Goal: Transaction & Acquisition: Purchase product/service

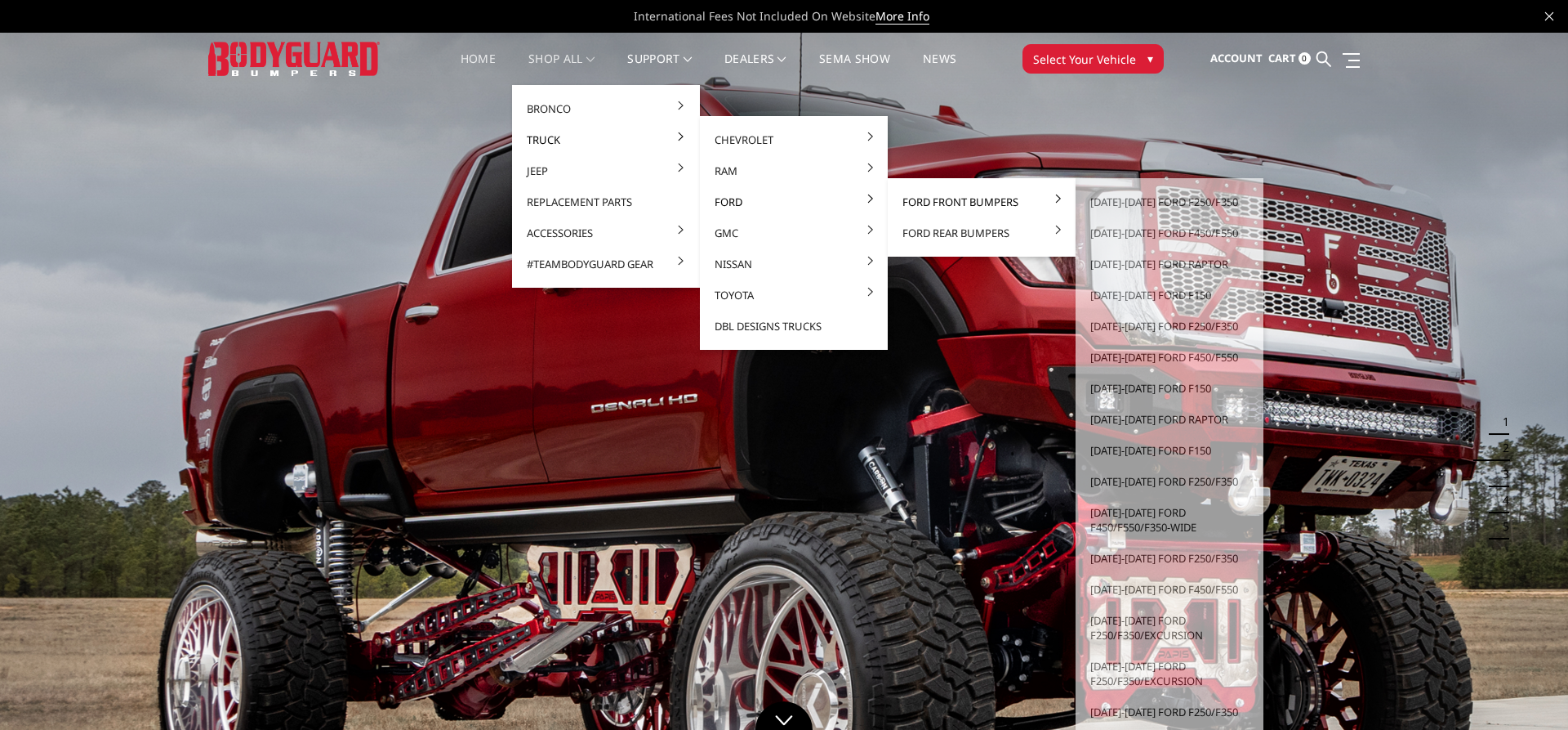
click at [988, 204] on link "Ford Front Bumpers" at bounding box center [982, 202] width 175 height 31
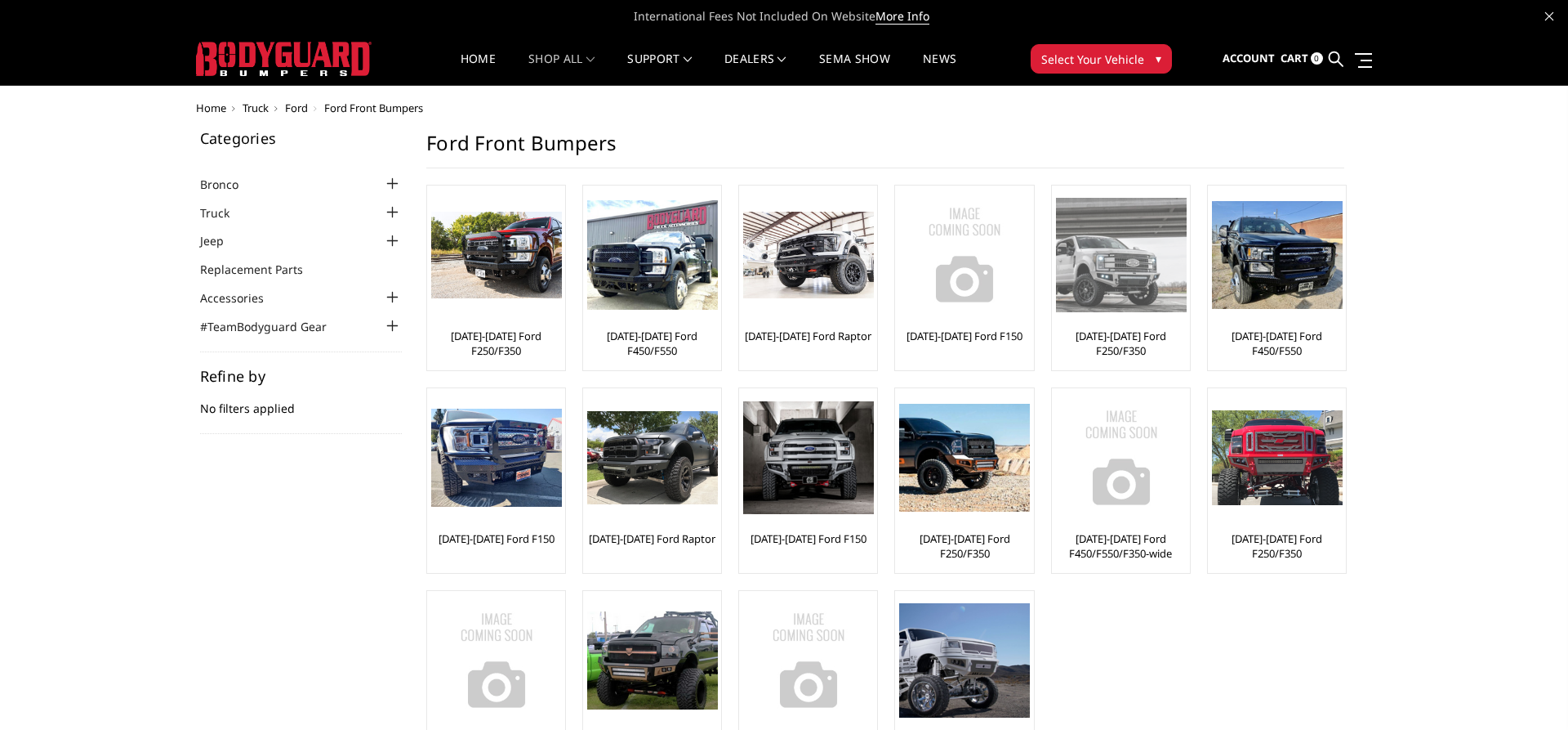
click at [1120, 268] on img at bounding box center [1121, 254] width 131 height 114
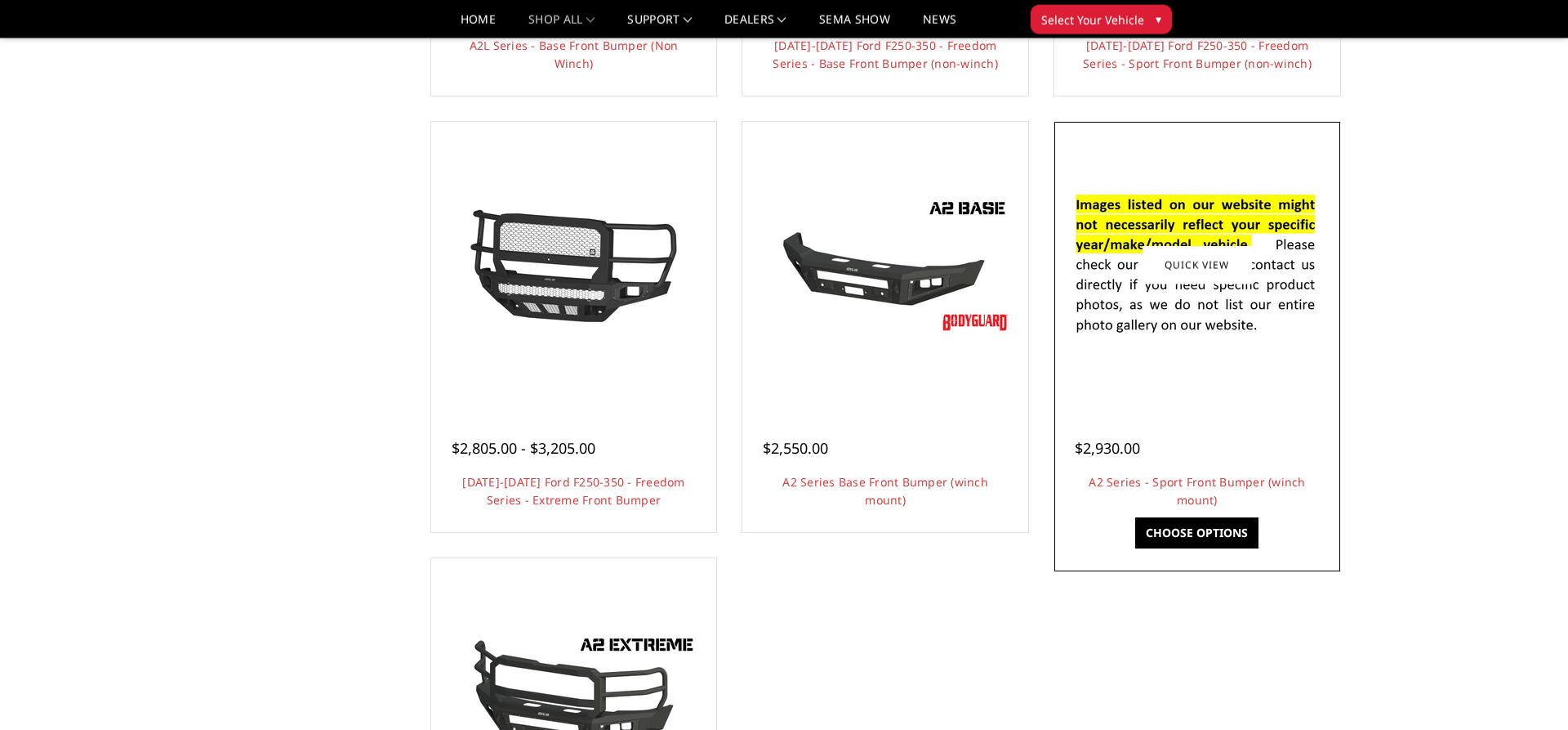
scroll to position [950, 0]
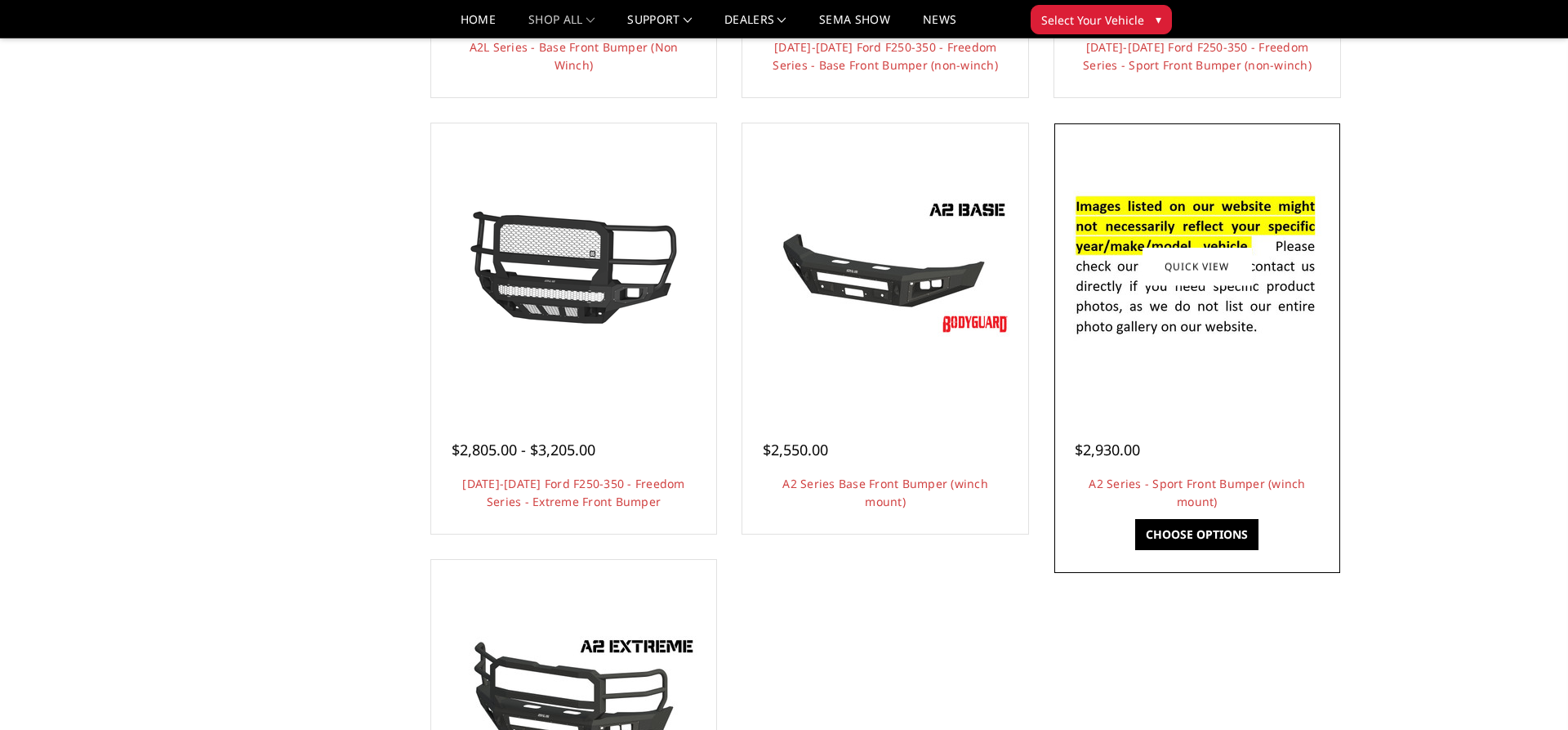
click at [1218, 537] on link "Choose Options" at bounding box center [1198, 534] width 124 height 31
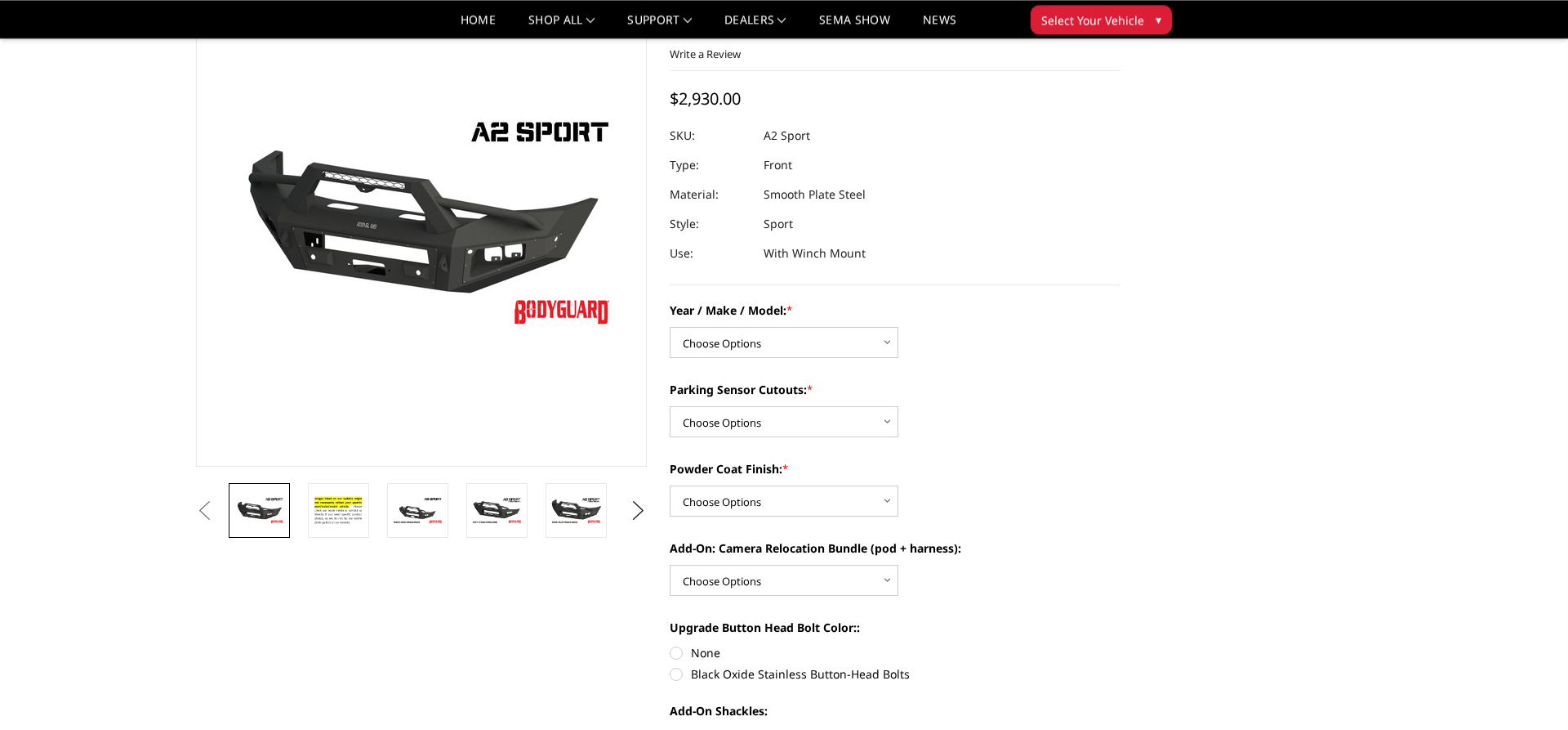
scroll to position [167, 0]
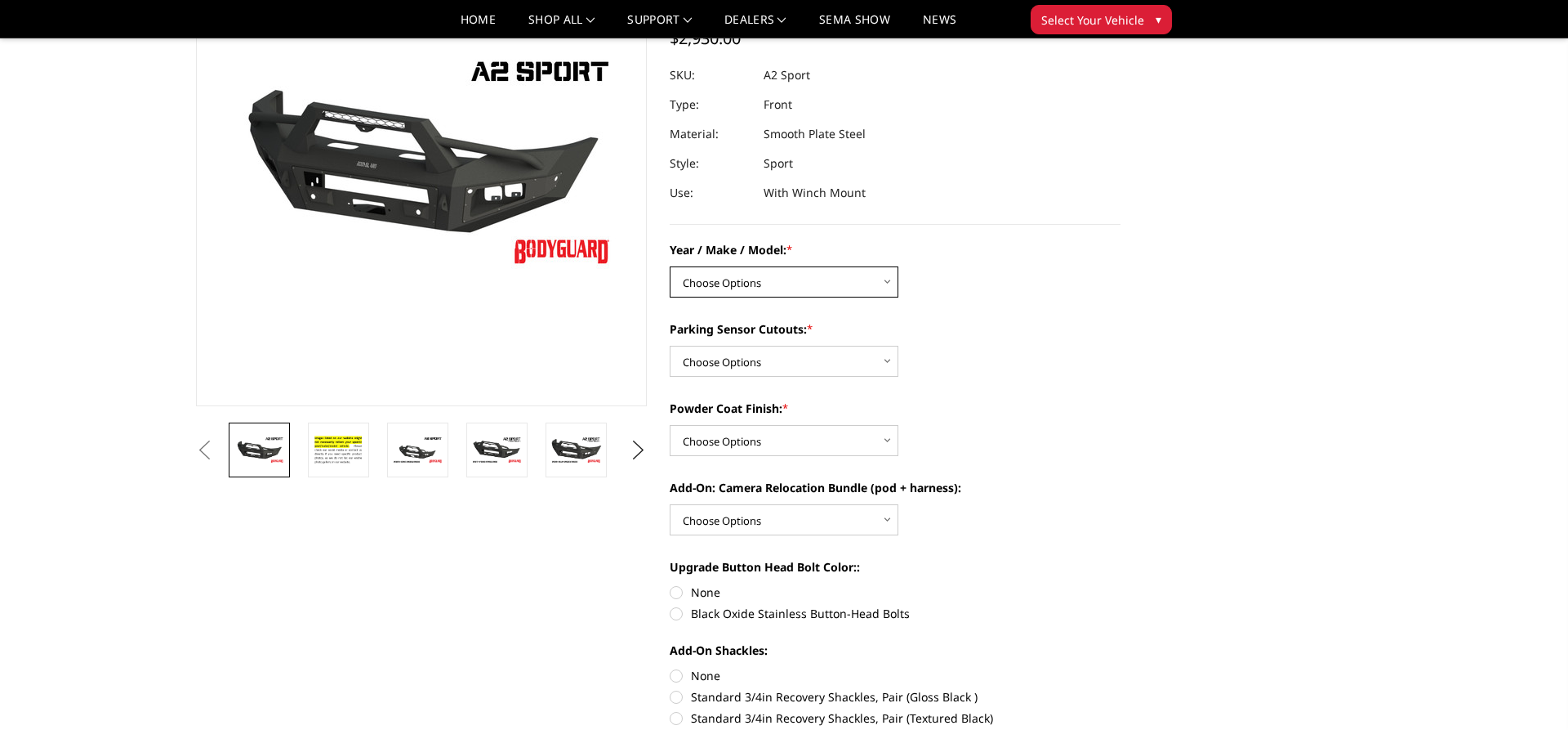
click at [670, 266] on select "Choose Options Chevrolet 20-23 2500 / 3500 Ford 17-22 F250 / F350 Ford 17-22 F4…" at bounding box center [784, 282] width 229 height 31
select select "826"
click option "Ford 17-22 F250 / F350" at bounding box center [0, 0] width 0 height 0
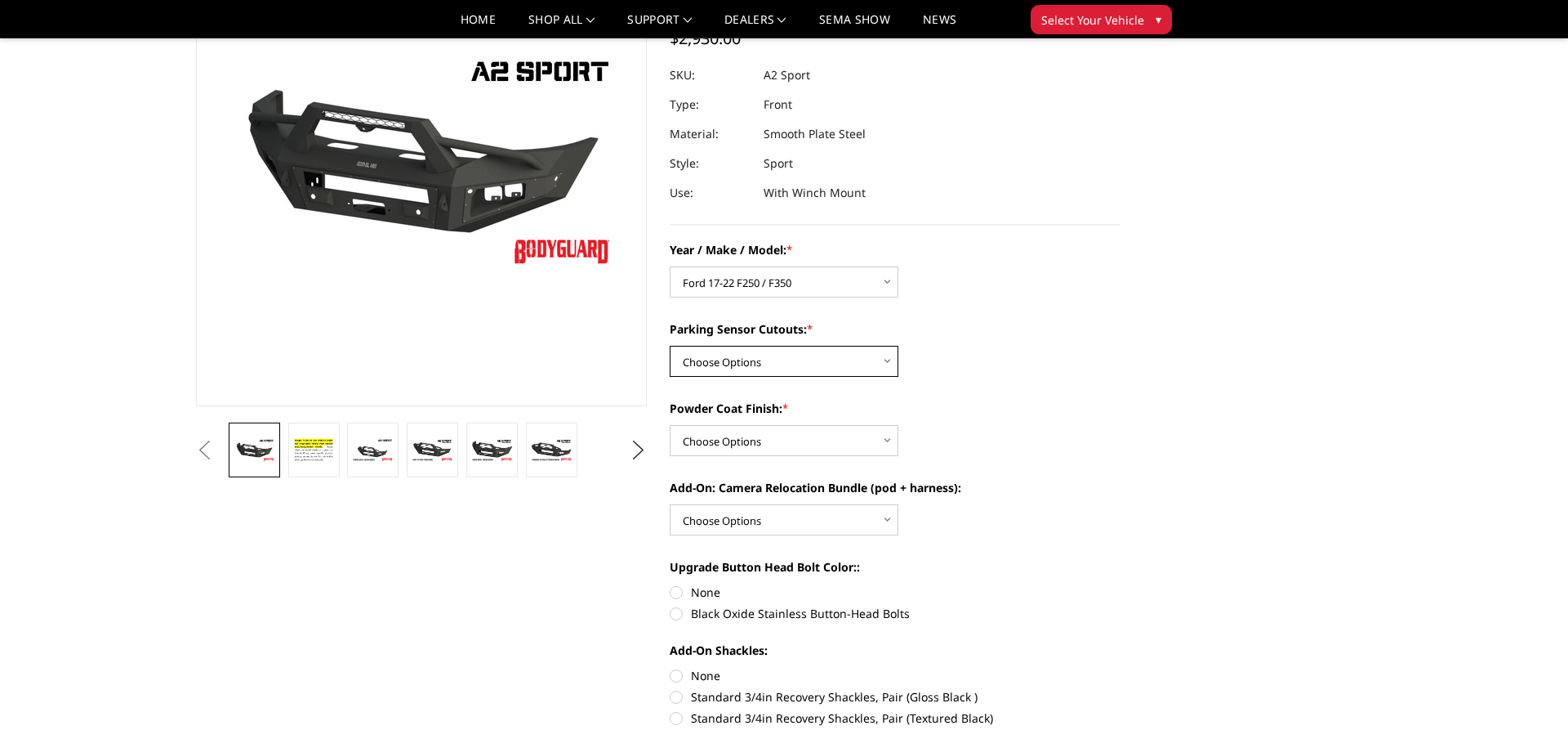
click at [670, 346] on select "Choose Options Yes - I have front parking sensors No - I do NOT have parking se…" at bounding box center [784, 362] width 229 height 31
select select "540"
click option "Yes - I have front parking sensors" at bounding box center [0, 0] width 0 height 0
click at [670, 425] on select "Choose Options Bare metal (included) Texture Black Powder Coat" at bounding box center [784, 441] width 229 height 31
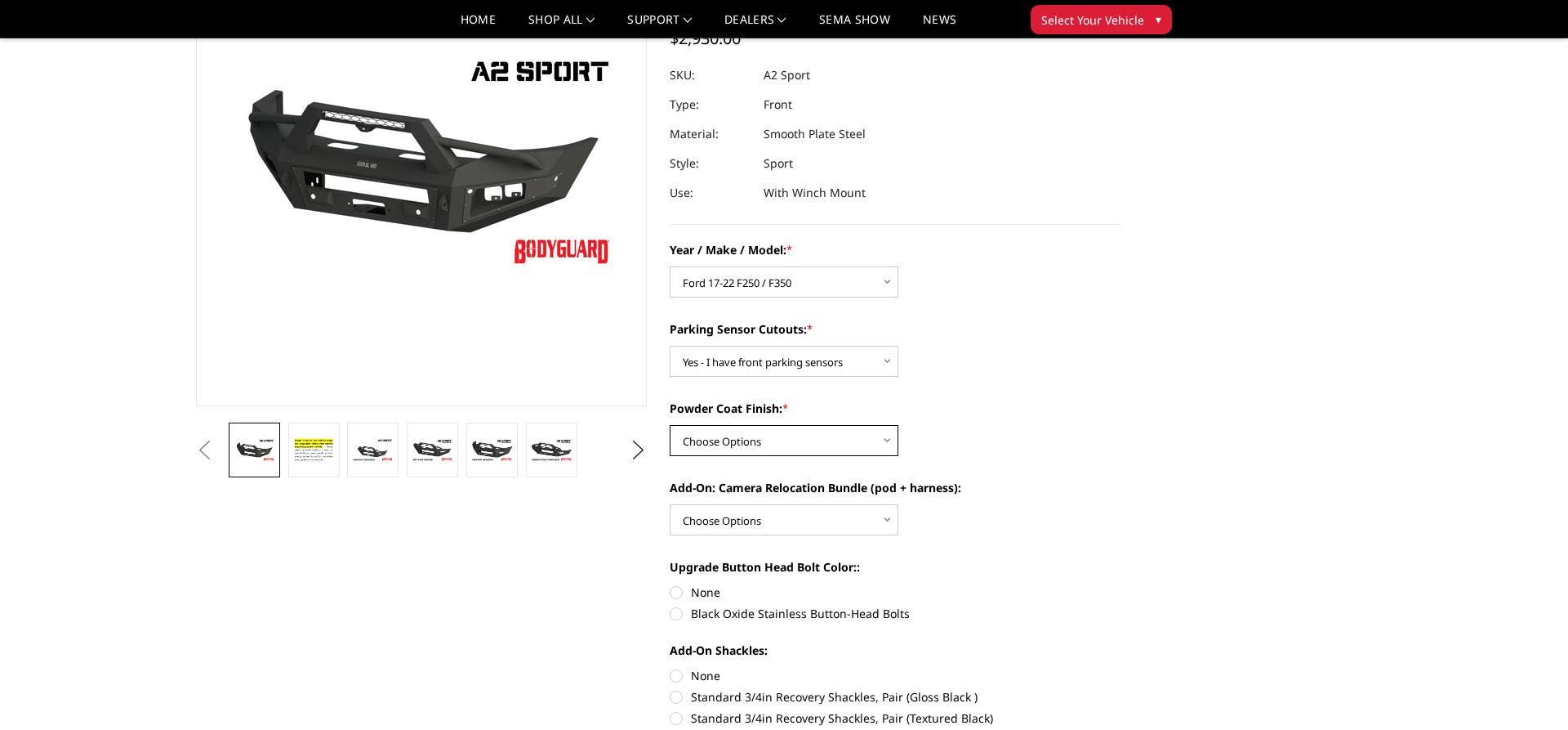
select select "518"
click option "Texture Black Powder Coat" at bounding box center [0, 0] width 0 height 0
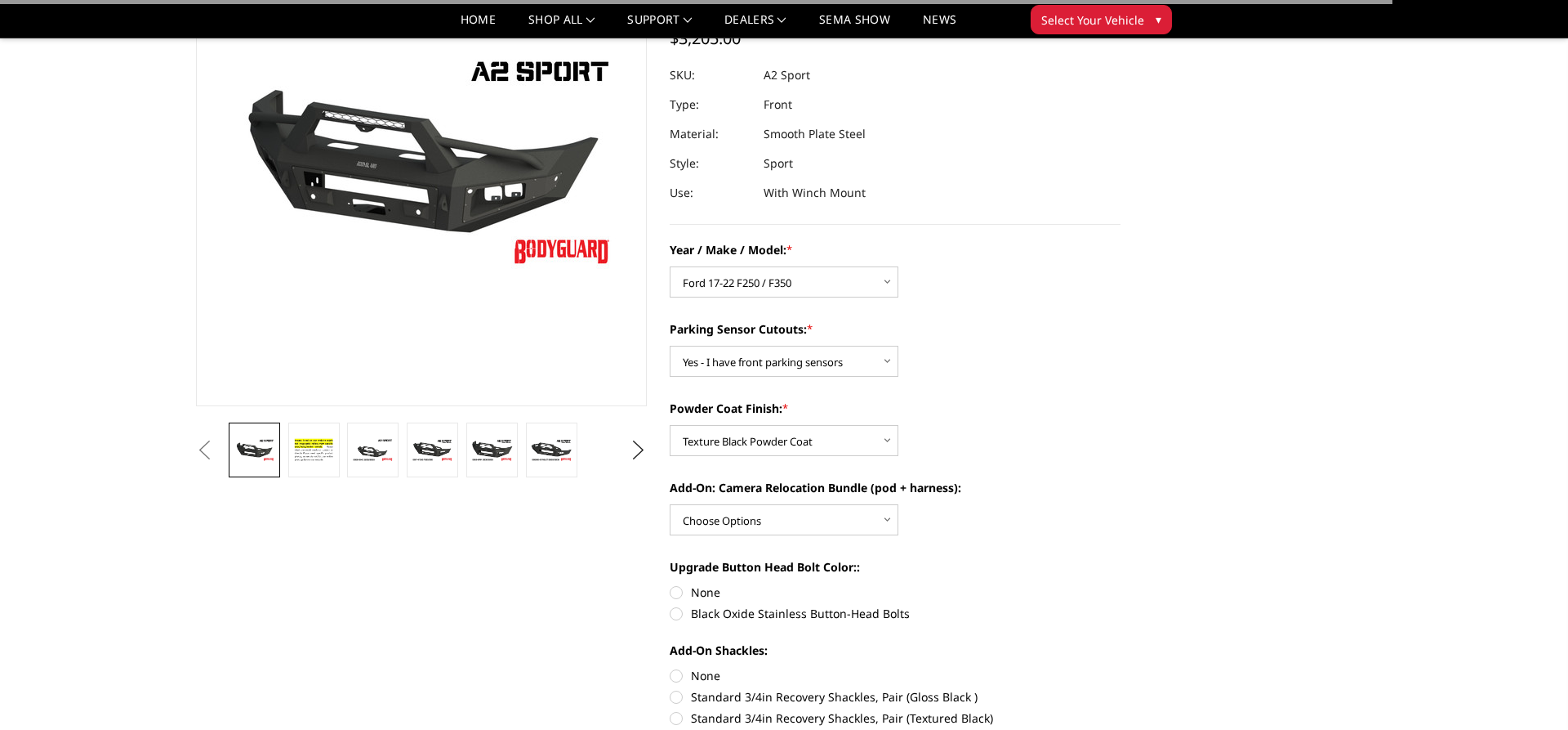
click at [1077, 421] on div "Powder Coat Finish: * Choose Options Bare metal (included) Texture Black Powder…" at bounding box center [894, 427] width 451 height 56
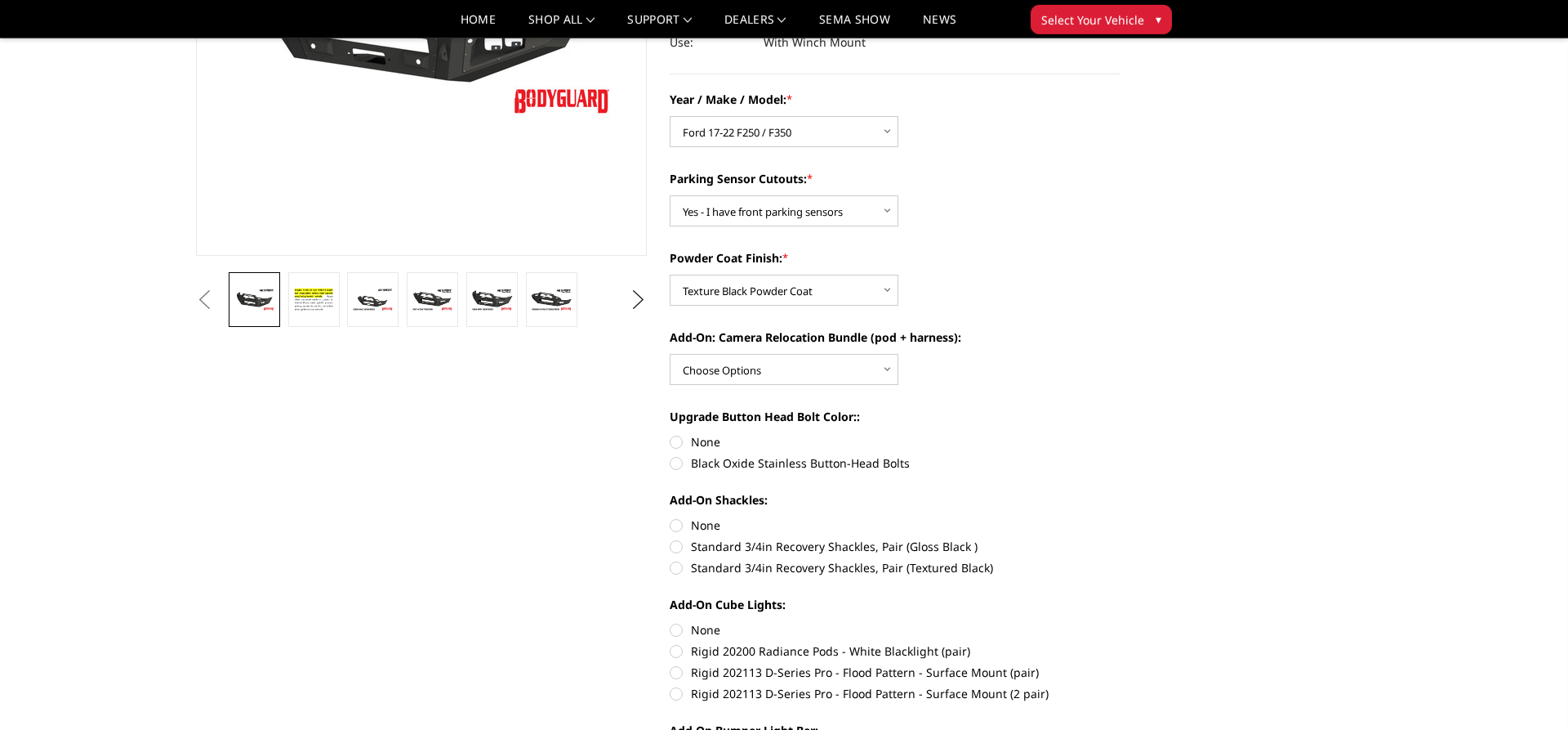
scroll to position [333, 0]
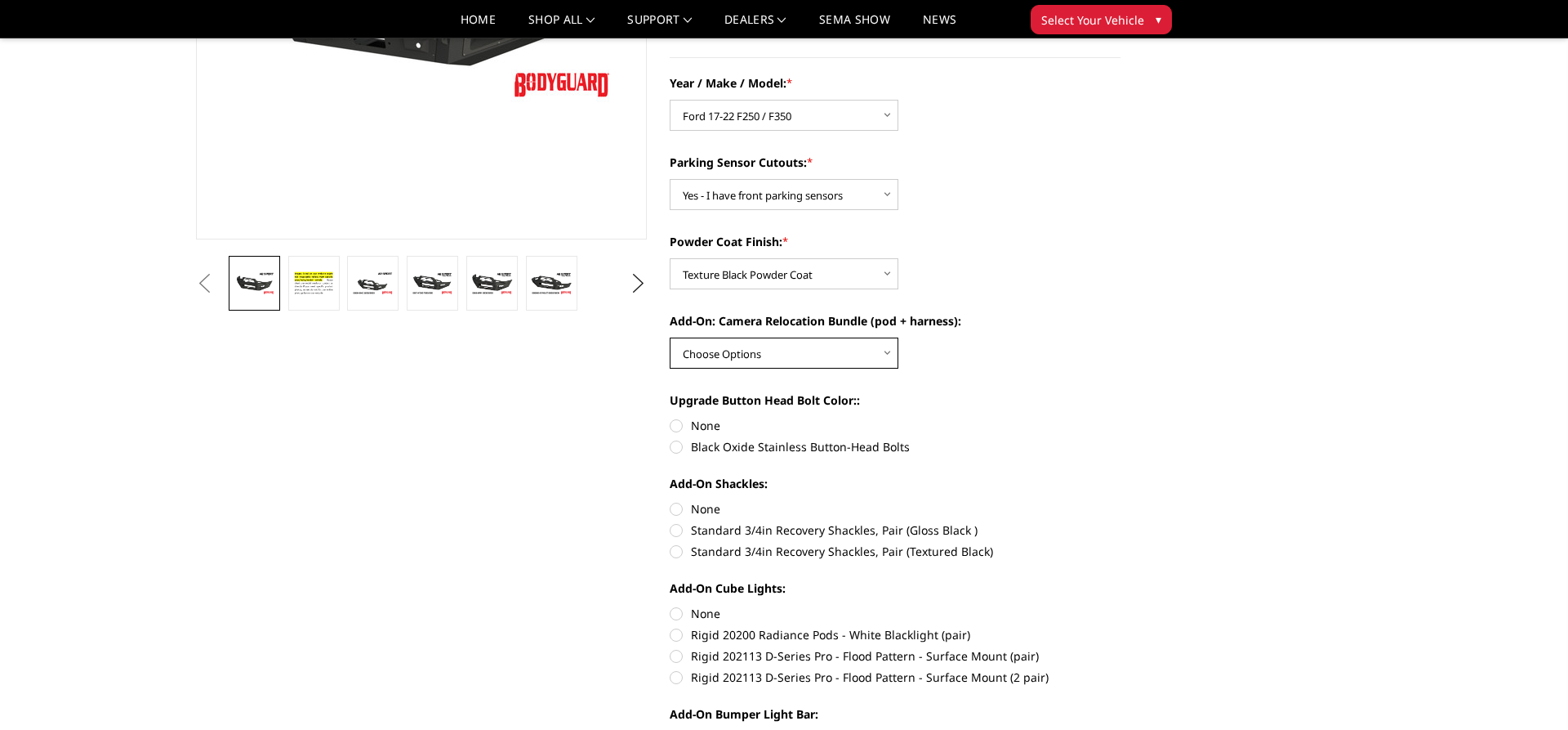
click at [670, 338] on select "Choose Options WITH front camera relocation harness + pod mount WITHOUT front c…" at bounding box center [784, 354] width 229 height 31
select select "1699"
click option "WITH front camera relocation harness + pod mount" at bounding box center [0, 0] width 0 height 0
click at [1057, 381] on div "Year / Make / Model: * Choose Options Chevrolet 20-23 2500 / 3500 Ford 17-22 F2…" at bounding box center [894, 610] width 451 height 1071
click at [704, 426] on label "None" at bounding box center [894, 424] width 451 height 17
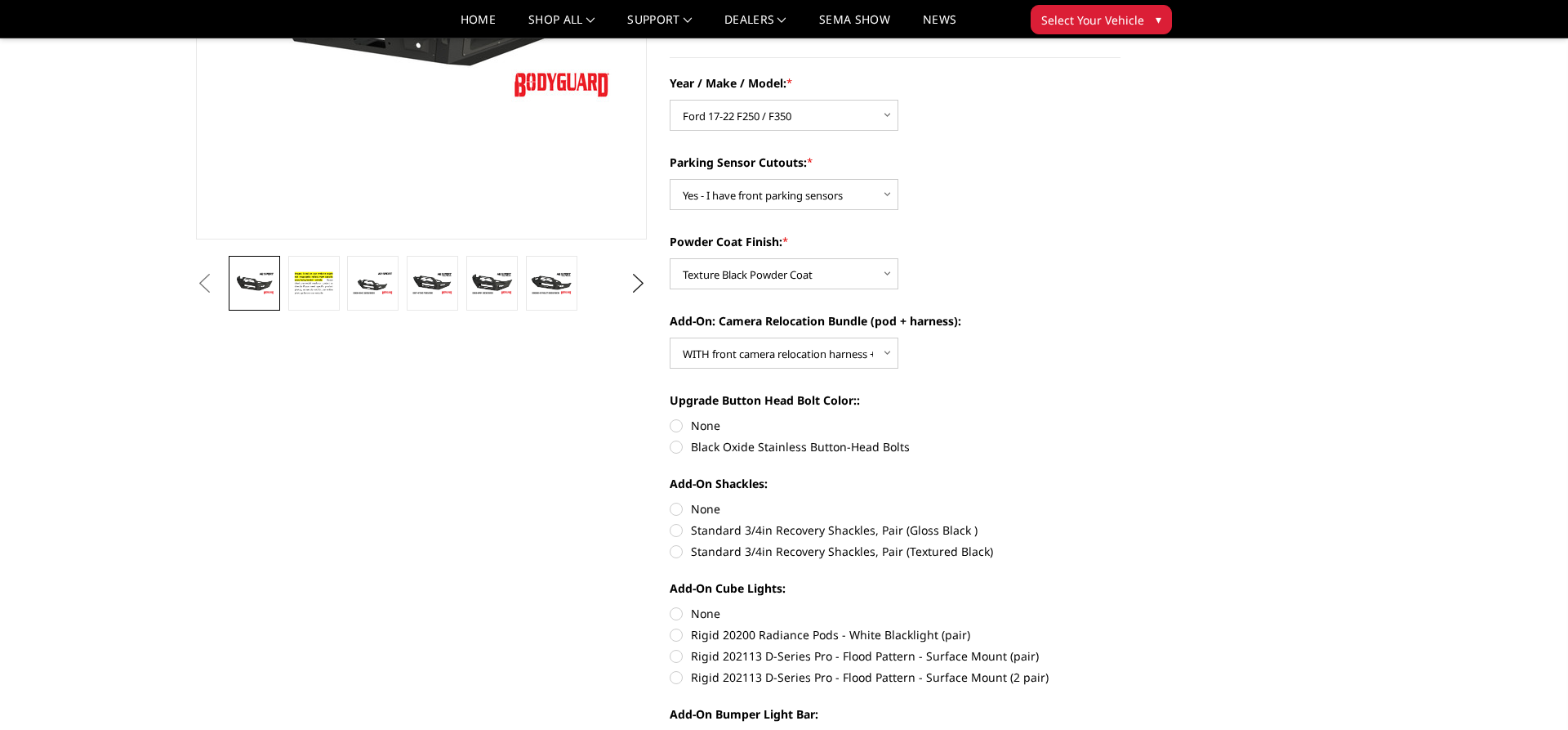
click at [671, 418] on input "None" at bounding box center [670, 417] width 1 height 1
radio input "true"
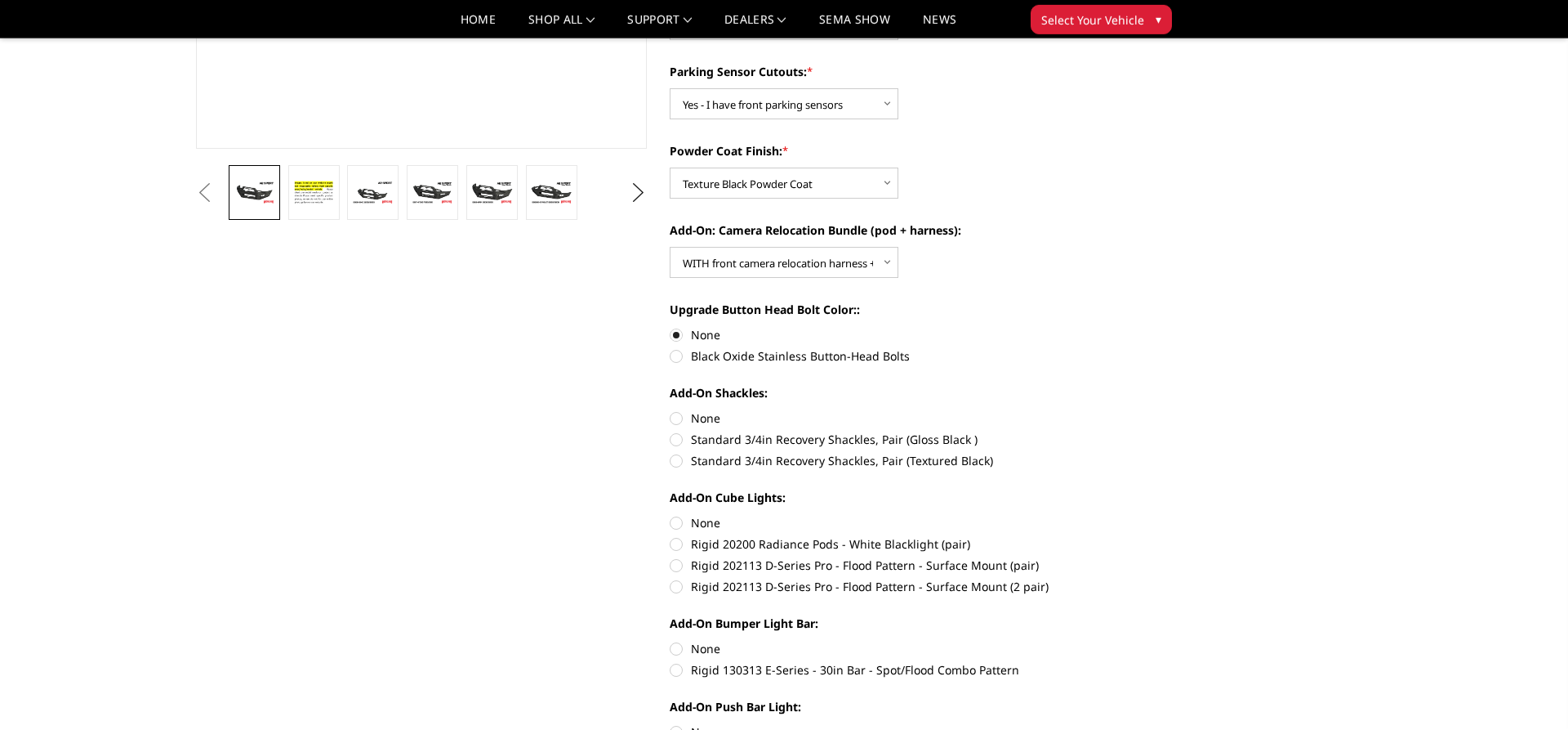
scroll to position [417, 0]
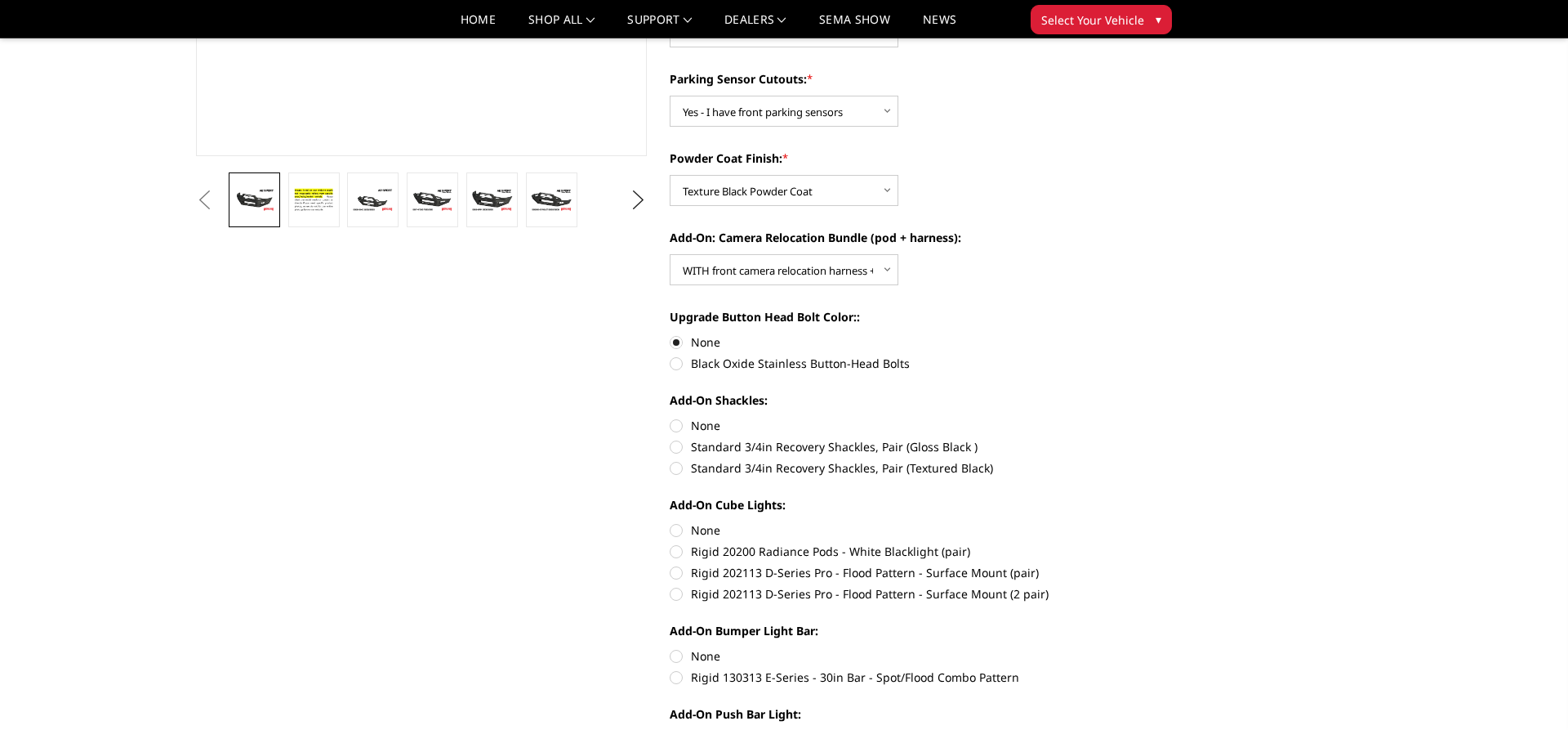
click at [678, 473] on label "Standard 3/4in Recovery Shackles, Pair (Textured Black)" at bounding box center [894, 468] width 451 height 17
click at [1121, 439] on input "Standard 3/4in Recovery Shackles, Pair (Textured Black)" at bounding box center [1121, 438] width 1 height 1
radio input "true"
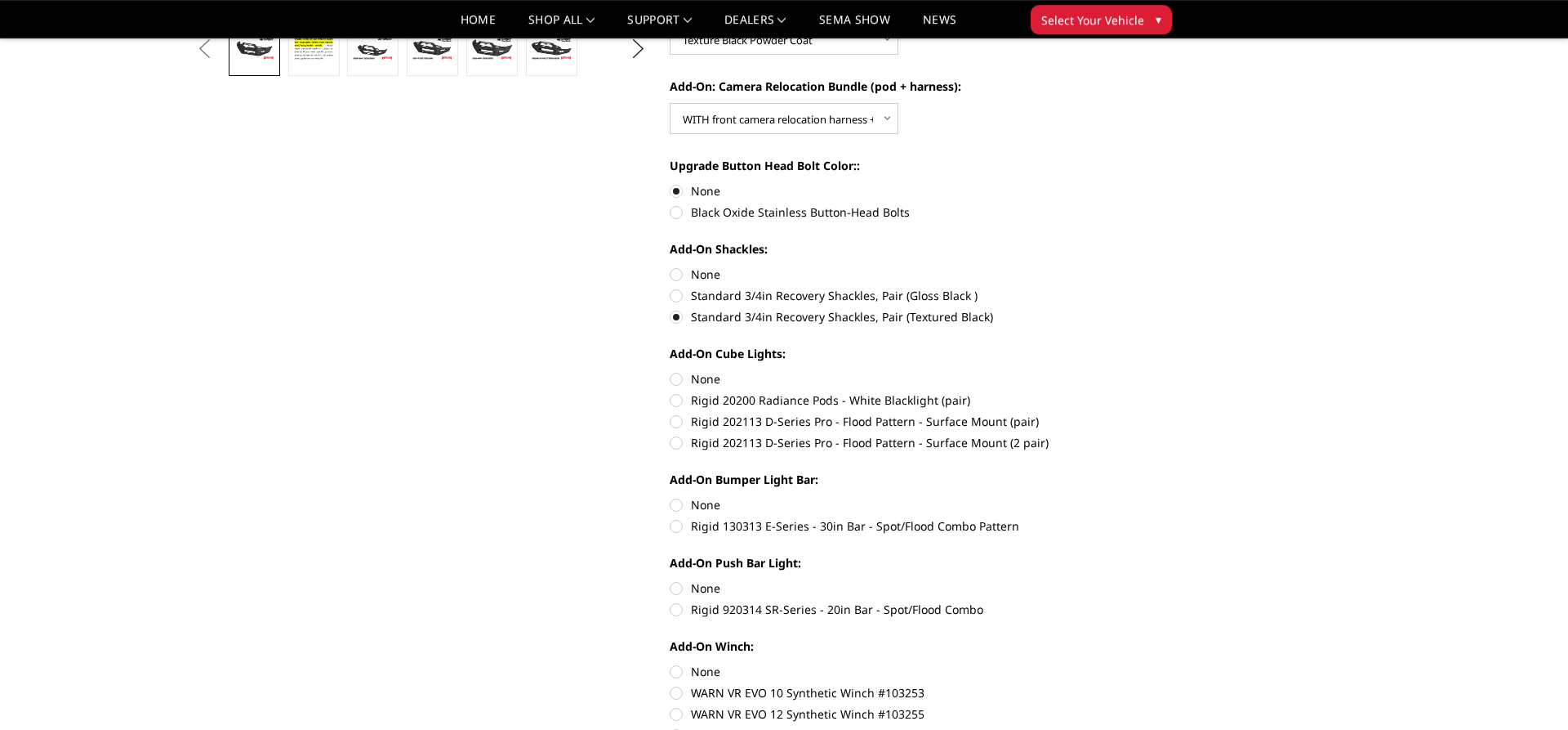
scroll to position [584, 0]
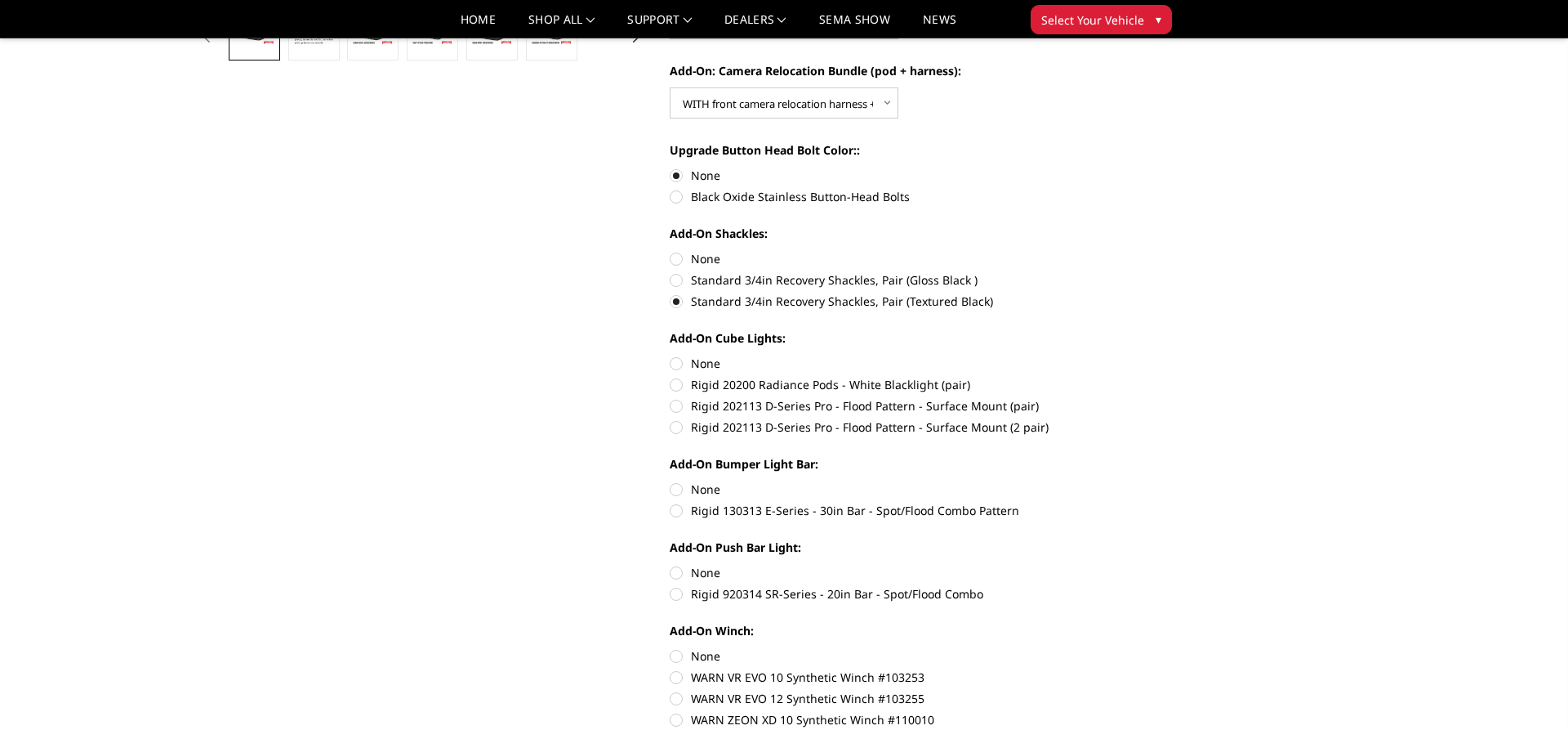
click at [677, 363] on label "None" at bounding box center [894, 363] width 451 height 17
click at [671, 356] on input "None" at bounding box center [670, 355] width 1 height 1
radio input "true"
click at [674, 489] on label "None" at bounding box center [894, 488] width 451 height 17
click at [671, 481] on input "None" at bounding box center [670, 480] width 1 height 1
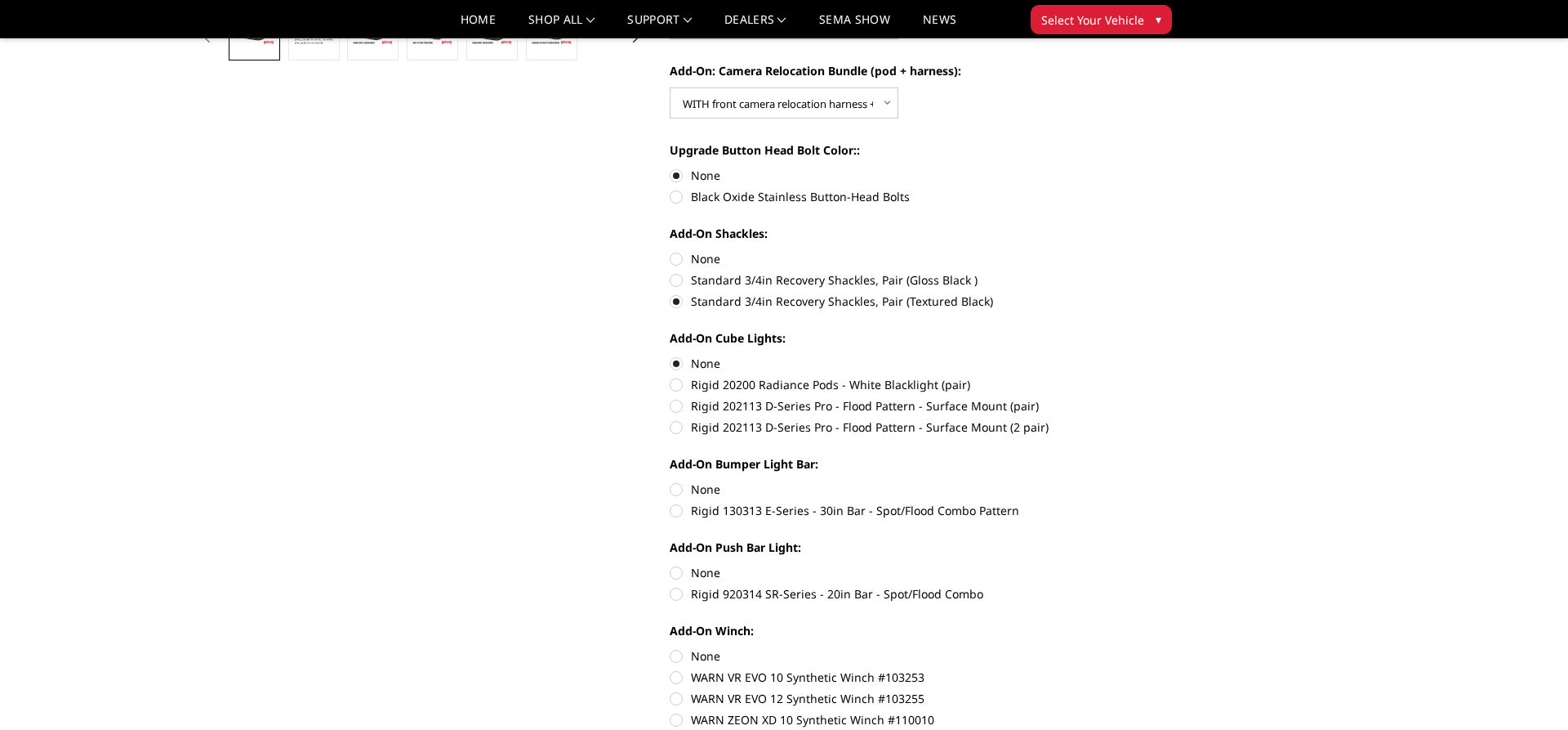
radio input "true"
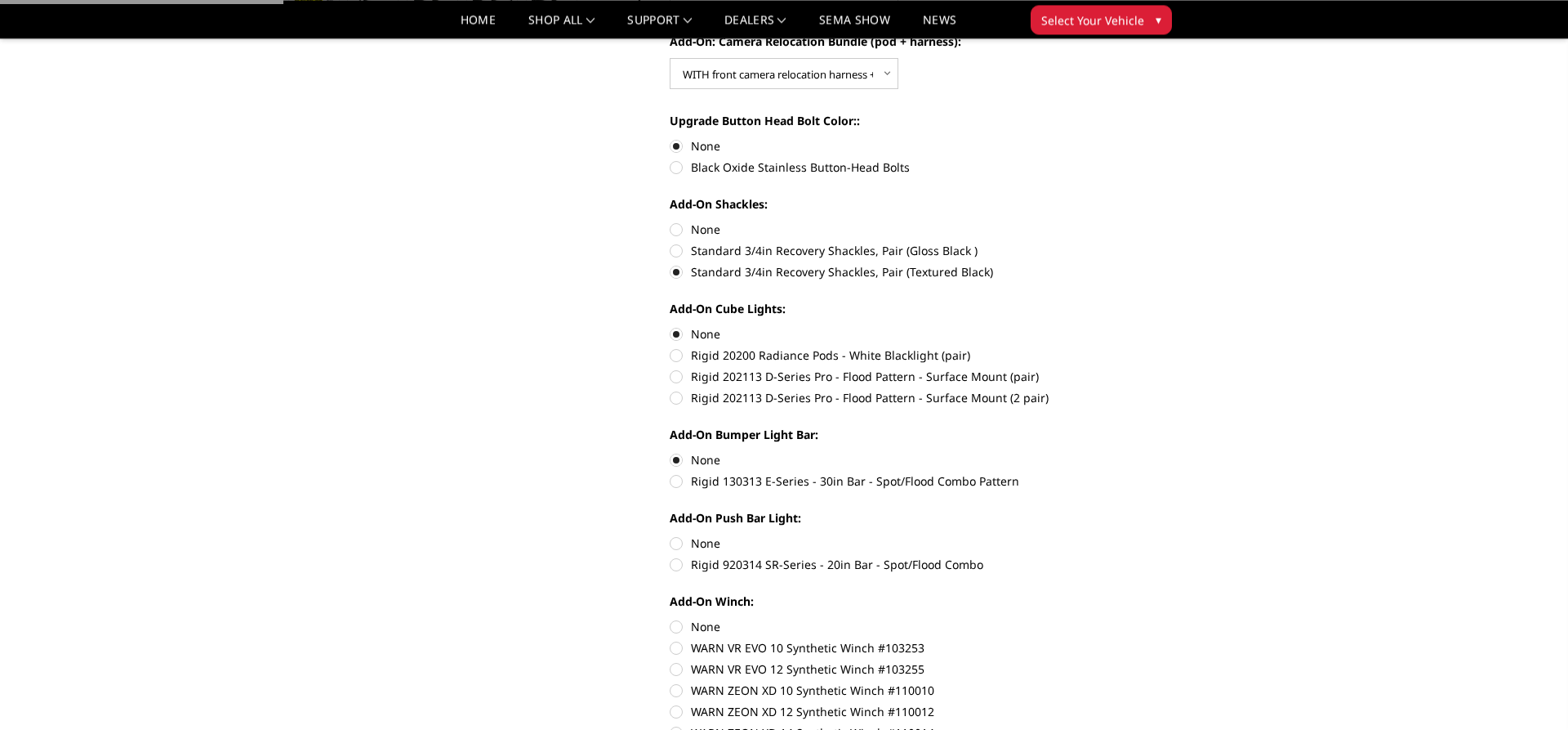
scroll to position [667, 0]
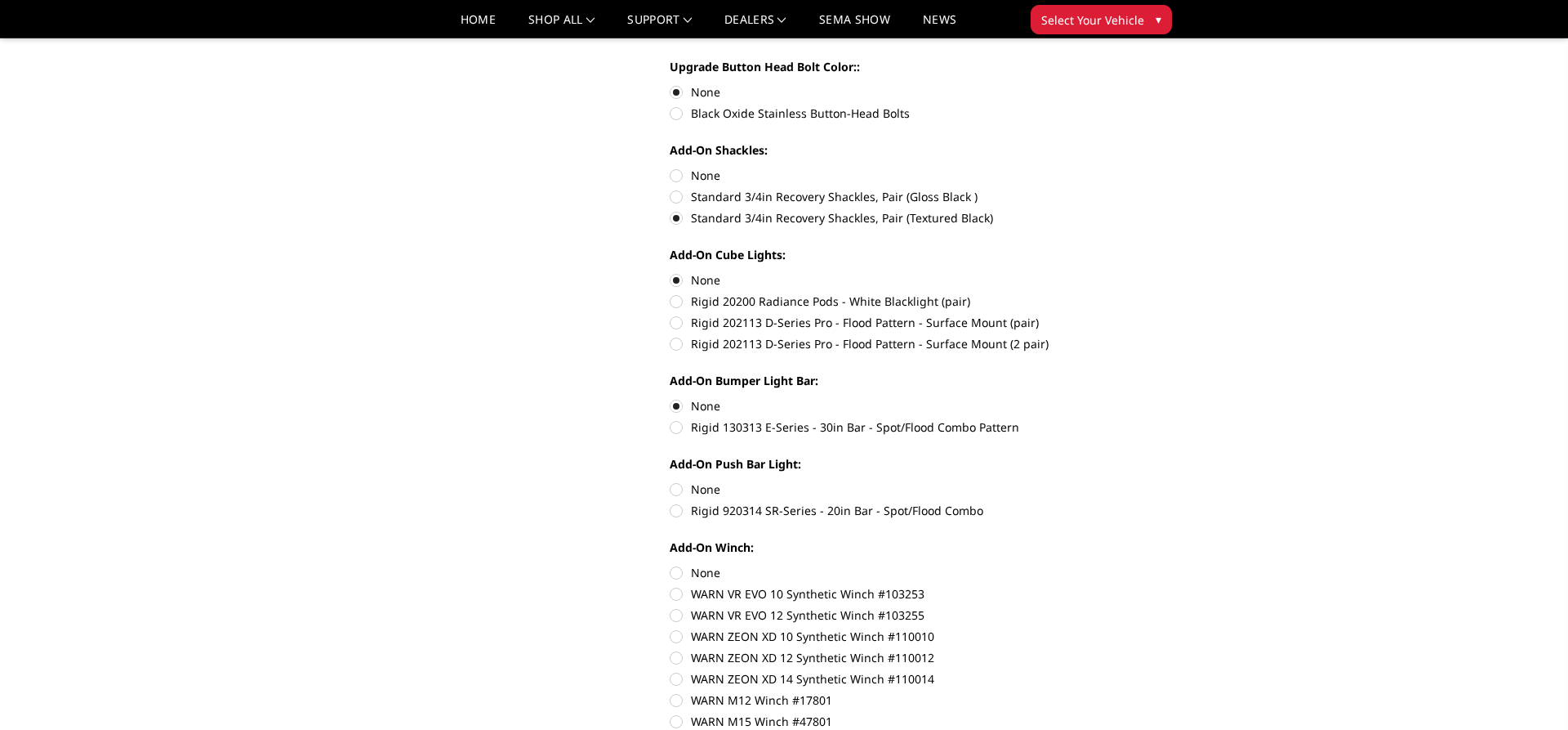
click at [677, 492] on label "None" at bounding box center [894, 488] width 451 height 17
click at [671, 481] on input "None" at bounding box center [670, 480] width 1 height 1
radio input "true"
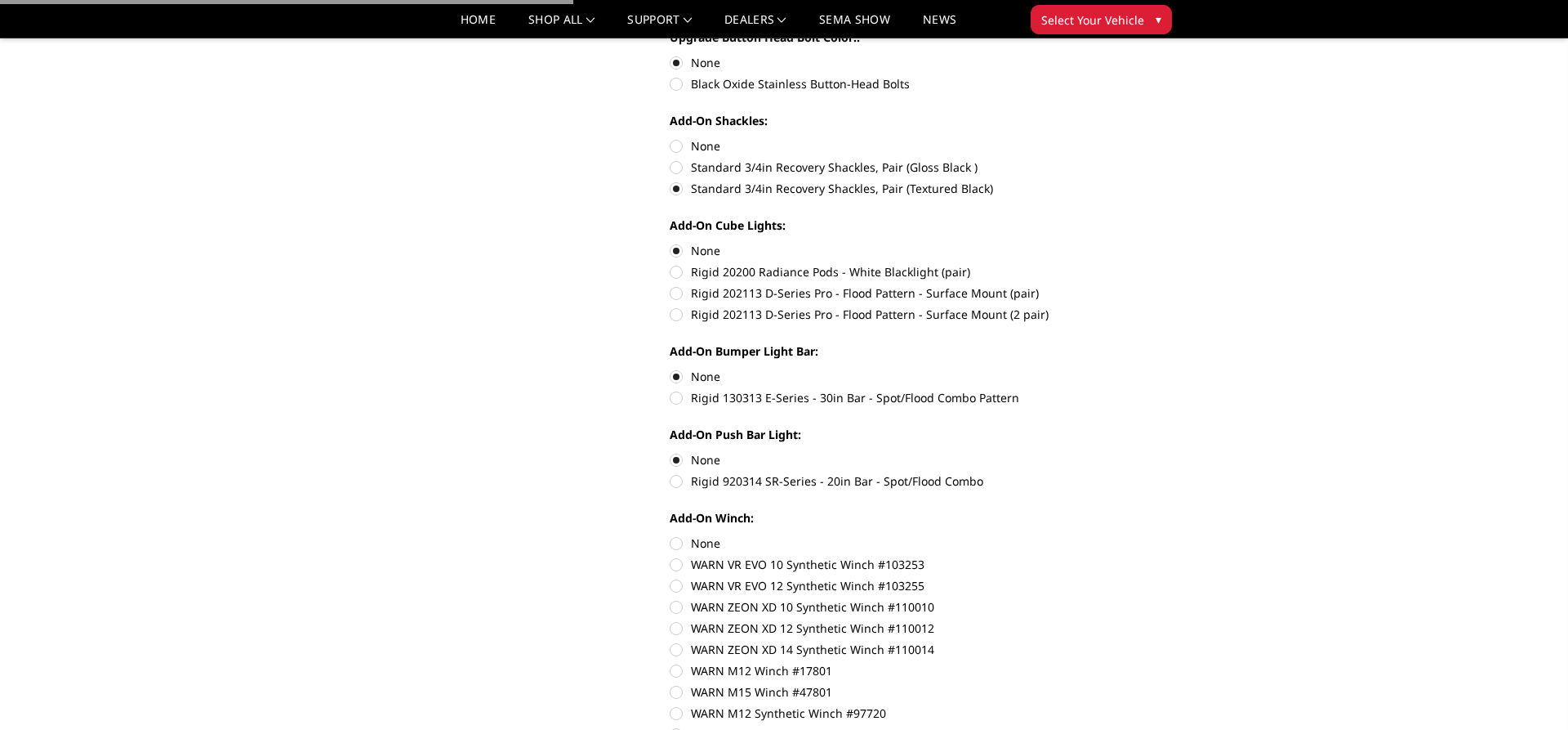
scroll to position [834, 0]
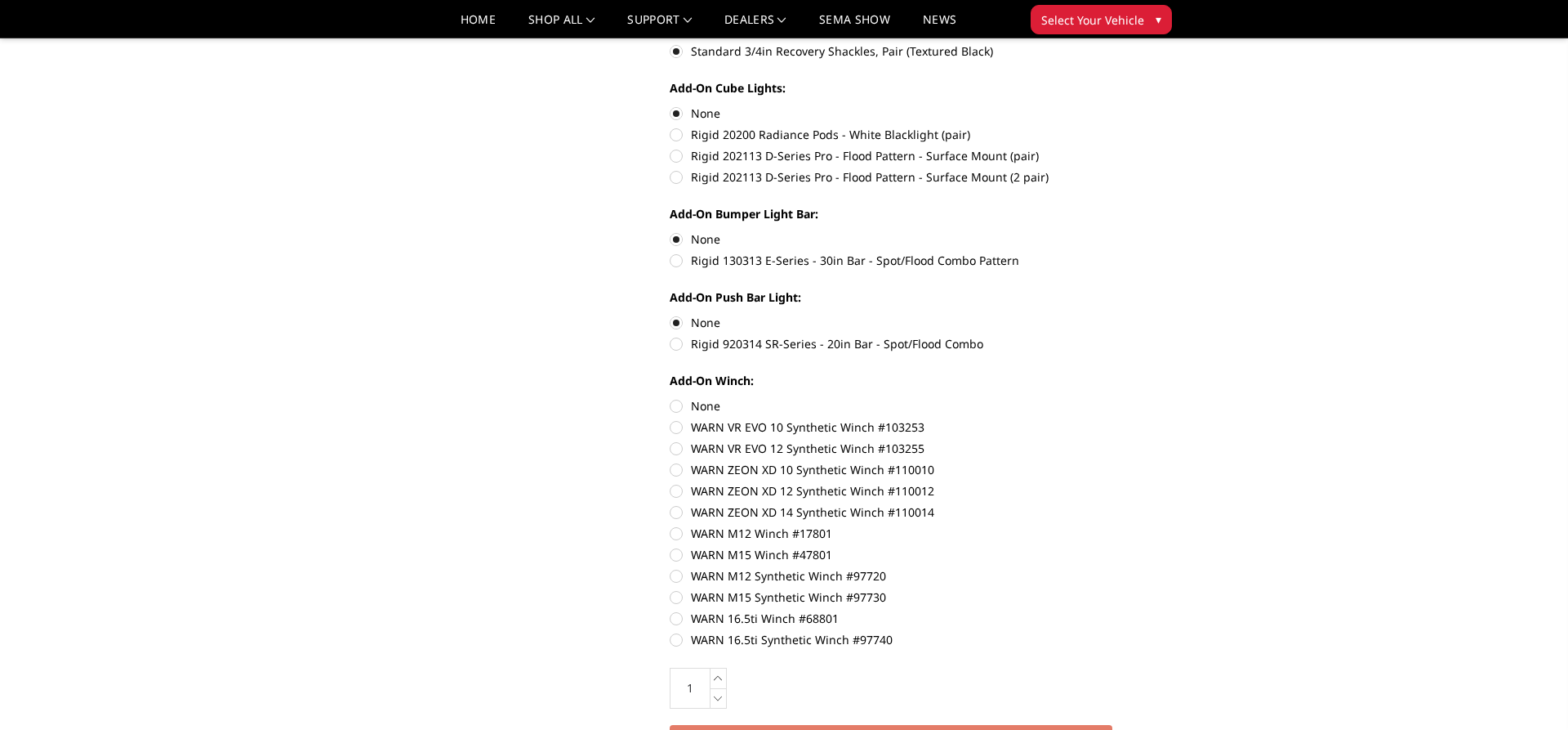
click at [675, 405] on label "None" at bounding box center [894, 405] width 451 height 17
click at [671, 398] on input "None" at bounding box center [670, 397] width 1 height 1
radio input "true"
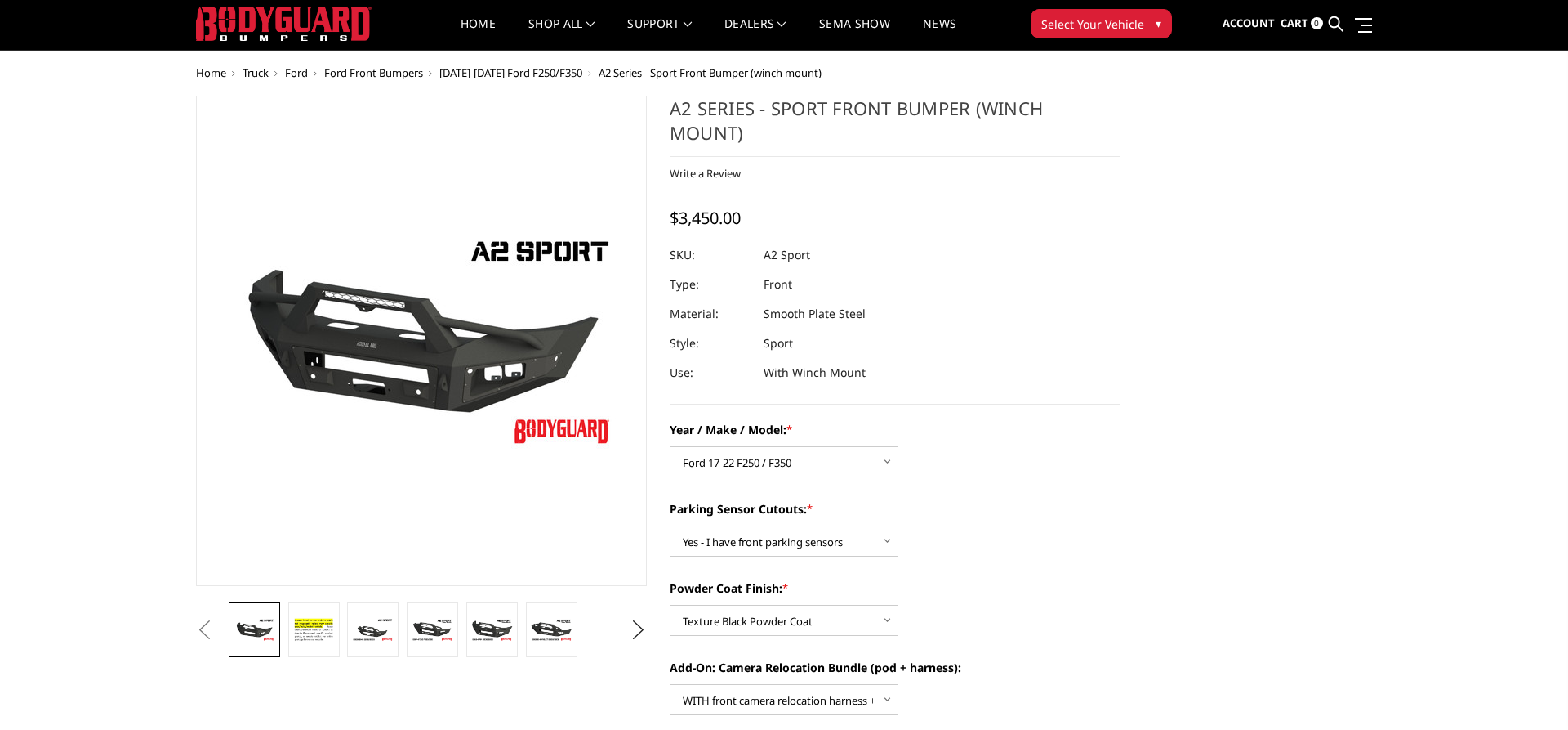
scroll to position [0, 0]
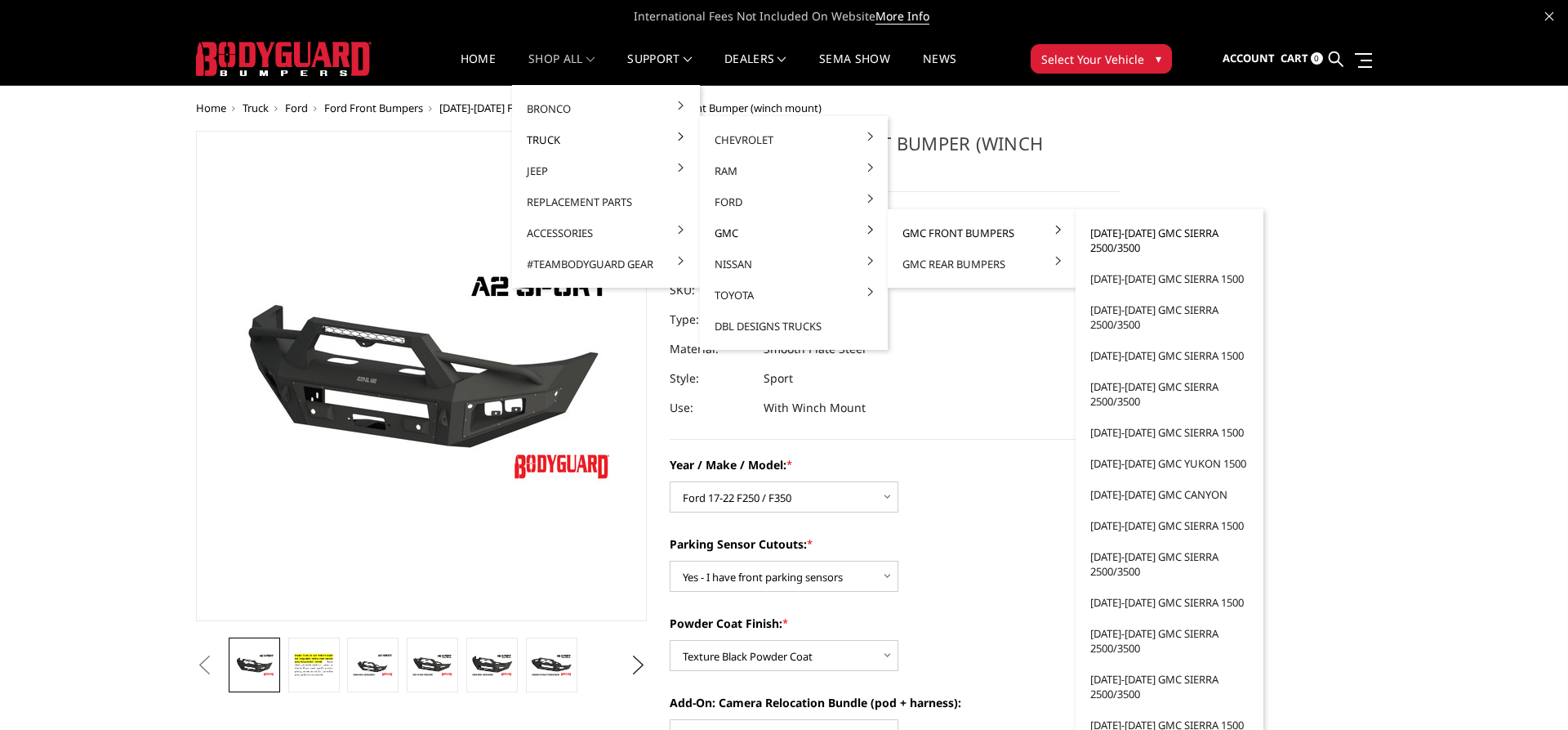
click at [1152, 243] on link "[DATE]-[DATE] GMC Sierra 2500/3500" at bounding box center [1169, 240] width 175 height 46
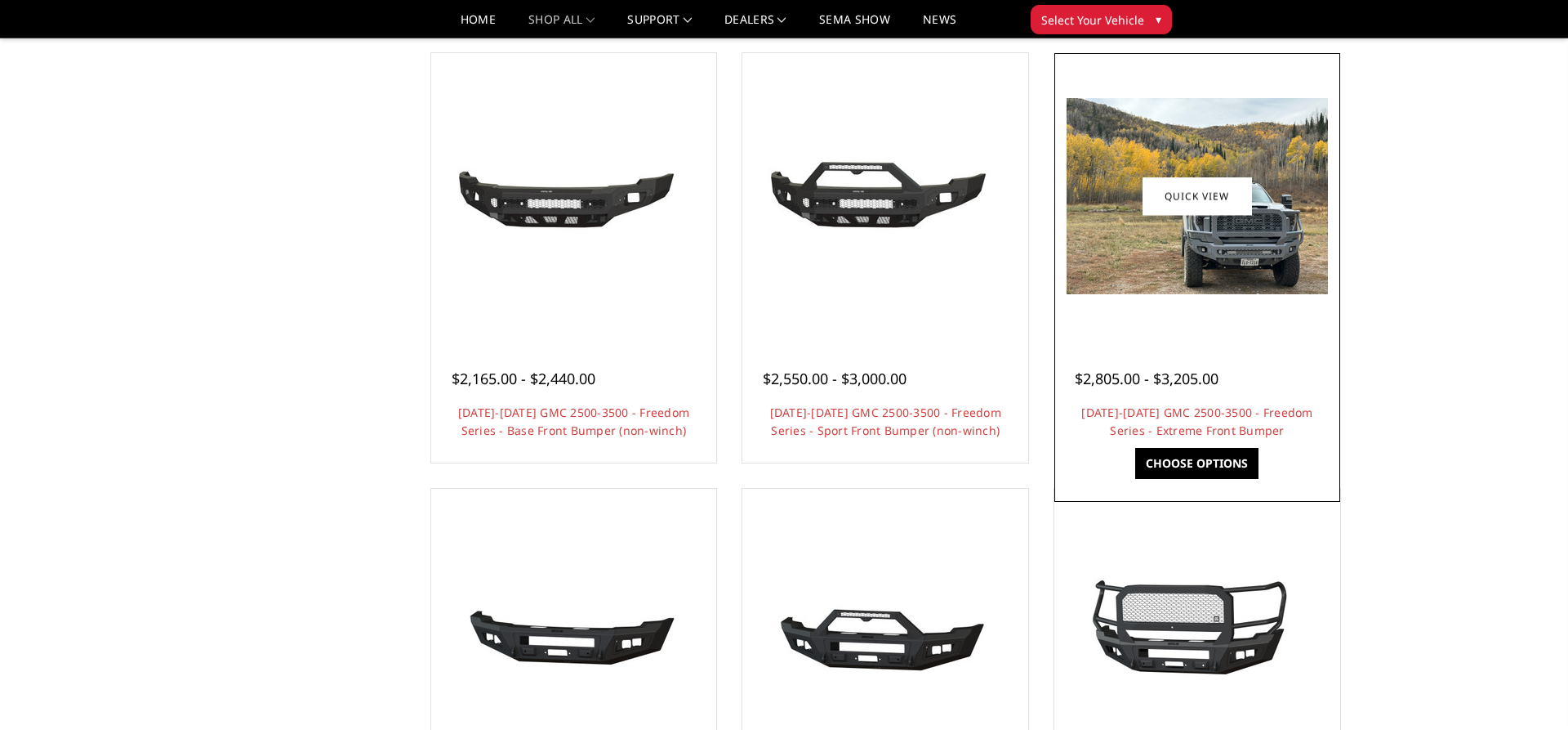
scroll to position [584, 0]
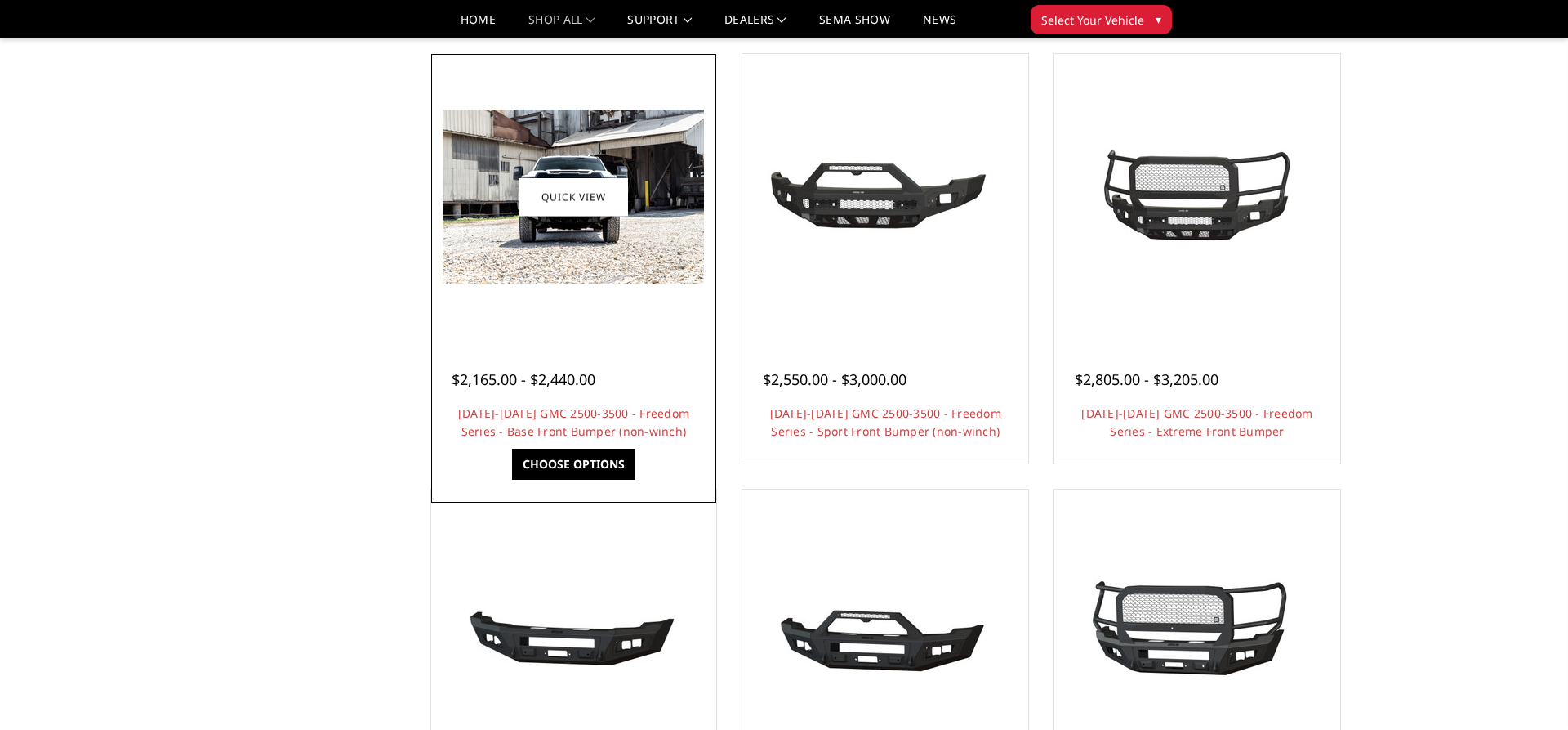
click at [569, 476] on link "Choose Options" at bounding box center [574, 465] width 124 height 31
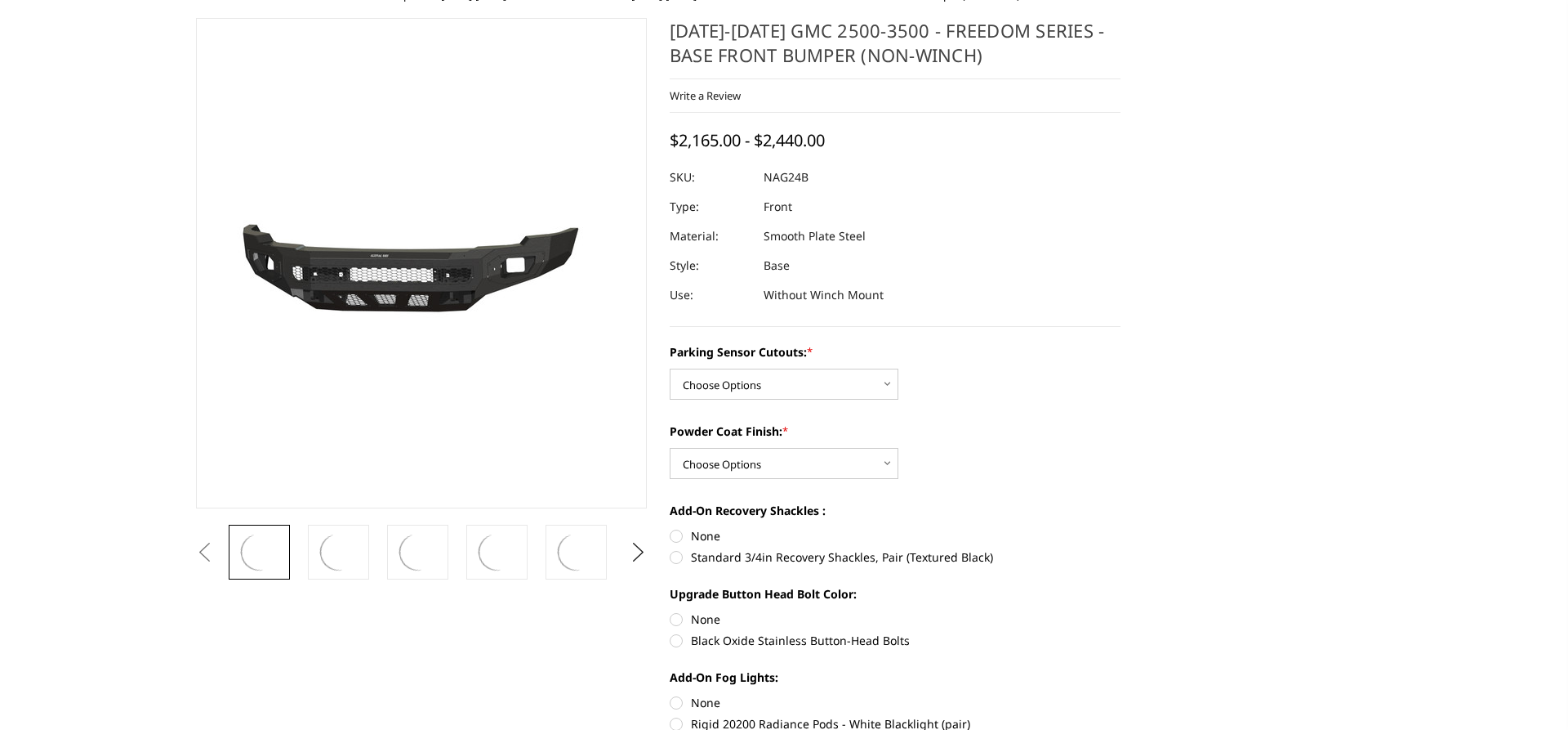
scroll to position [84, 0]
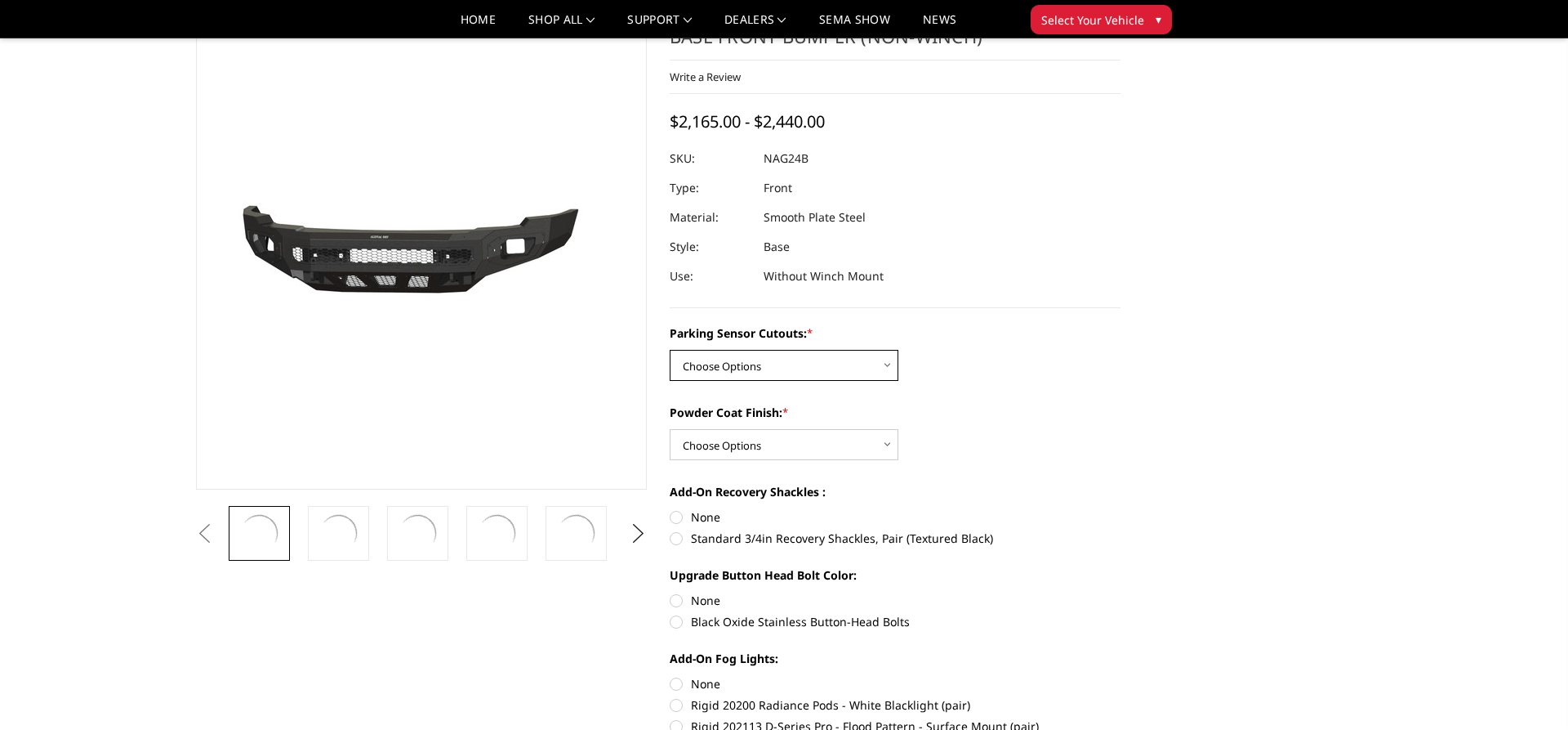
click at [670, 350] on select "Choose Options No - Without Parking Sensor Cutouts Yes - With Parking Sensor Cu…" at bounding box center [784, 365] width 229 height 31
select select "2850"
click option "Yes - With Parking Sensor Cutouts" at bounding box center [0, 0] width 0 height 0
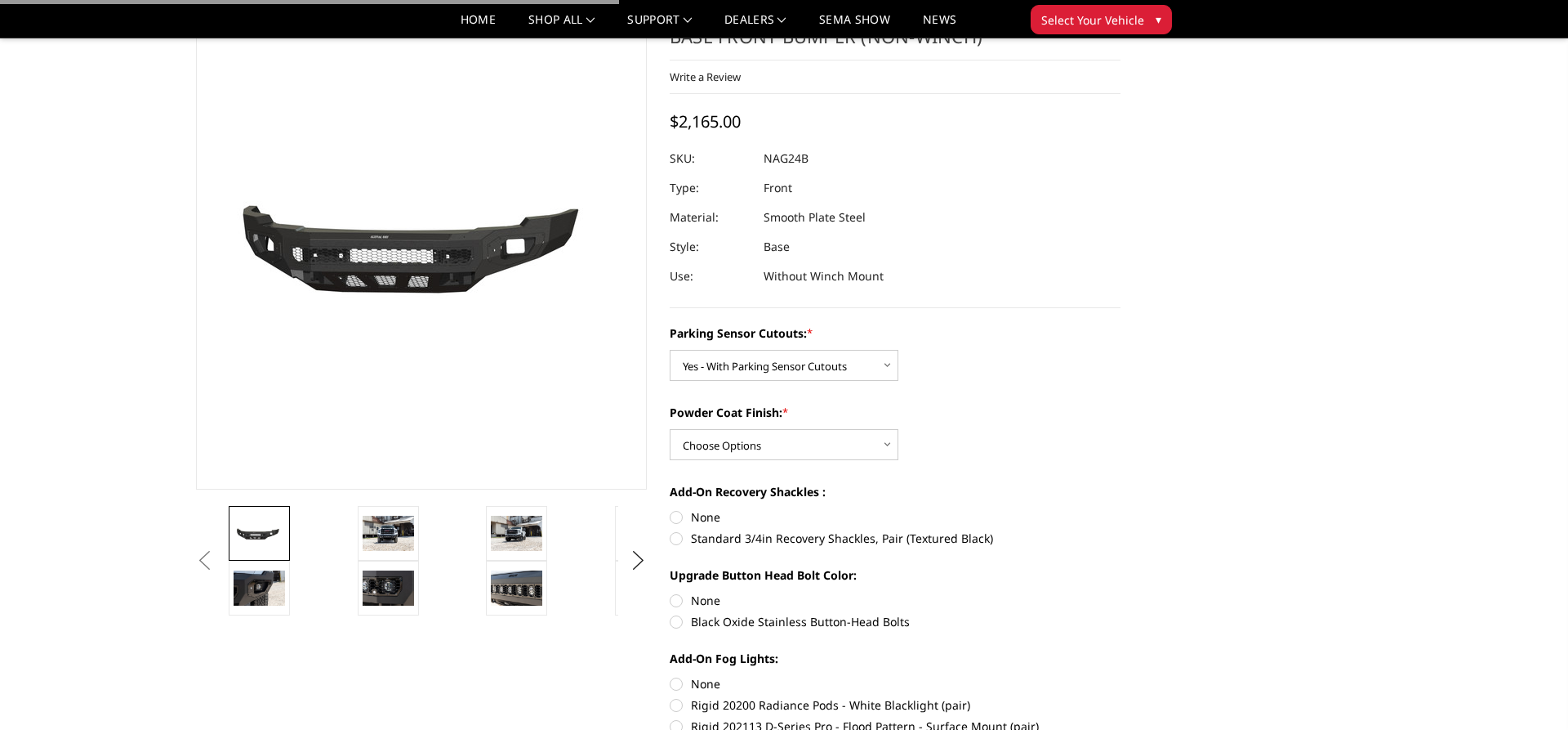
click at [1027, 431] on div "Powder Coat Finish: * Choose Options Bare Metal Texture Black Powder Coat" at bounding box center [894, 431] width 451 height 56
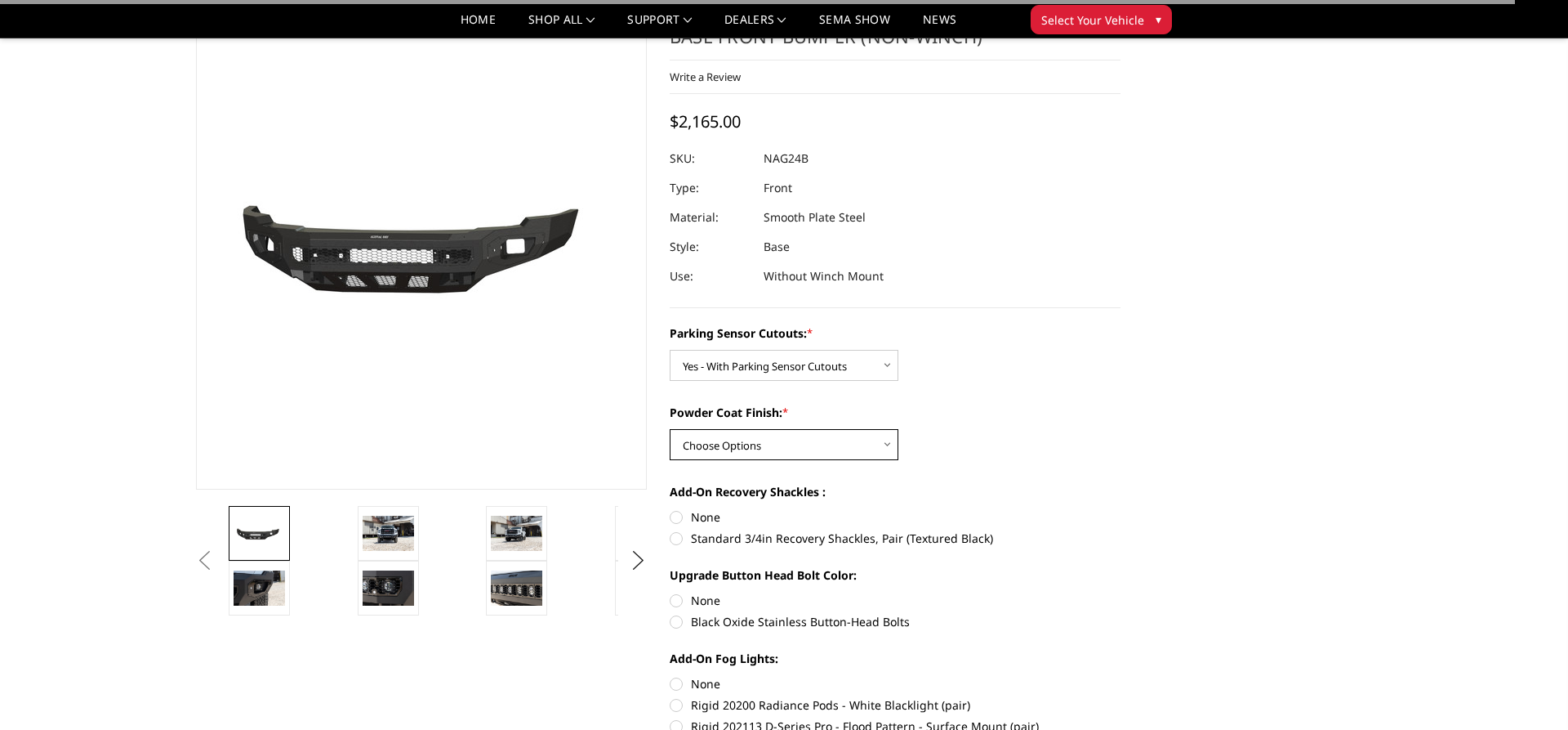
click at [670, 429] on select "Choose Options Bare Metal Texture Black Powder Coat" at bounding box center [784, 445] width 229 height 31
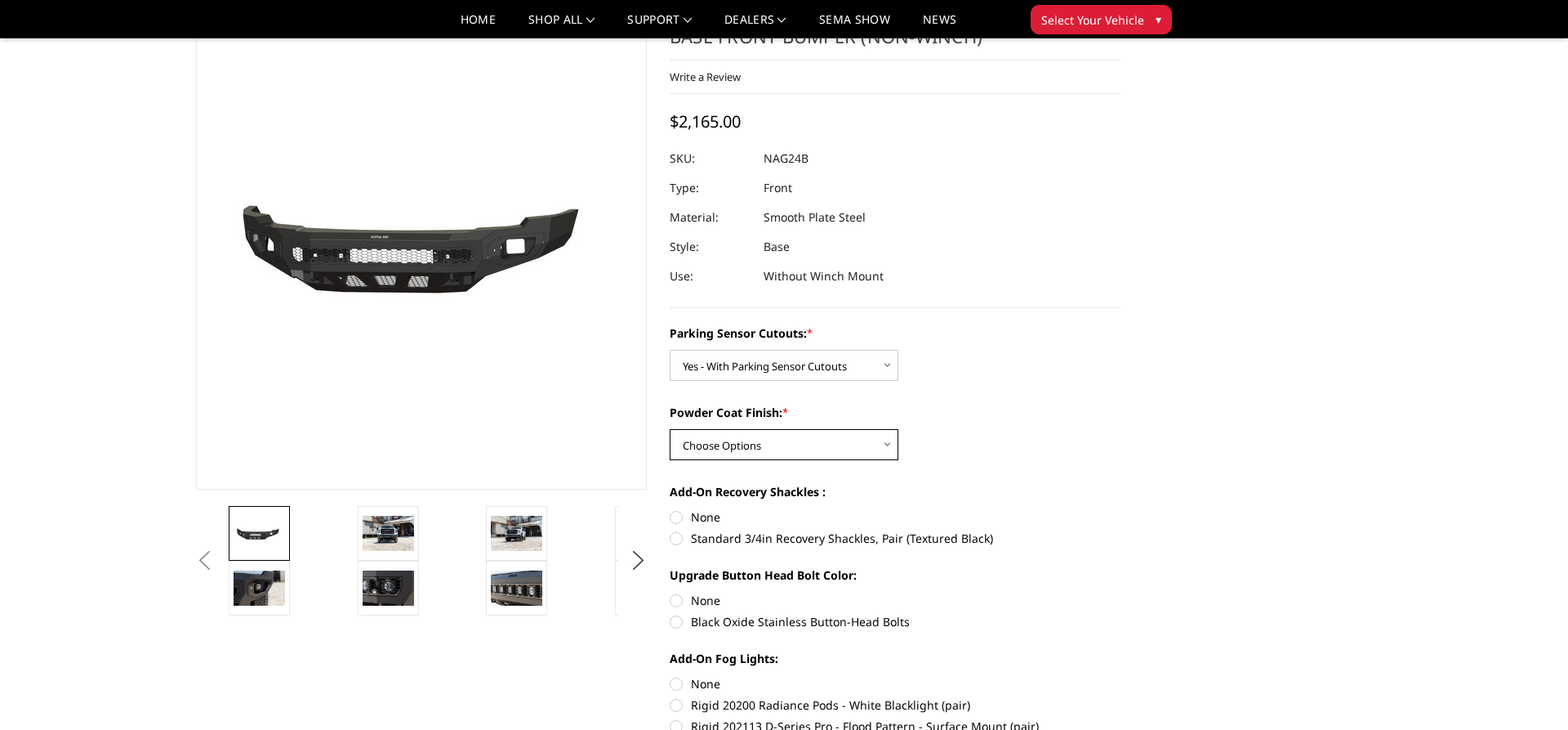
select select "2852"
click option "Texture Black Powder Coat" at bounding box center [0, 0] width 0 height 0
click at [678, 537] on label "Standard 3/4in Recovery Shackles, Pair (Textured Black)" at bounding box center [894, 537] width 451 height 17
click at [1121, 509] on input "Standard 3/4in Recovery Shackles, Pair (Textured Black)" at bounding box center [1121, 509] width 1 height 1
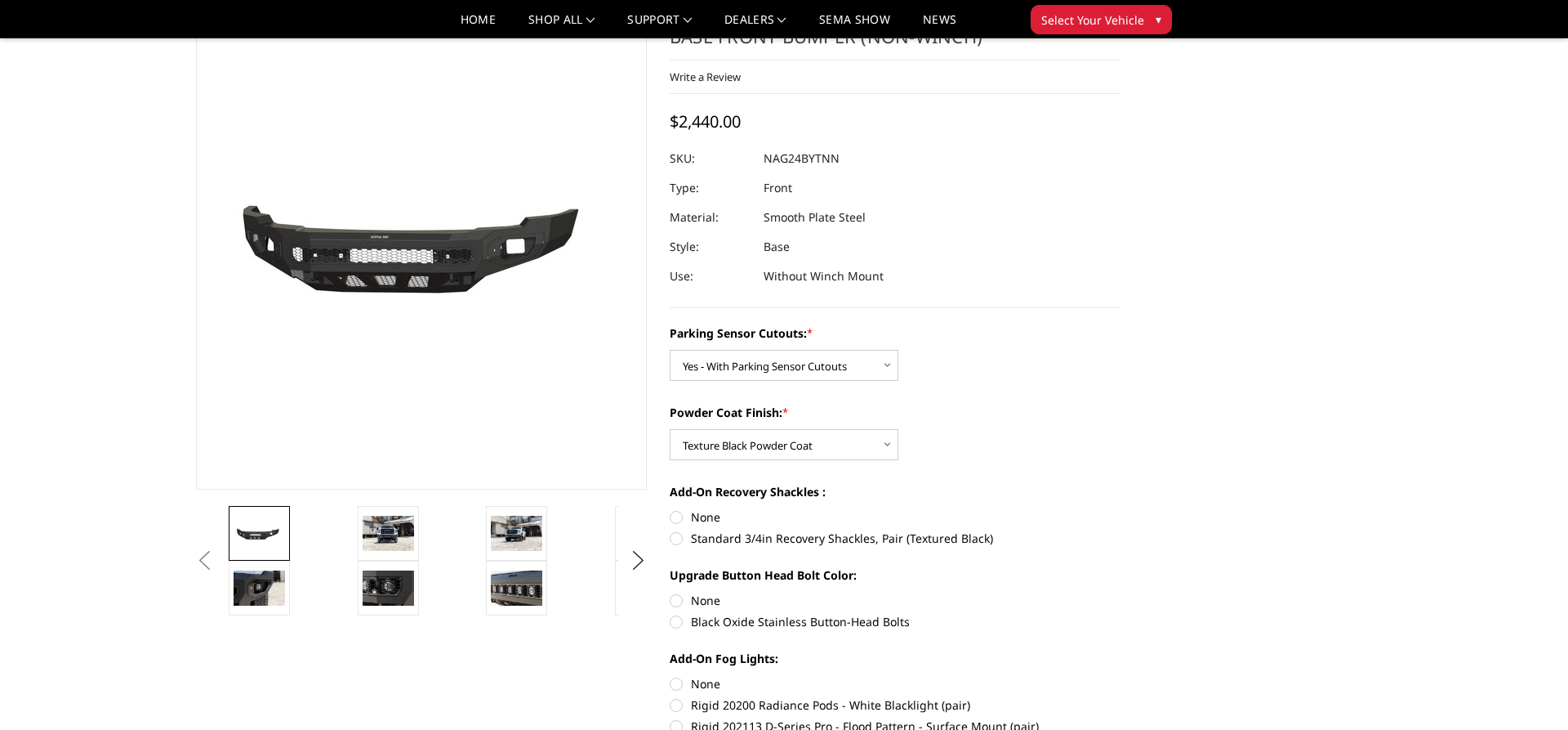
radio input "true"
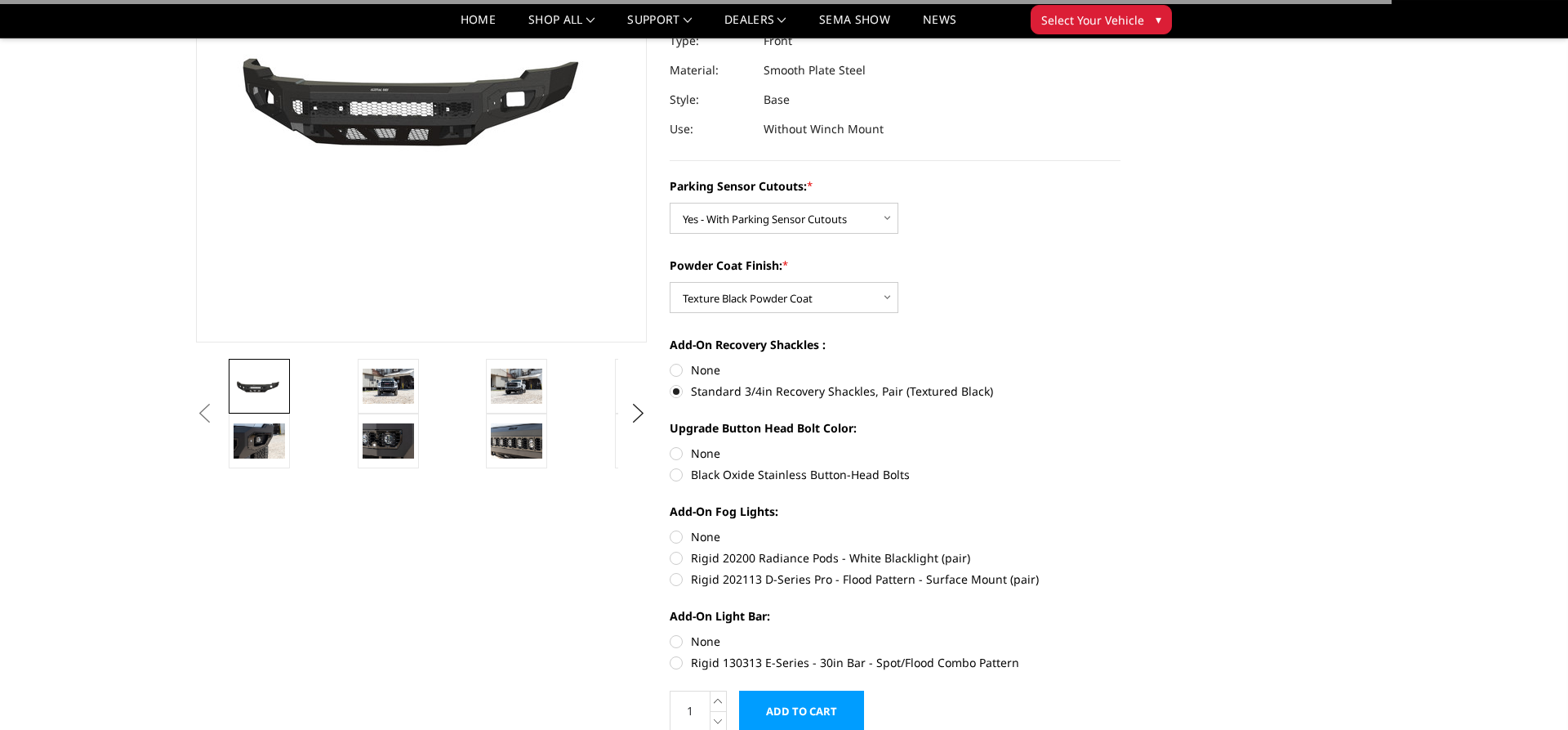
scroll to position [251, 0]
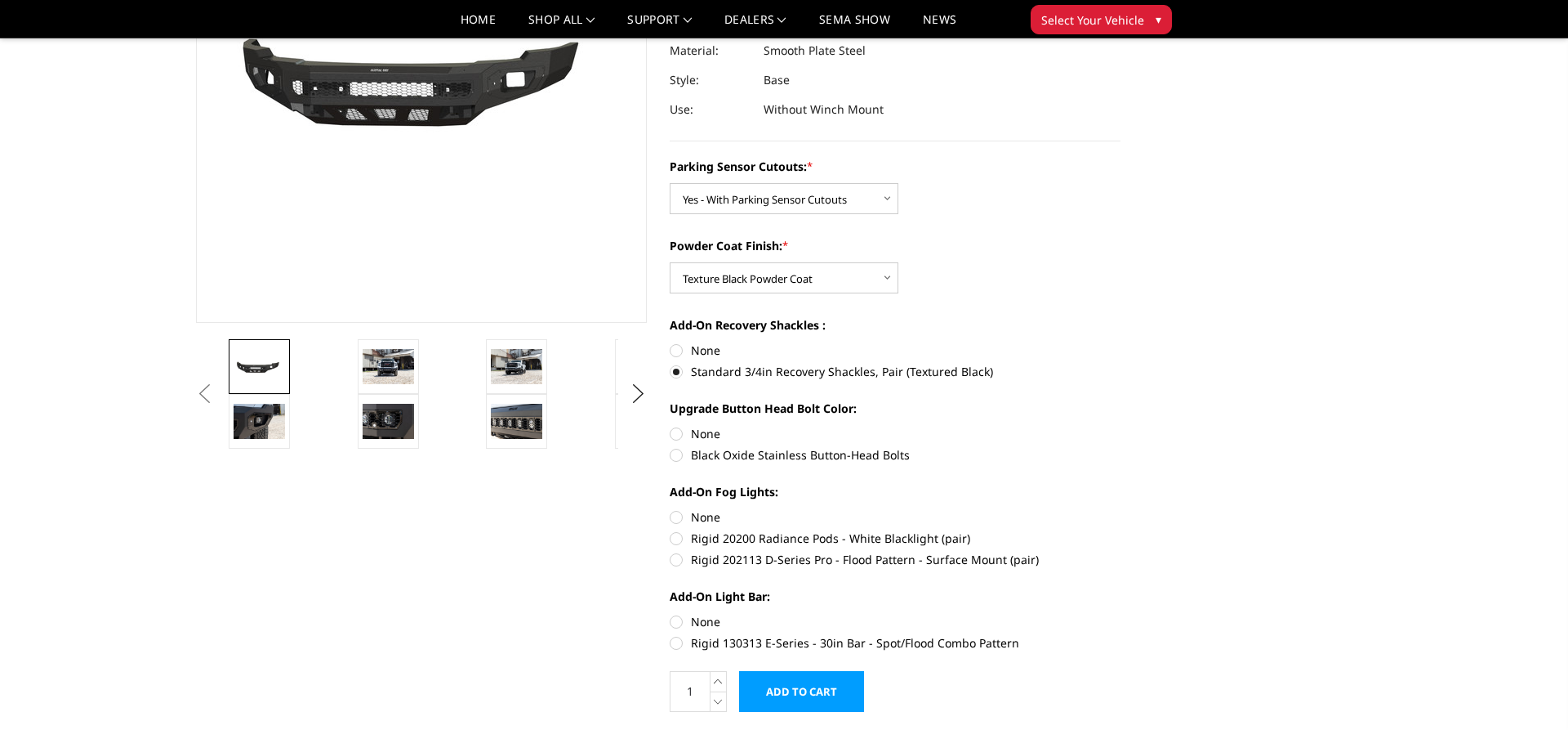
click at [681, 457] on label "Black Oxide Stainless Button-Head Bolts" at bounding box center [894, 454] width 451 height 17
click at [1121, 425] on input "Black Oxide Stainless Button-Head Bolts" at bounding box center [1121, 425] width 1 height 1
radio input "true"
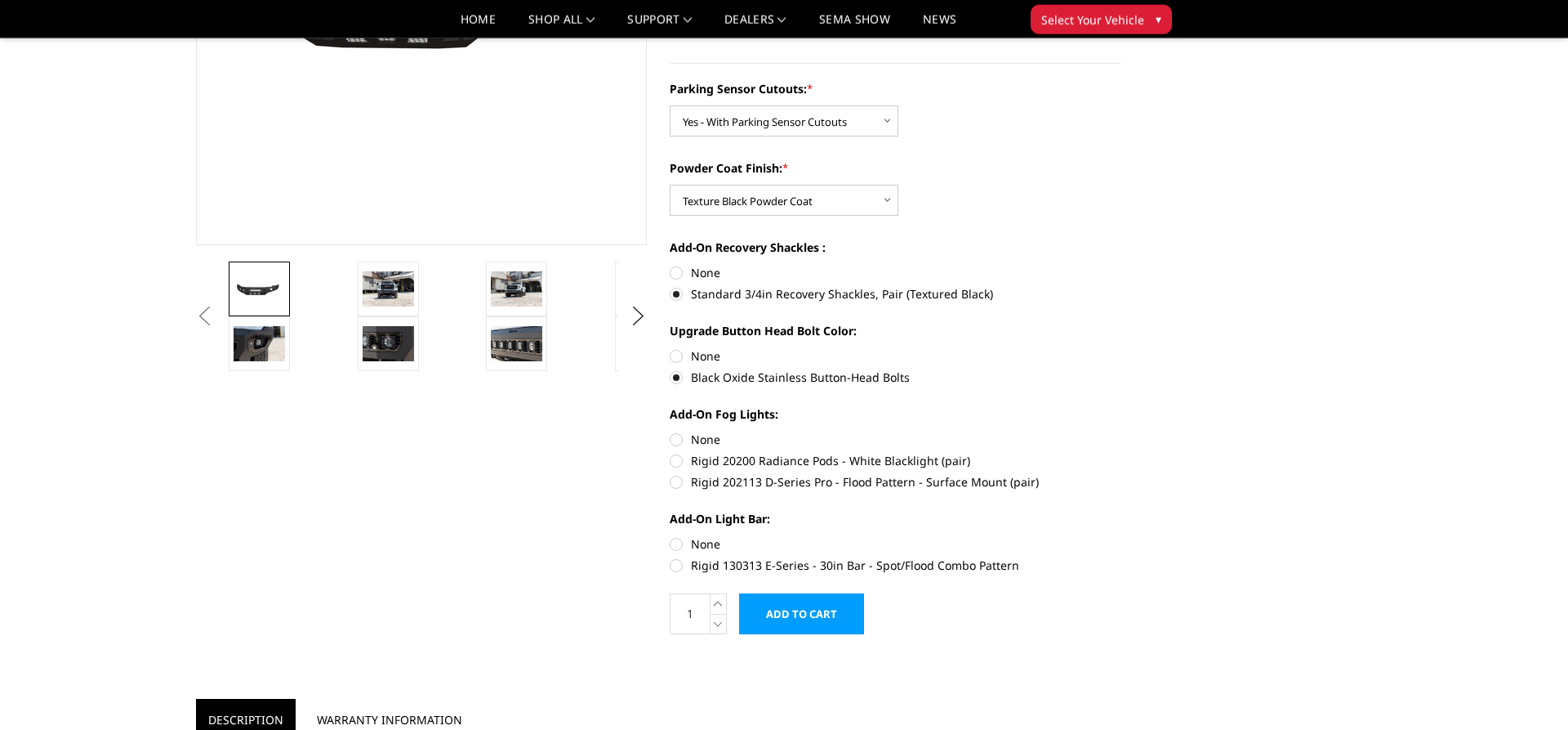
scroll to position [417, 0]
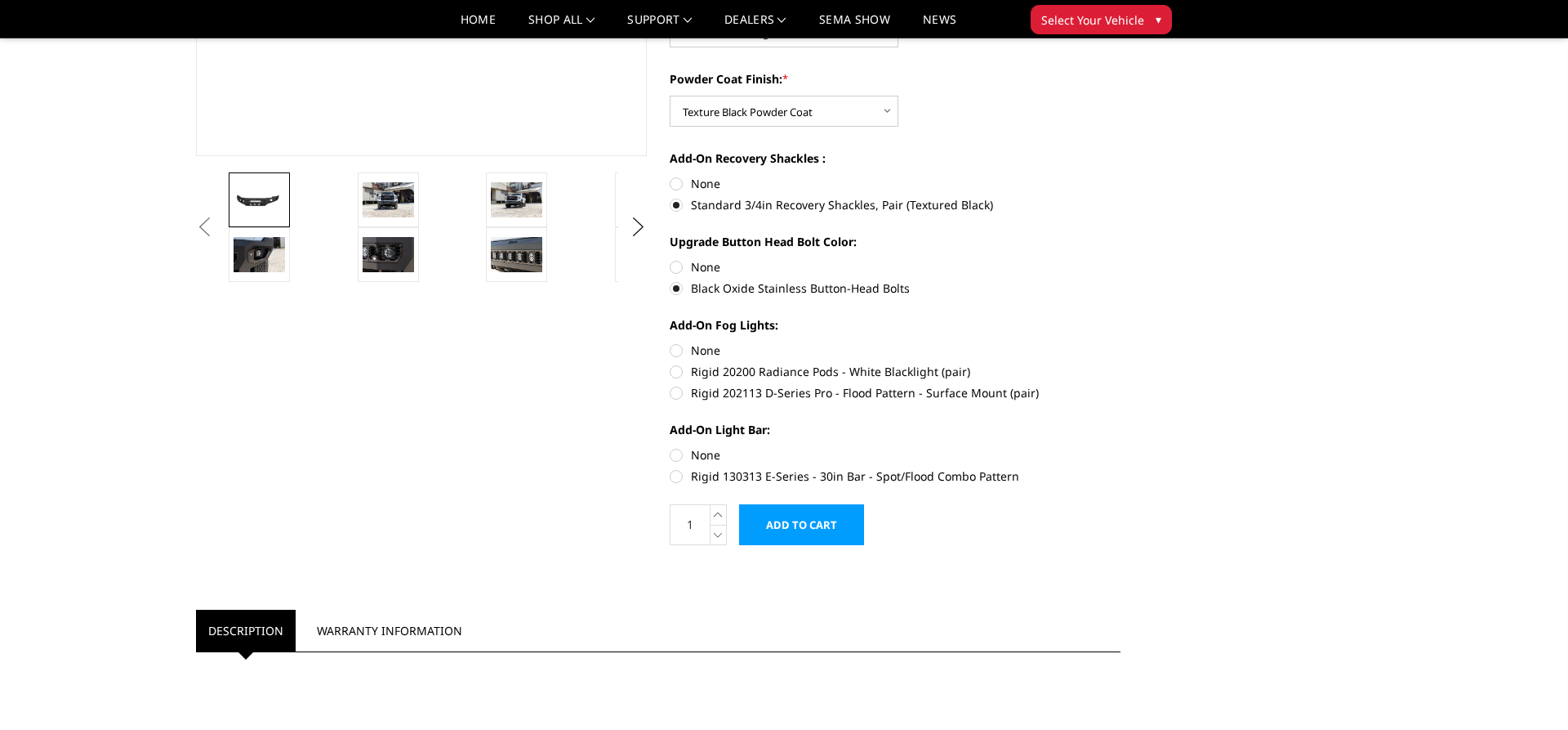
click at [686, 394] on label "Rigid 202113 D-Series Pro - Flood Pattern - Surface Mount (pair)" at bounding box center [894, 392] width 451 height 17
click at [1121, 364] on input "Rigid 202113 D-Series Pro - Flood Pattern - Surface Mount (pair)" at bounding box center [1121, 363] width 1 height 1
radio input "true"
click at [682, 477] on label "Rigid 130313 E-Series - 30in Bar - Spot/Flood Combo Pattern" at bounding box center [894, 476] width 451 height 17
click at [1121, 447] on input "Rigid 130313 E-Series - 30in Bar - Spot/Flood Combo Pattern" at bounding box center [1121, 446] width 1 height 1
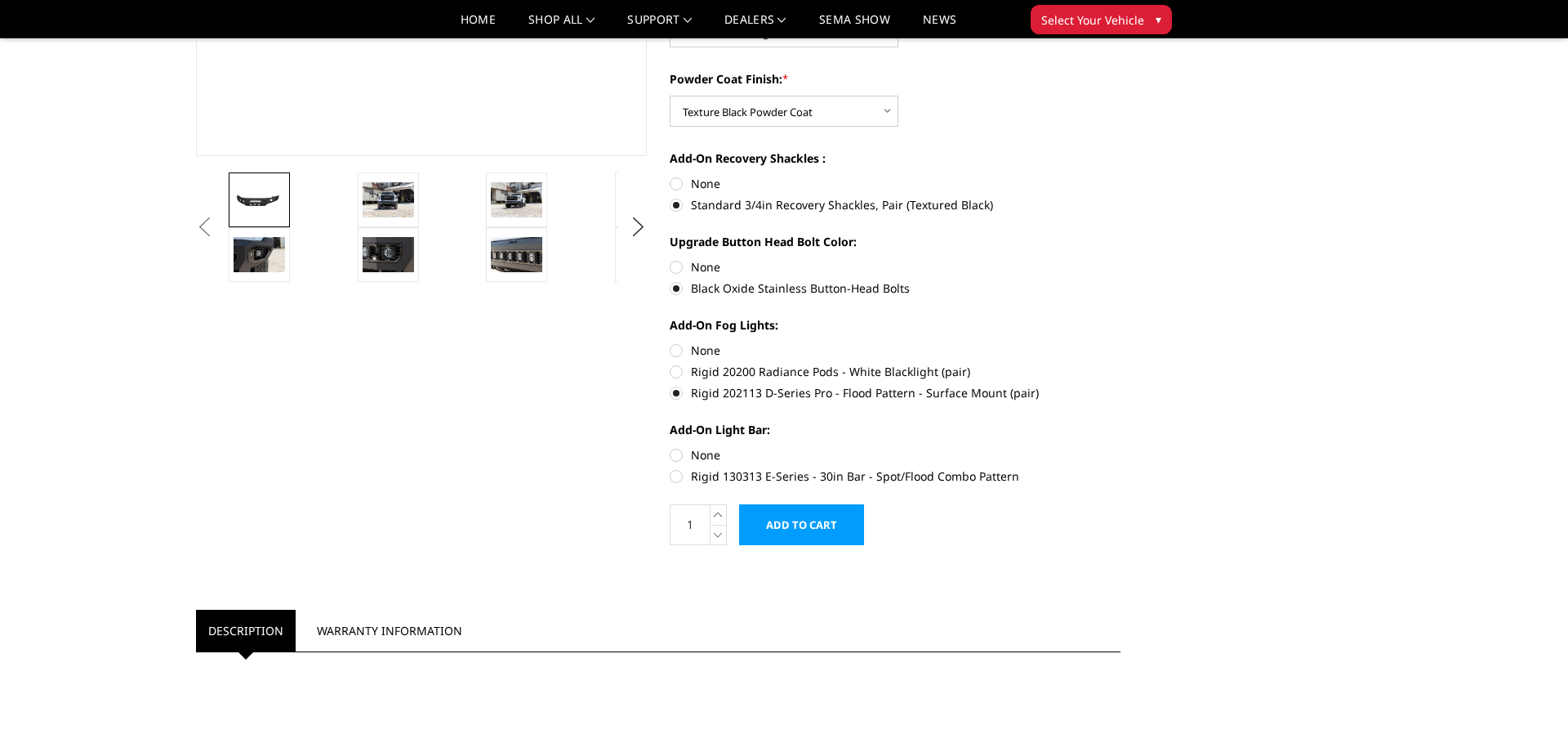
radio input "true"
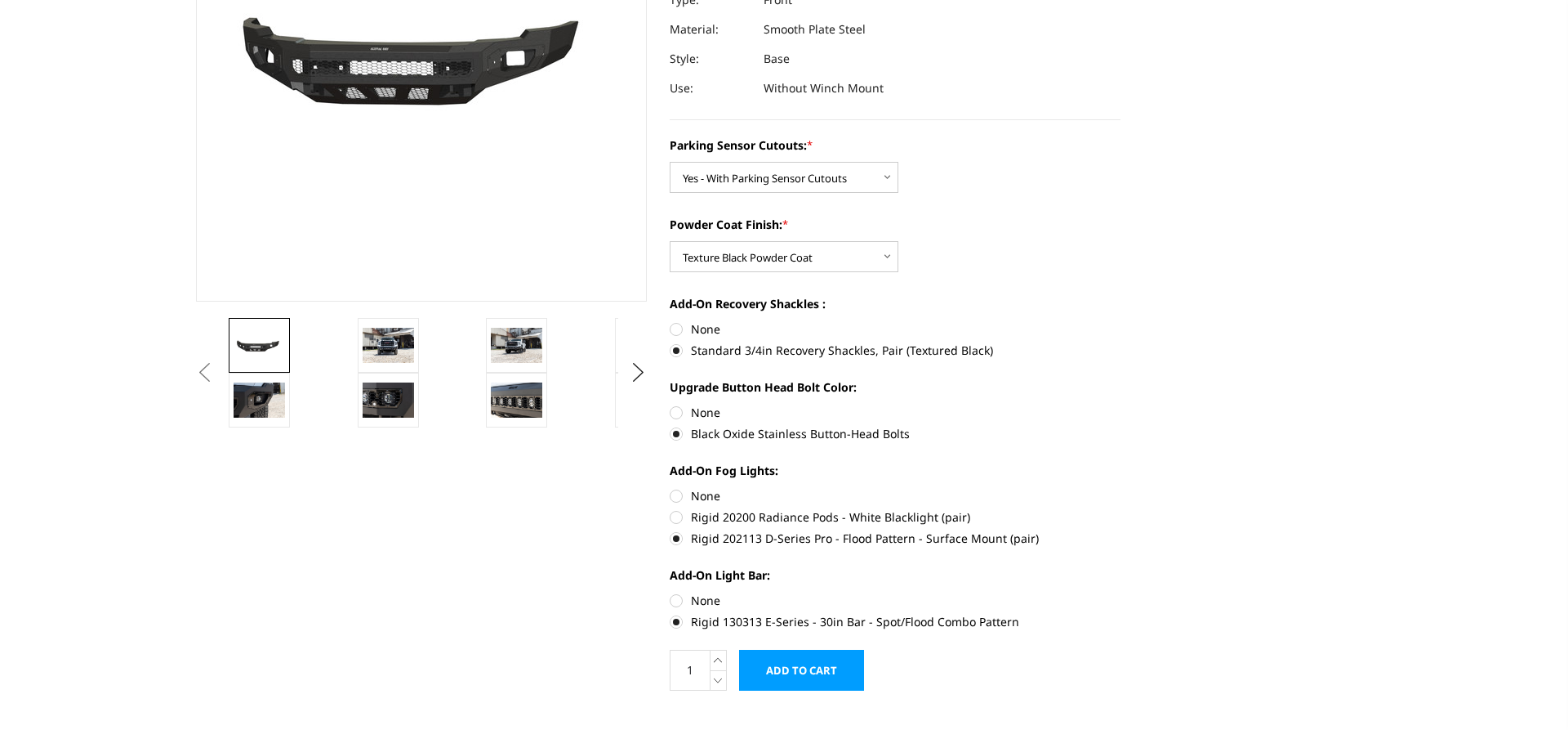
scroll to position [0, 0]
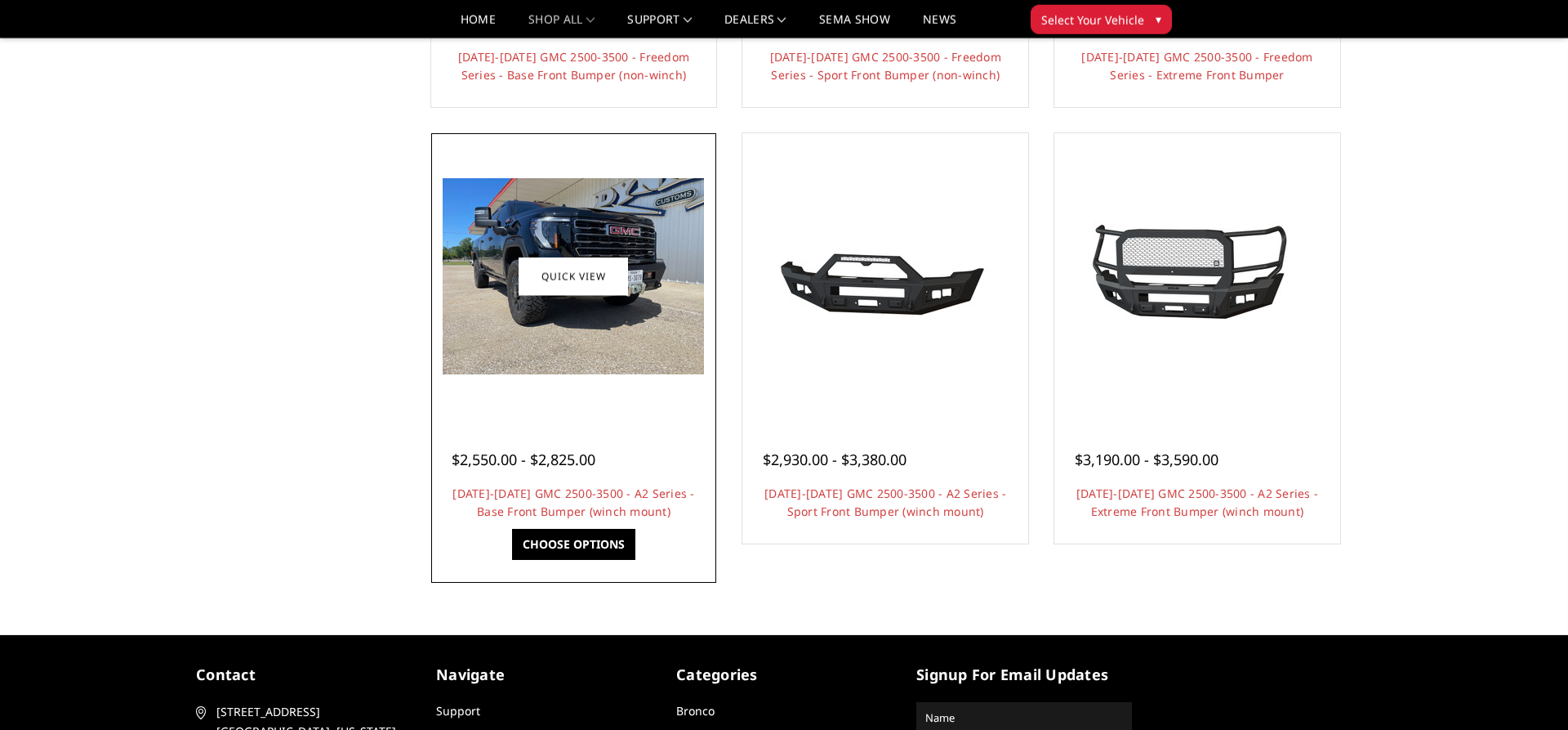
scroll to position [918, 0]
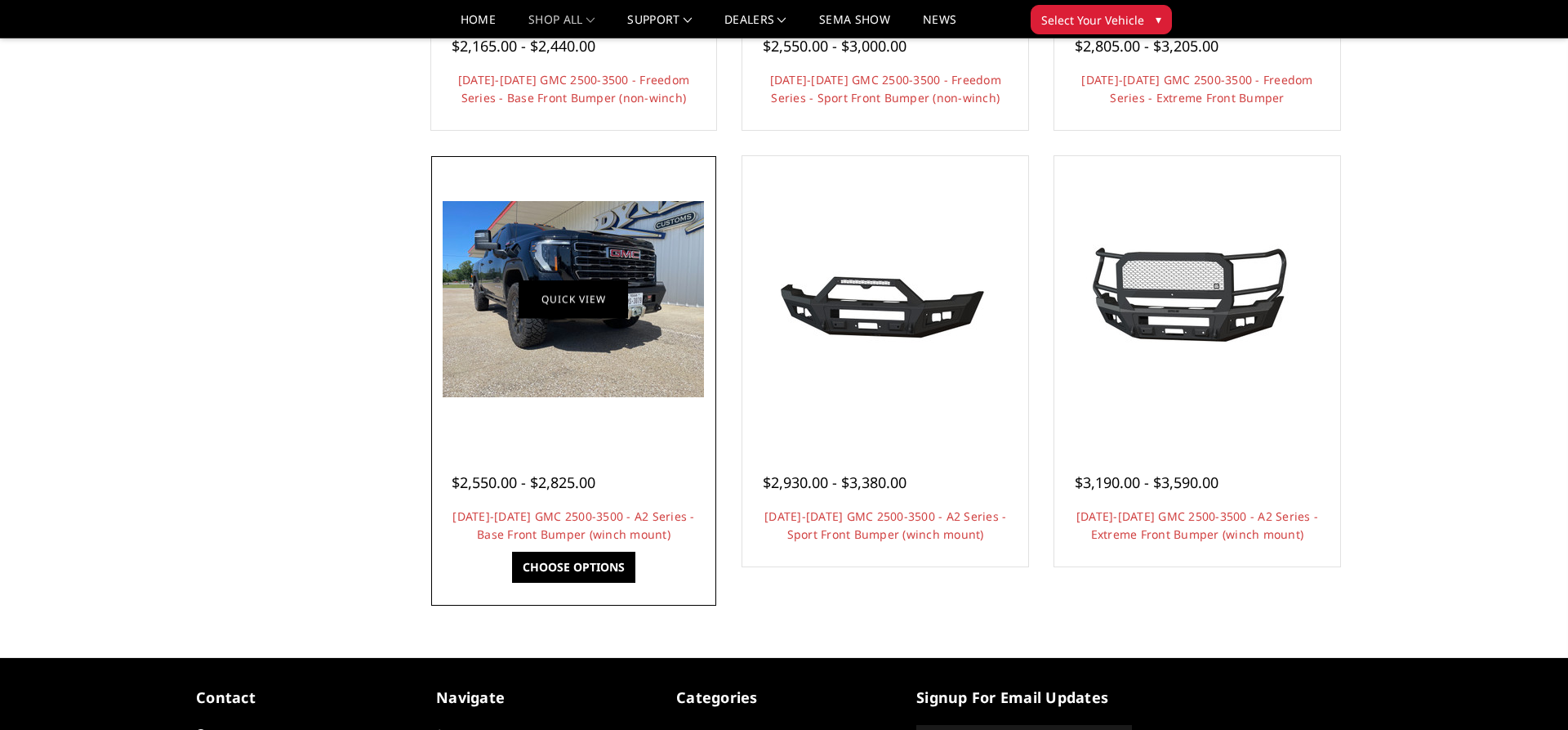
click at [616, 281] on link "Quick view" at bounding box center [572, 299] width 109 height 38
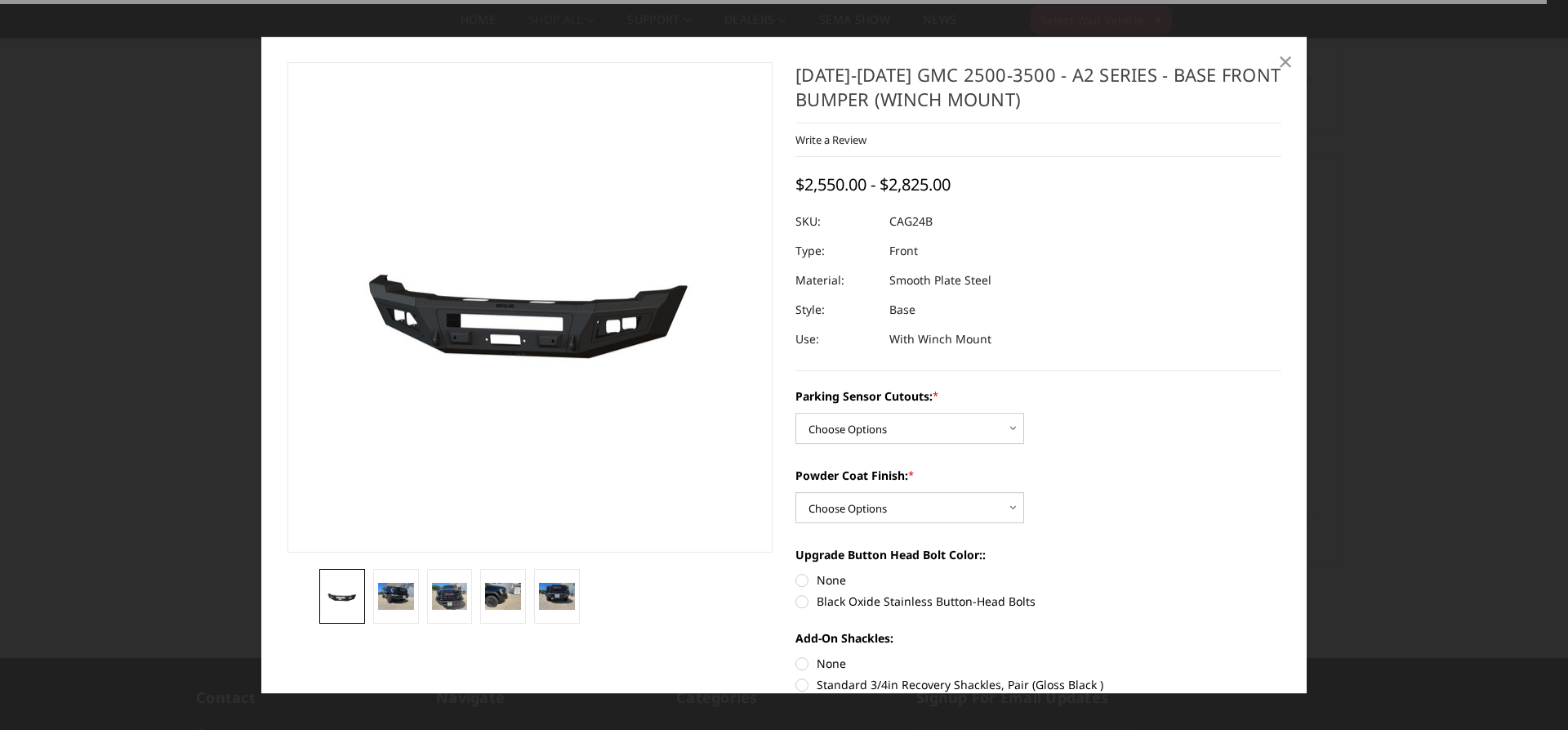
click at [1289, 61] on span "×" at bounding box center [1285, 61] width 15 height 35
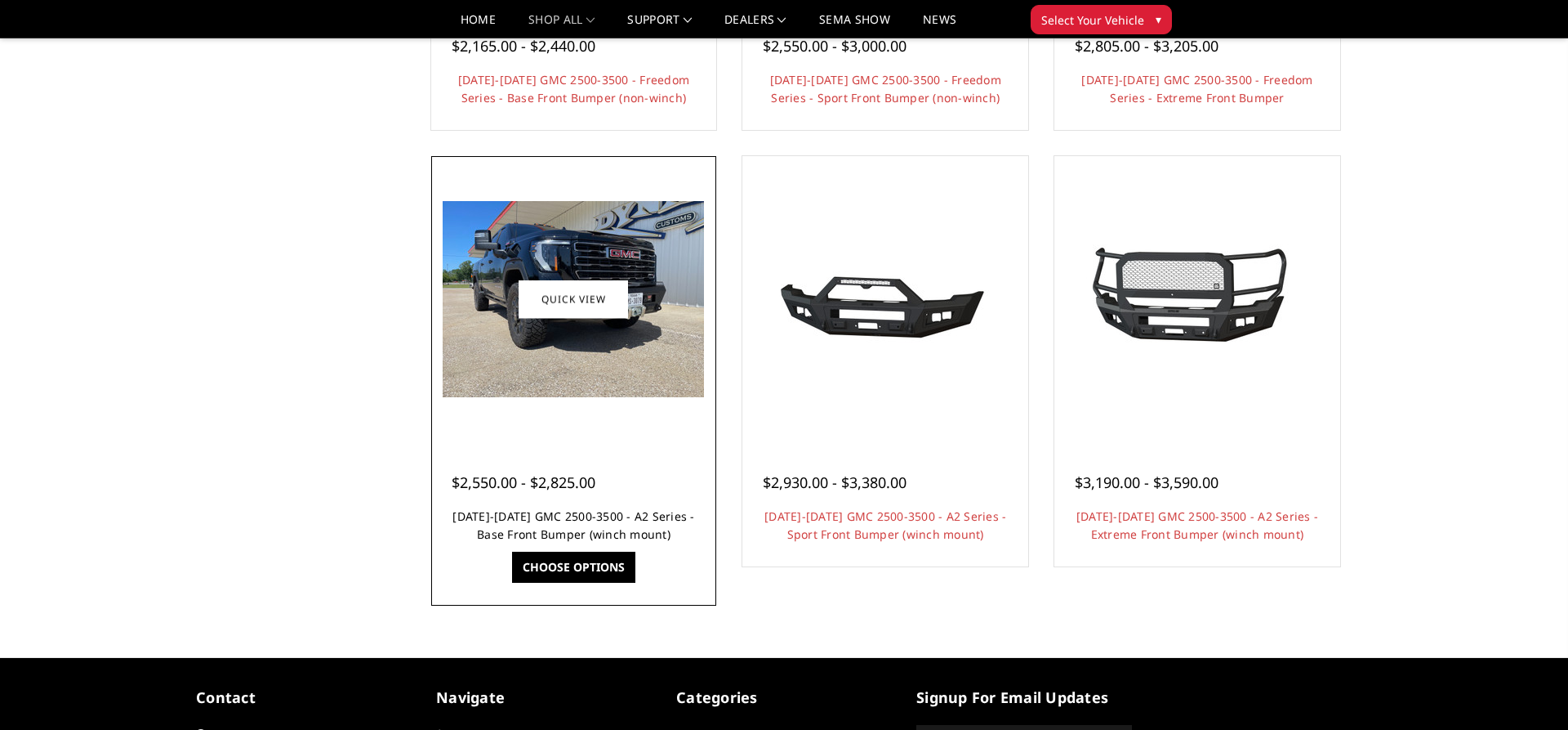
click at [521, 515] on link "2024-2025 GMC 2500-3500 - A2 Series - Base Front Bumper (winch mount)" at bounding box center [573, 526] width 242 height 33
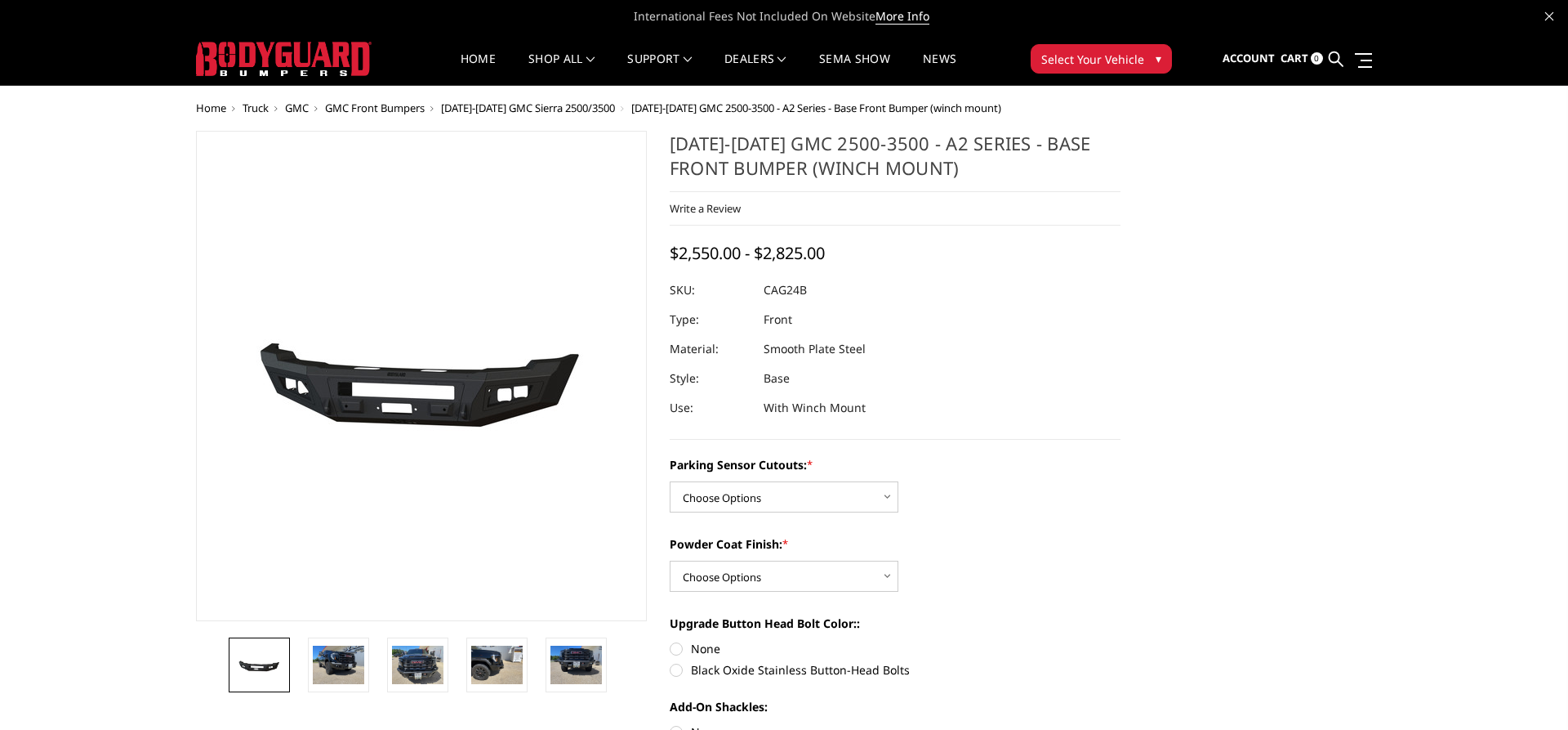
scroll to position [84, 0]
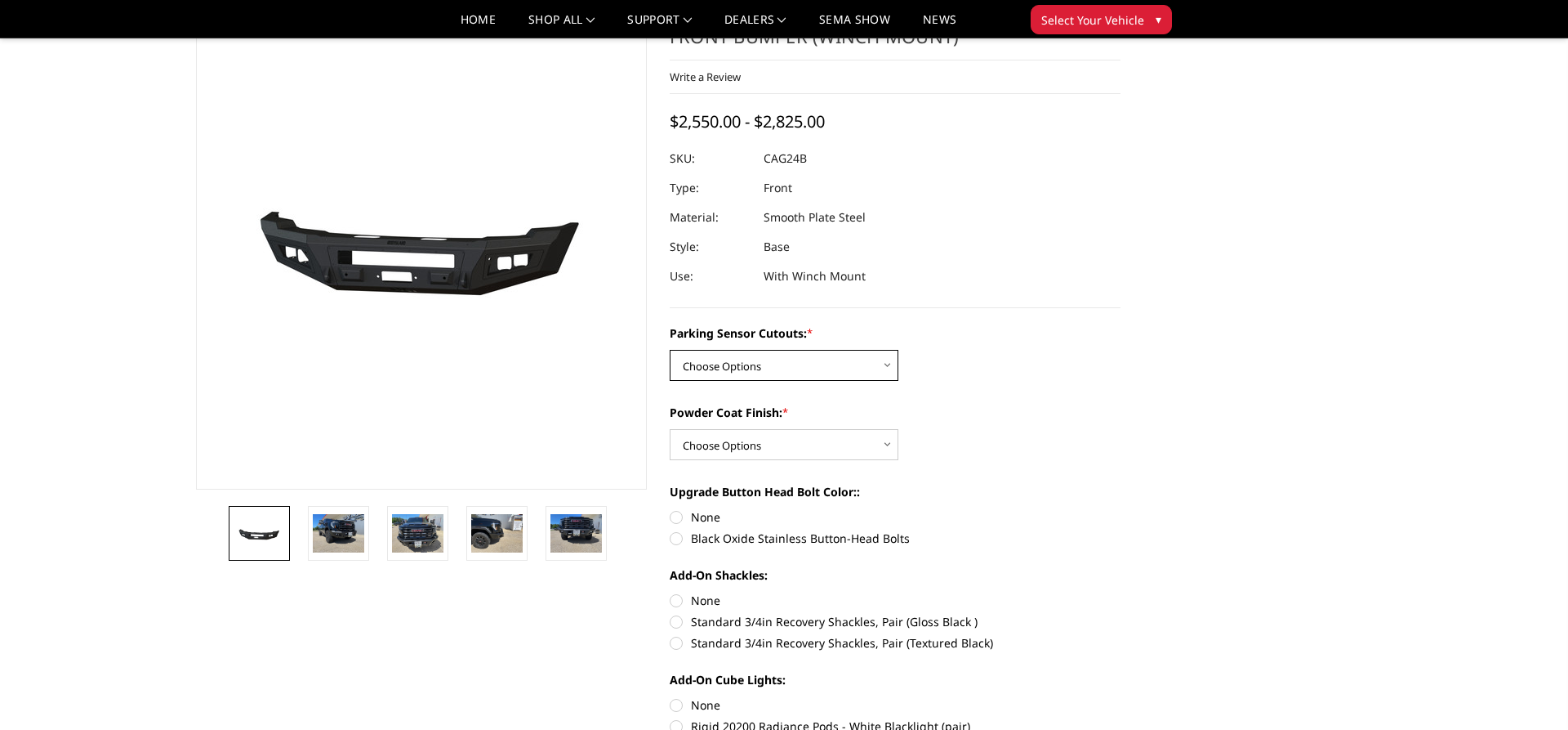
click at [670, 350] on select "Choose Options No - Without Parking Sensor Cutouts Yes - With Parking Sensor Cu…" at bounding box center [784, 365] width 229 height 31
select select "2157"
click option "Yes - With Parking Sensor Cutouts" at bounding box center [0, 0] width 0 height 0
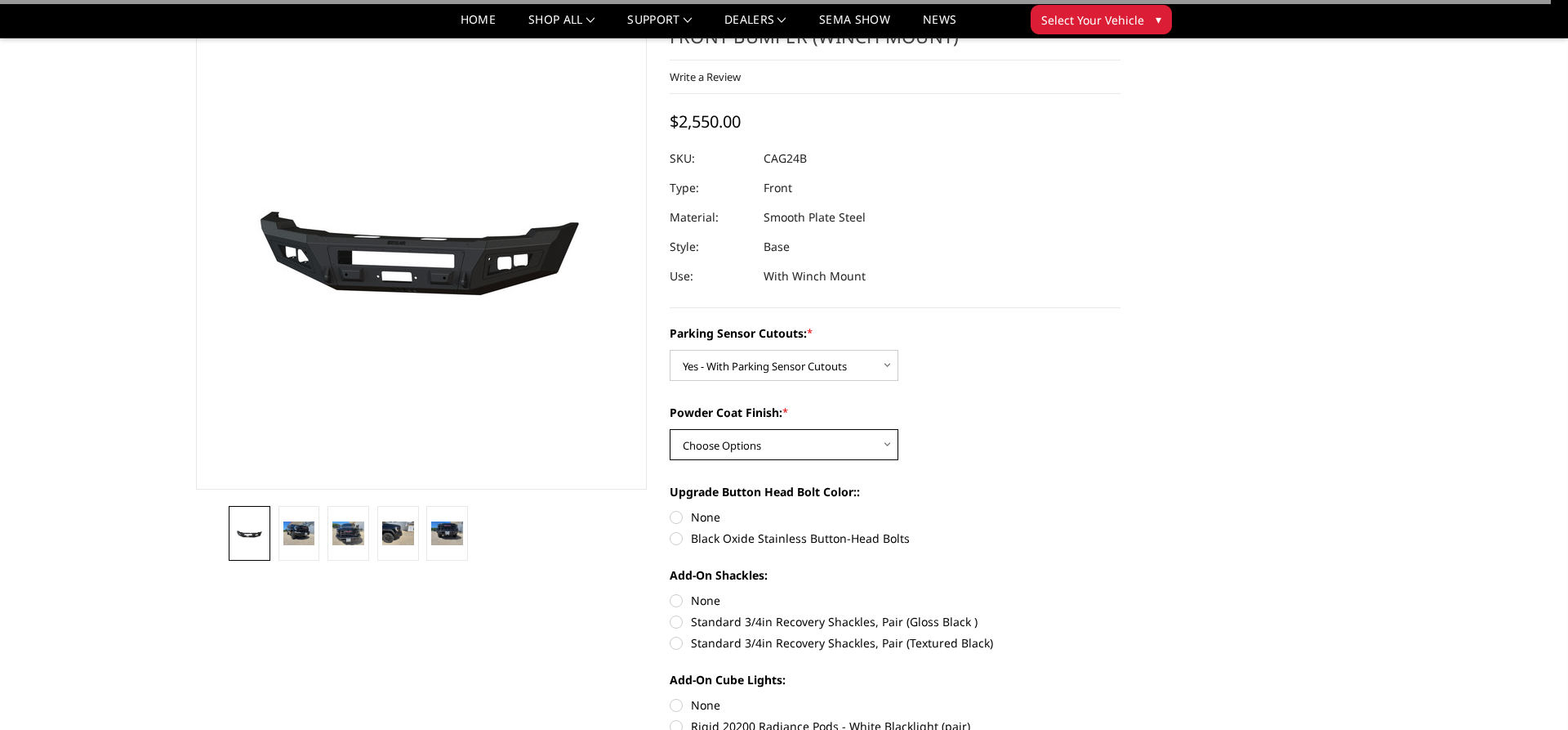
click at [670, 429] on select "Choose Options Bare Metal Textured Black Powder Coat" at bounding box center [784, 445] width 229 height 31
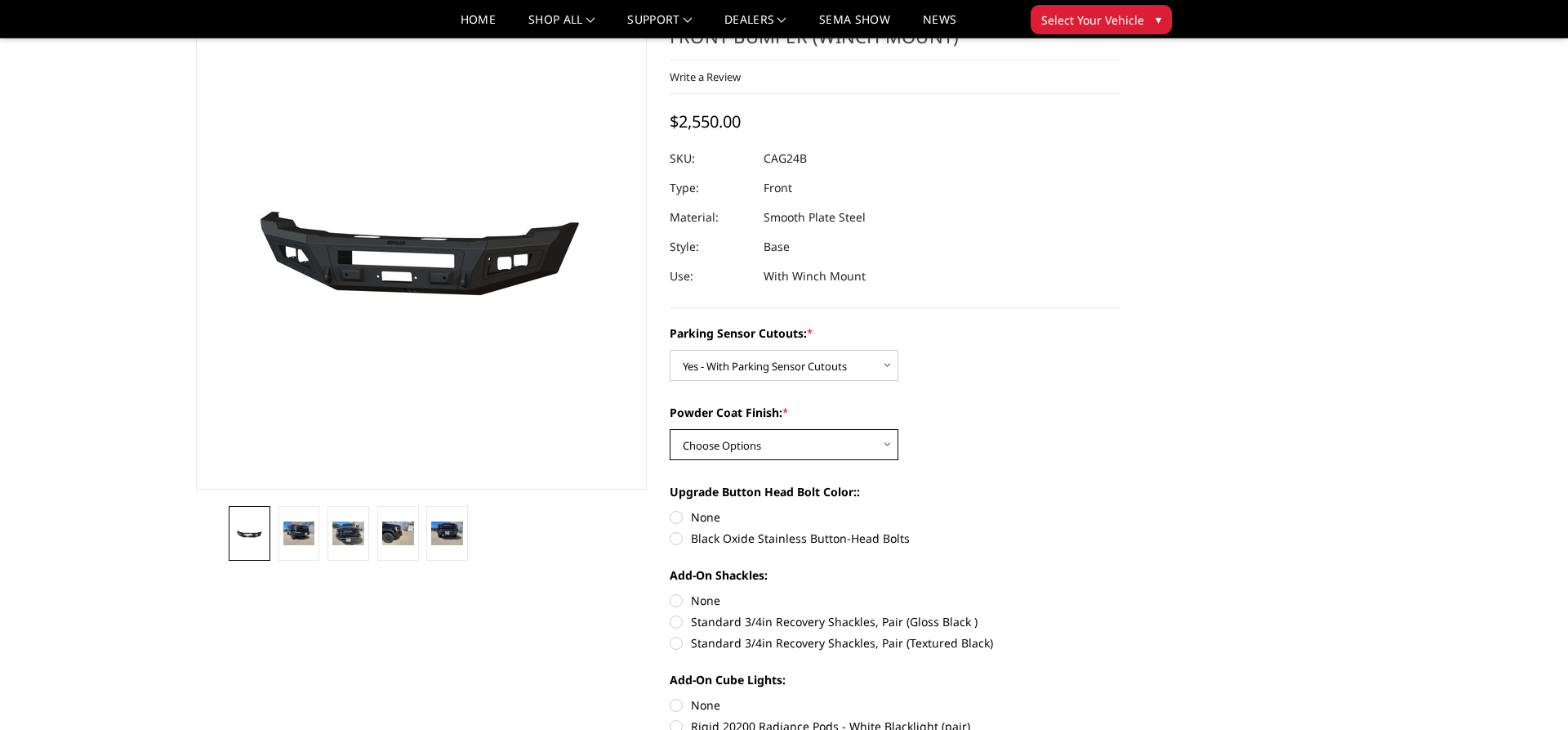
select select "2159"
click option "Textured Black Powder Coat" at bounding box center [0, 0] width 0 height 0
click at [737, 541] on label "Black Oxide Stainless Button-Head Bolts" at bounding box center [894, 537] width 451 height 17
click at [1121, 509] on input "Black Oxide Stainless Button-Head Bolts" at bounding box center [1121, 509] width 1 height 1
radio input "true"
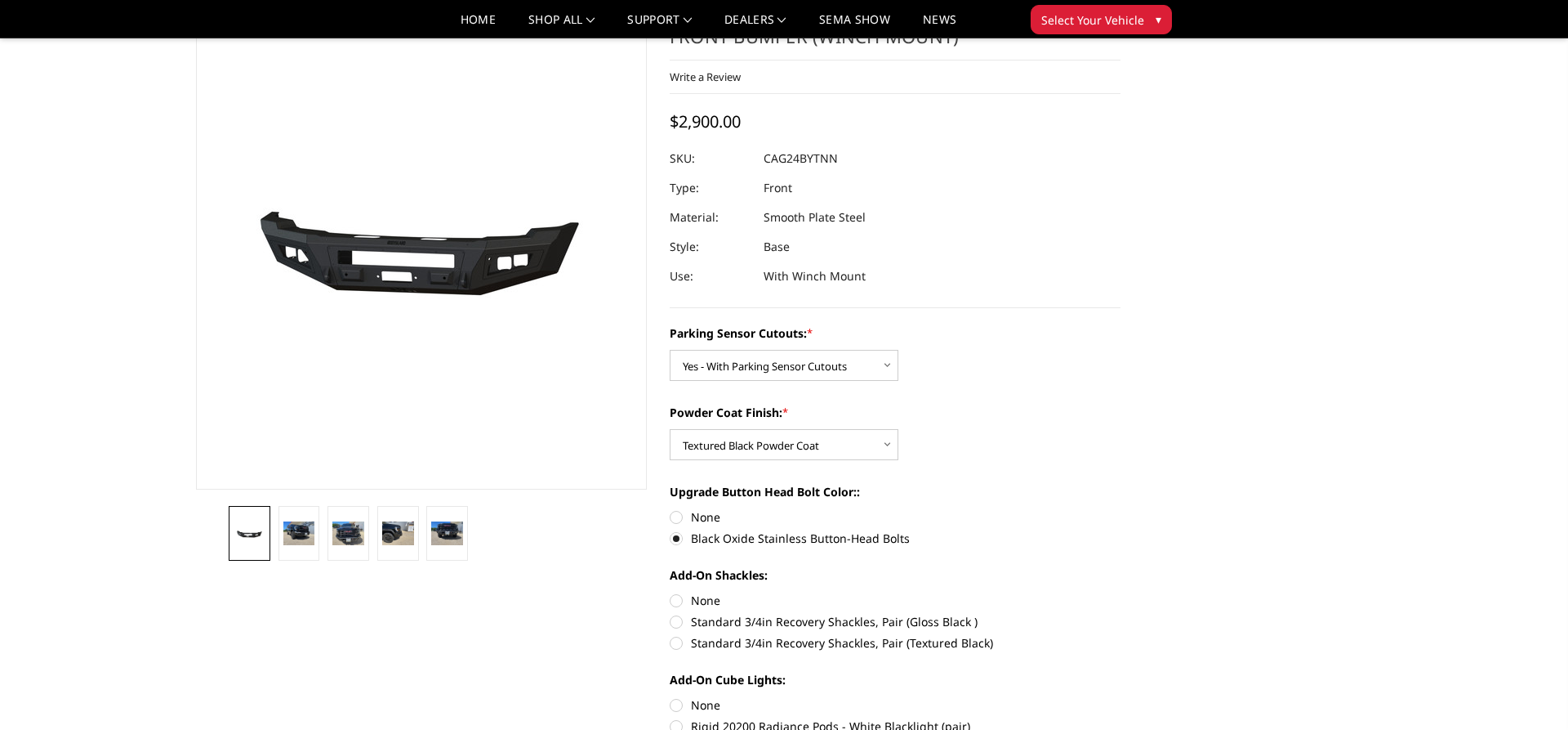
click at [674, 639] on label "Standard 3/4in Recovery Shackles, Pair (Textured Black)" at bounding box center [894, 643] width 451 height 17
click at [1121, 614] on input "Standard 3/4in Recovery Shackles, Pair (Textured Black)" at bounding box center [1121, 613] width 1 height 1
radio input "true"
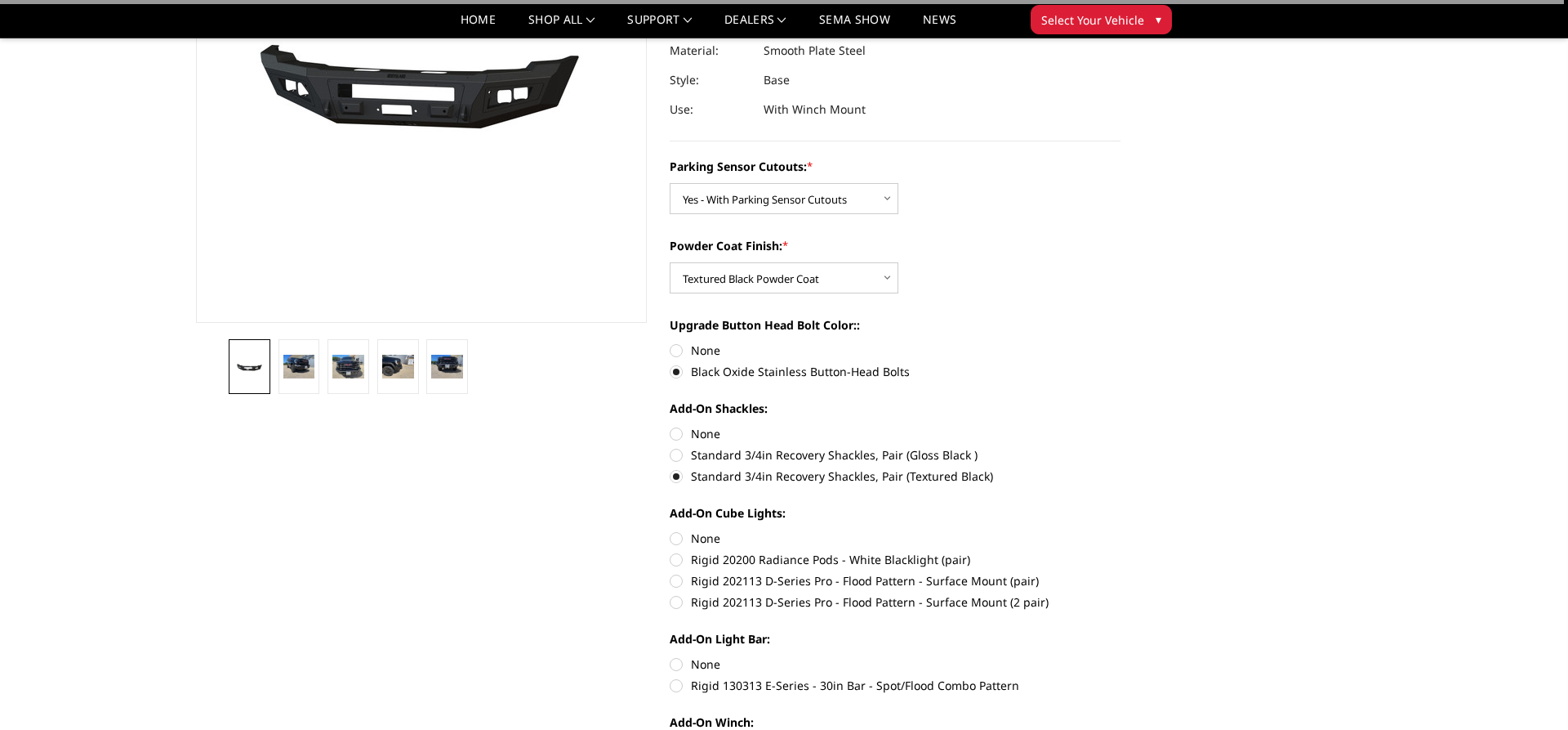
scroll to position [333, 0]
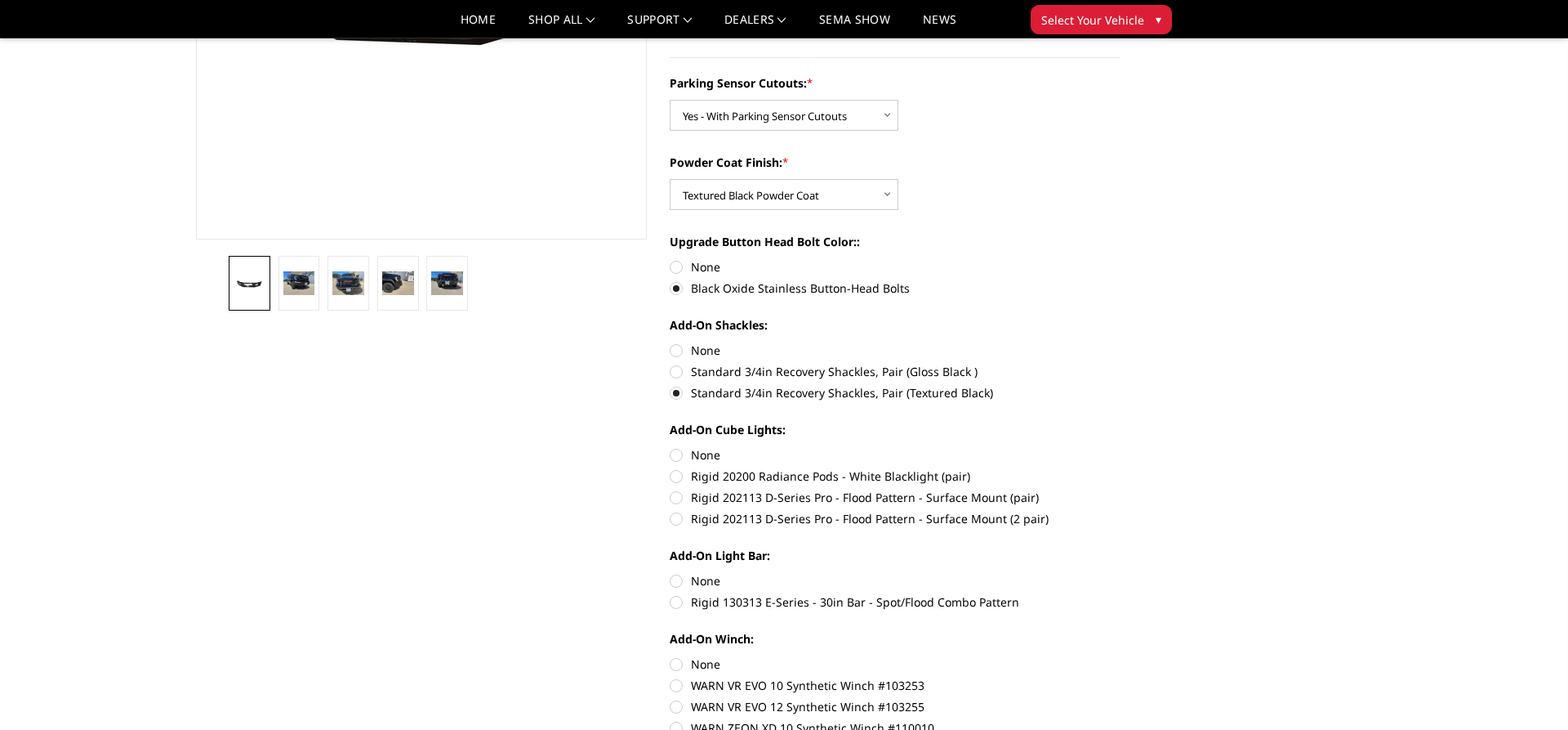
click at [678, 525] on label "Rigid 202113 D-Series Pro - Flood Pattern - Surface Mount (2 pair)" at bounding box center [894, 518] width 451 height 17
click at [1121, 489] on input "Rigid 202113 D-Series Pro - Flood Pattern - Surface Mount (2 pair)" at bounding box center [1121, 489] width 1 height 1
radio input "true"
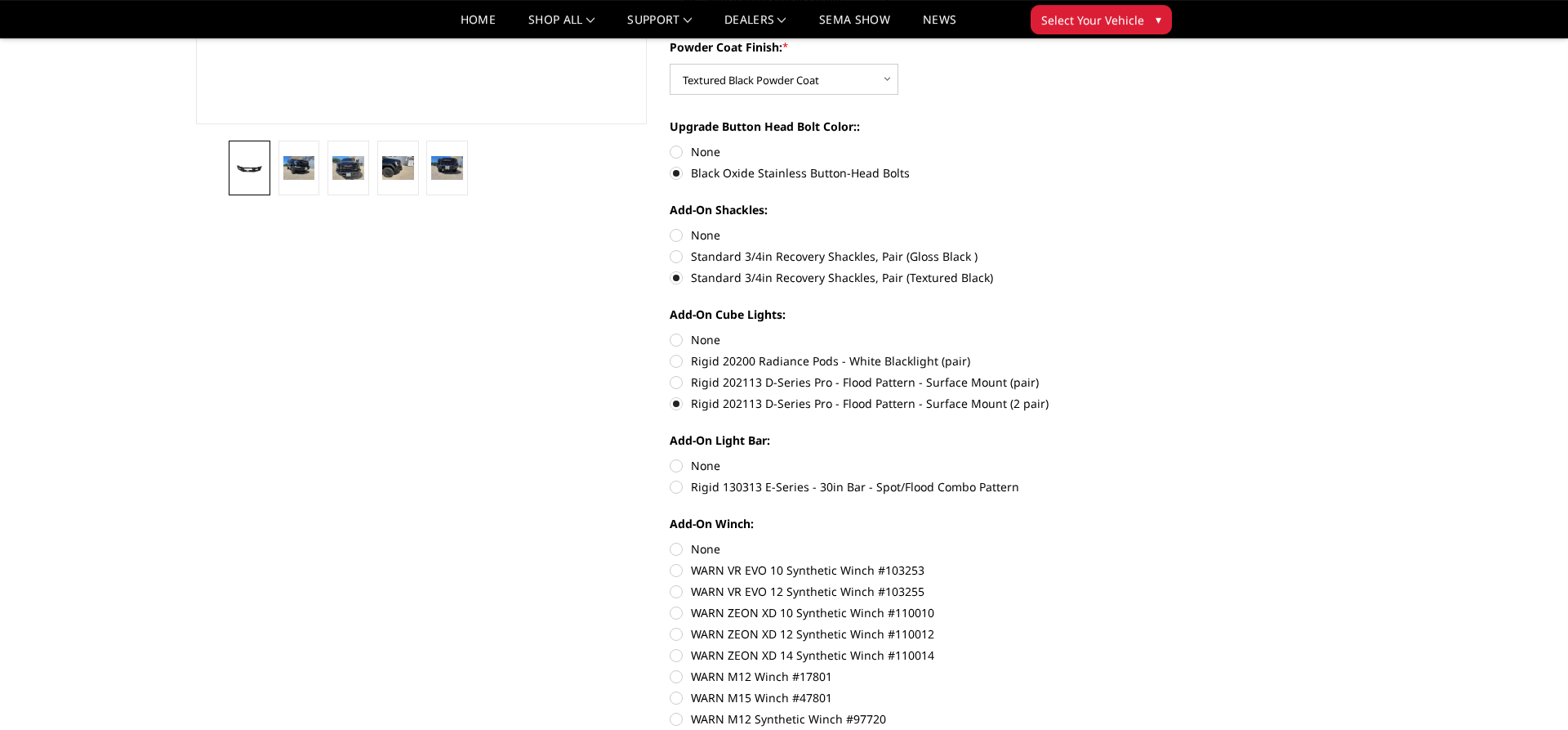
scroll to position [500, 0]
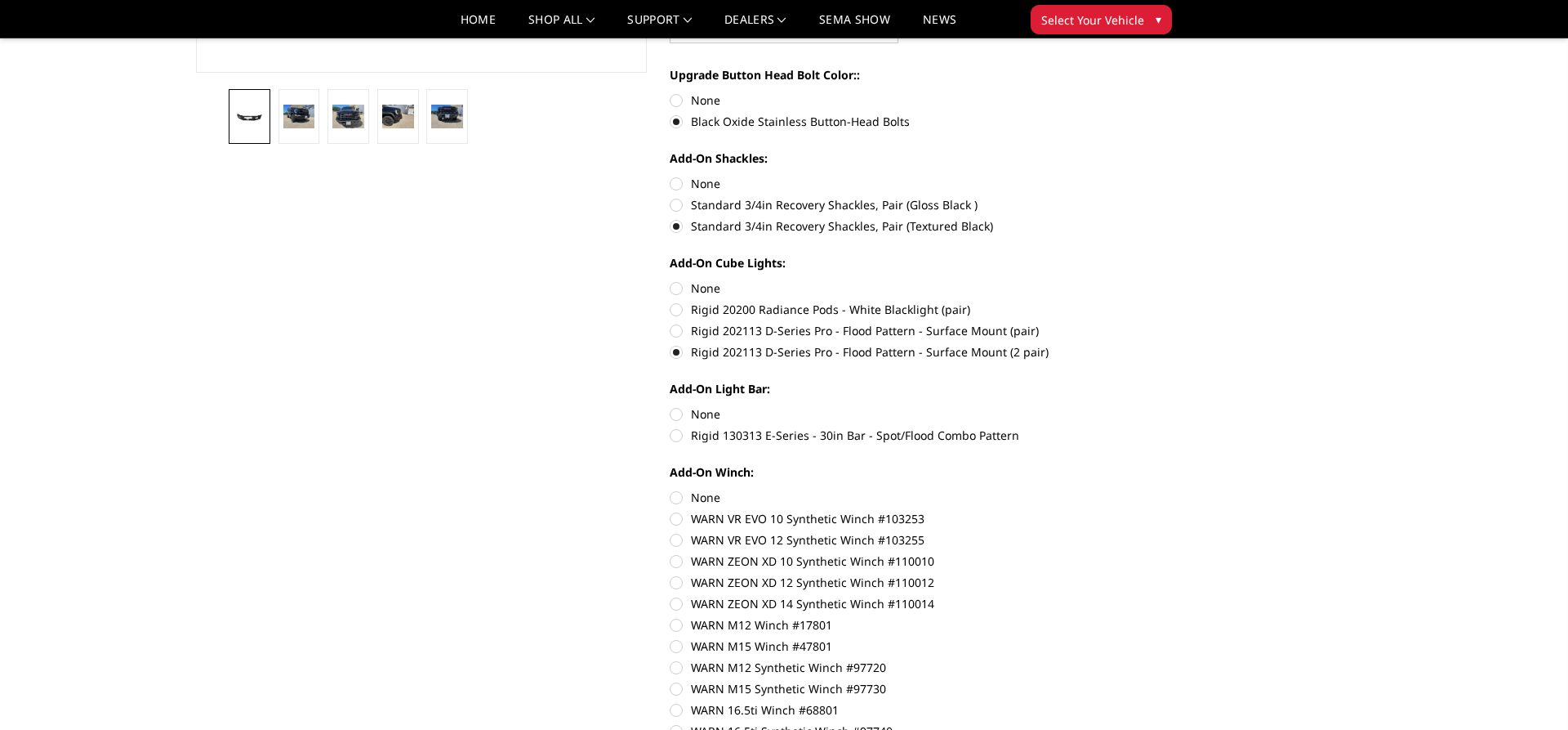
click at [678, 430] on label "Rigid 130313 E-Series - 30in Bar - Spot/Flood Combo Pattern" at bounding box center [894, 434] width 451 height 17
click at [1121, 407] on input "Rigid 130313 E-Series - 30in Bar - Spot/Flood Combo Pattern" at bounding box center [1121, 406] width 1 height 1
radio input "true"
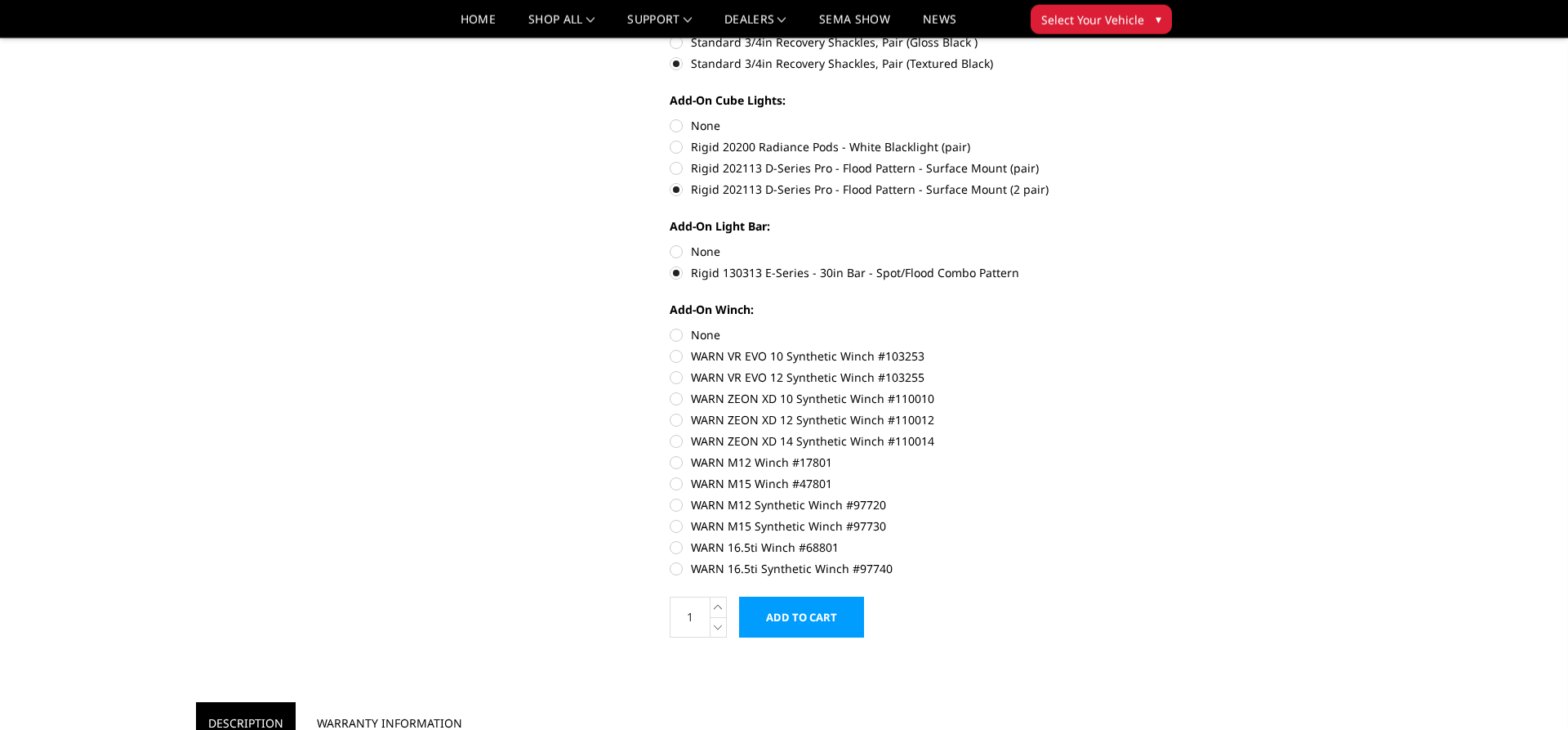
scroll to position [667, 0]
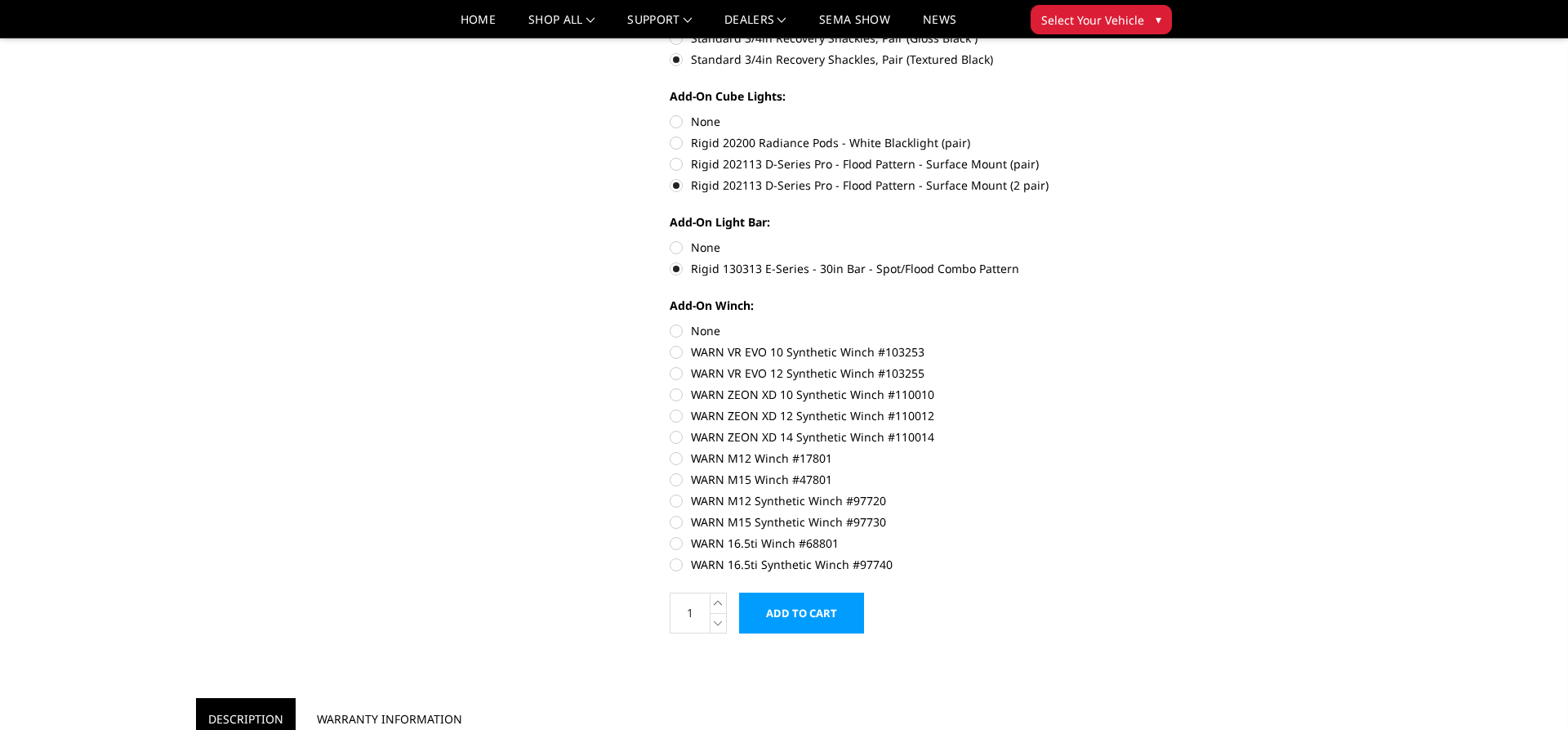
click at [678, 564] on label "WARN 16.5ti Synthetic Winch #97740" at bounding box center [894, 564] width 451 height 17
click at [1121, 535] on input "WARN 16.5ti Synthetic Winch #97740" at bounding box center [1121, 534] width 1 height 1
radio input "true"
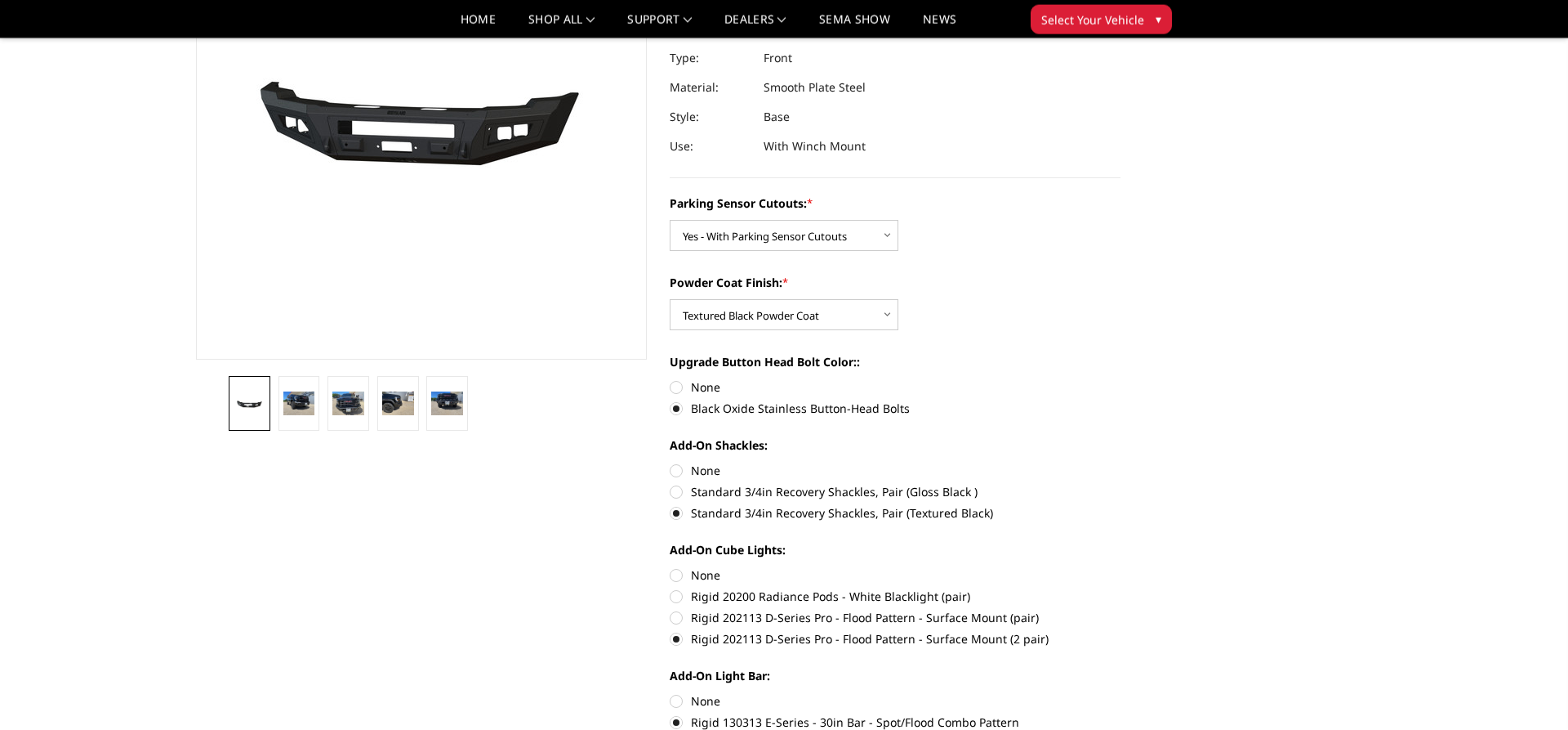
scroll to position [0, 0]
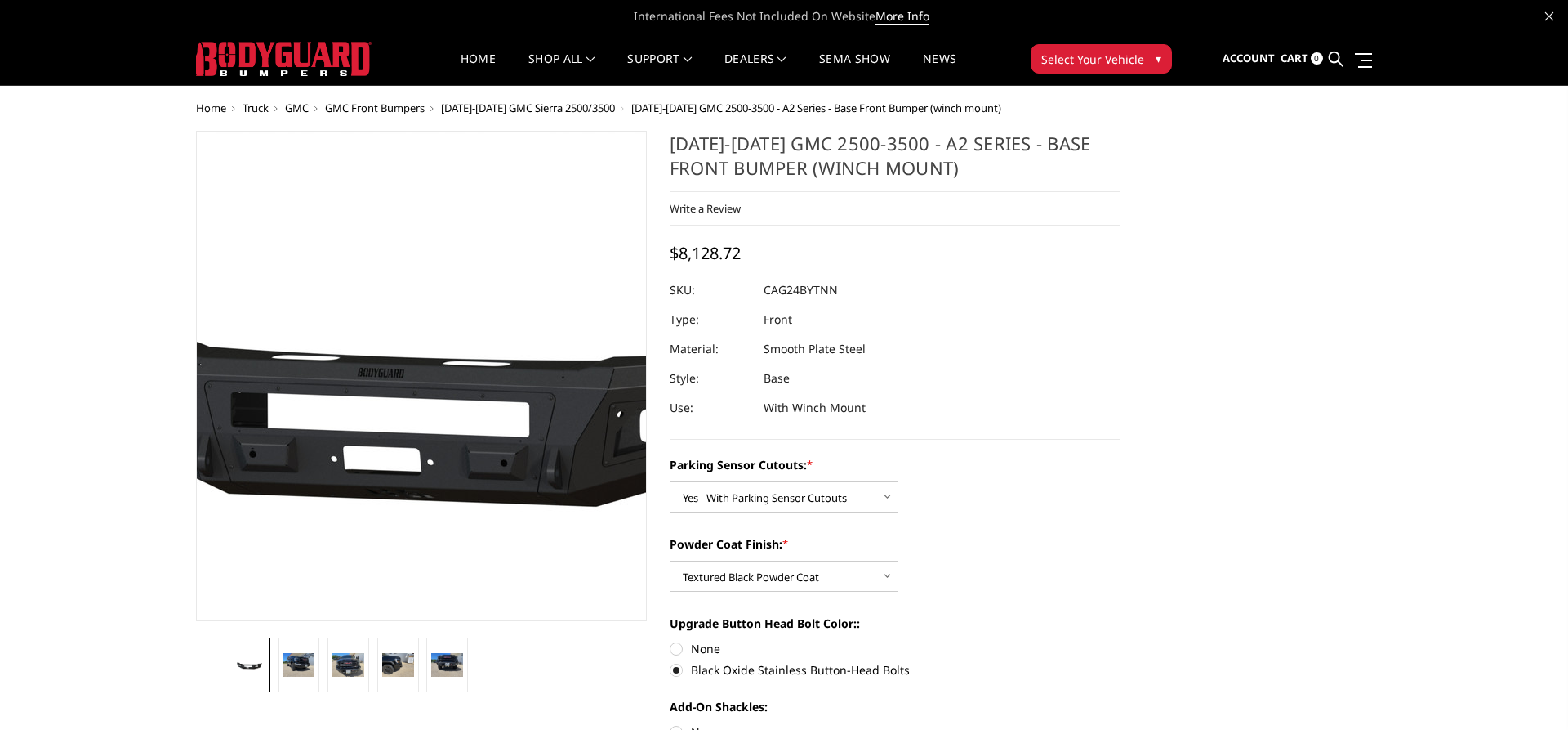
click at [405, 389] on img at bounding box center [445, 377] width 1046 height 489
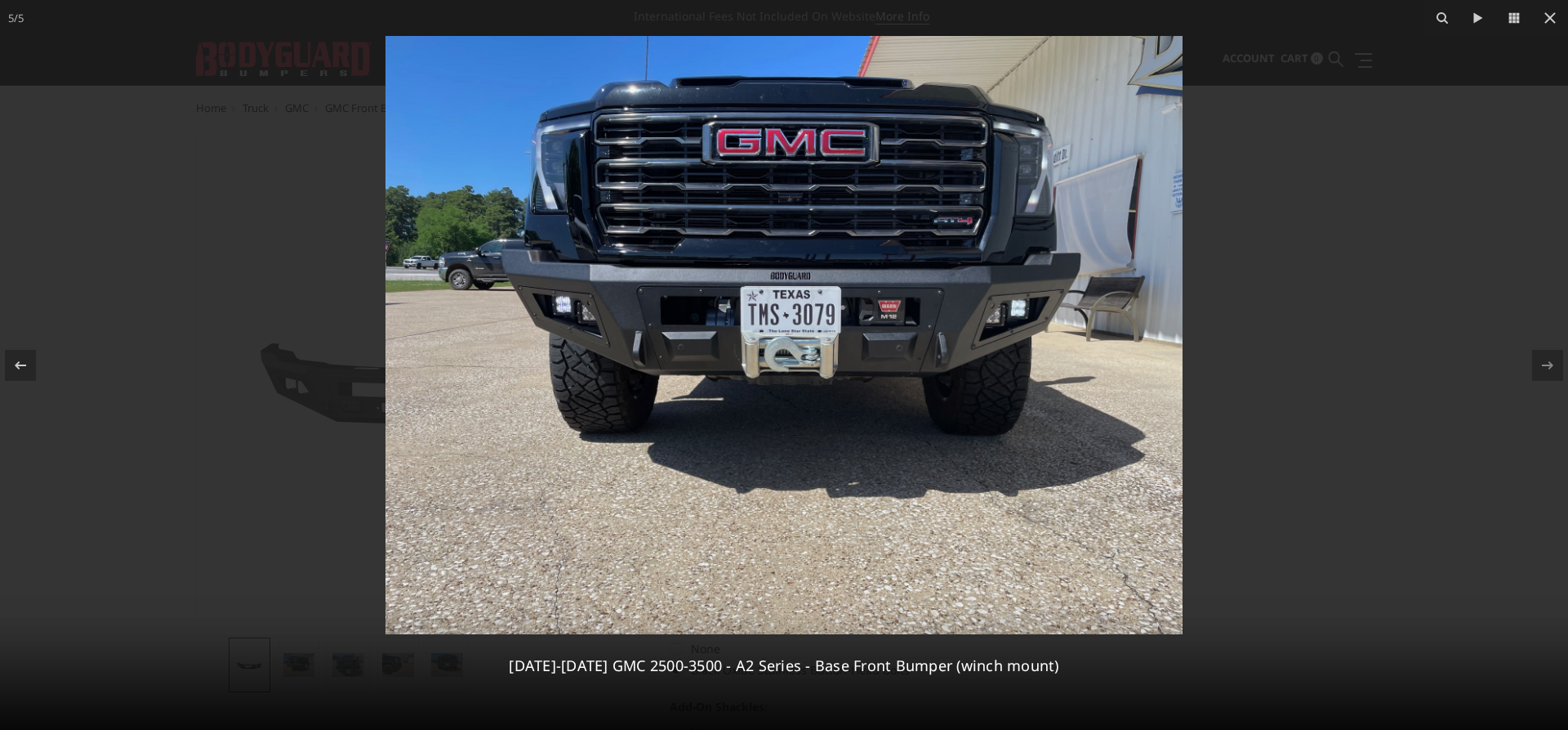
drag, startPoint x: 219, startPoint y: 308, endPoint x: 216, endPoint y: 300, distance: 8.5
click at [219, 303] on div at bounding box center [784, 365] width 1568 height 730
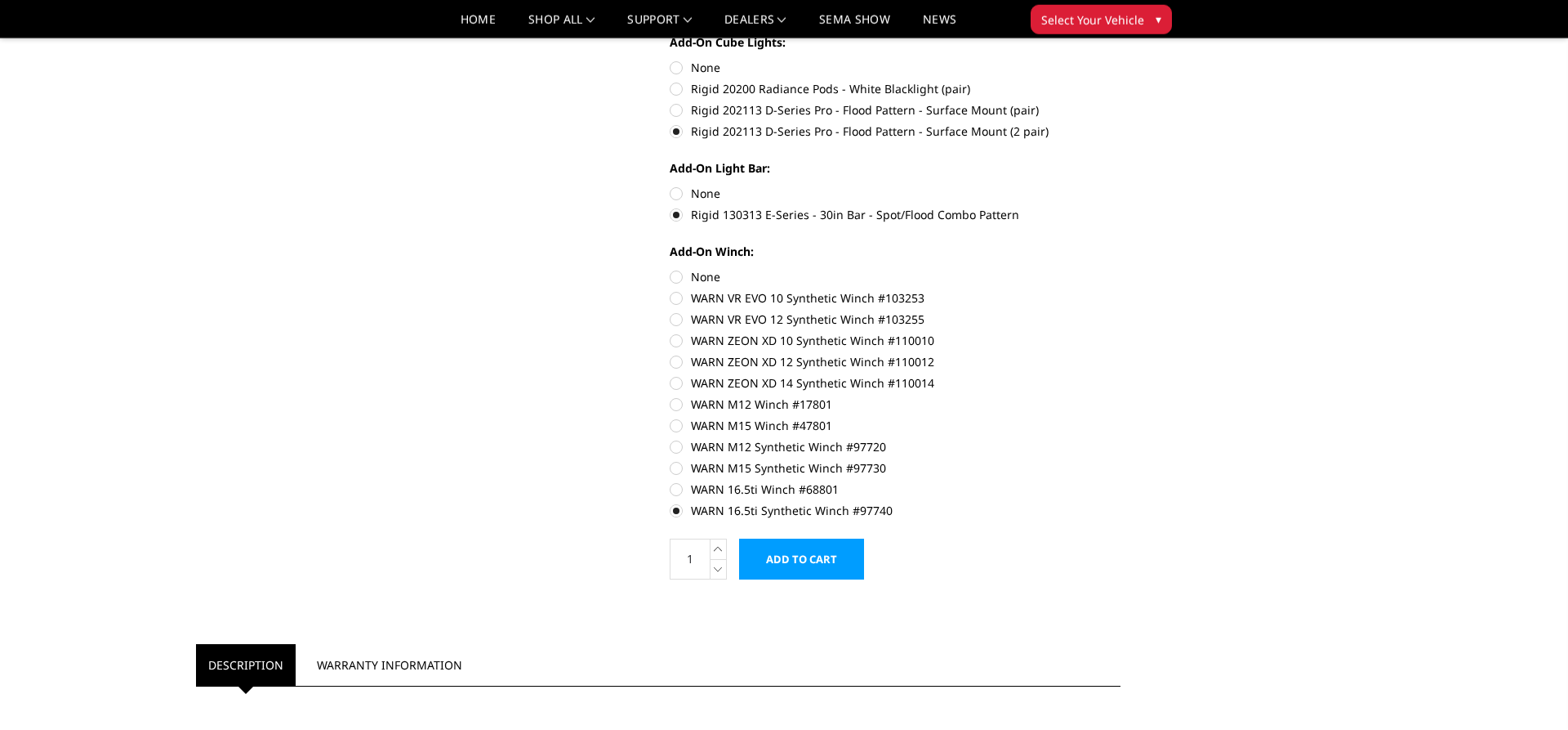
scroll to position [584, 0]
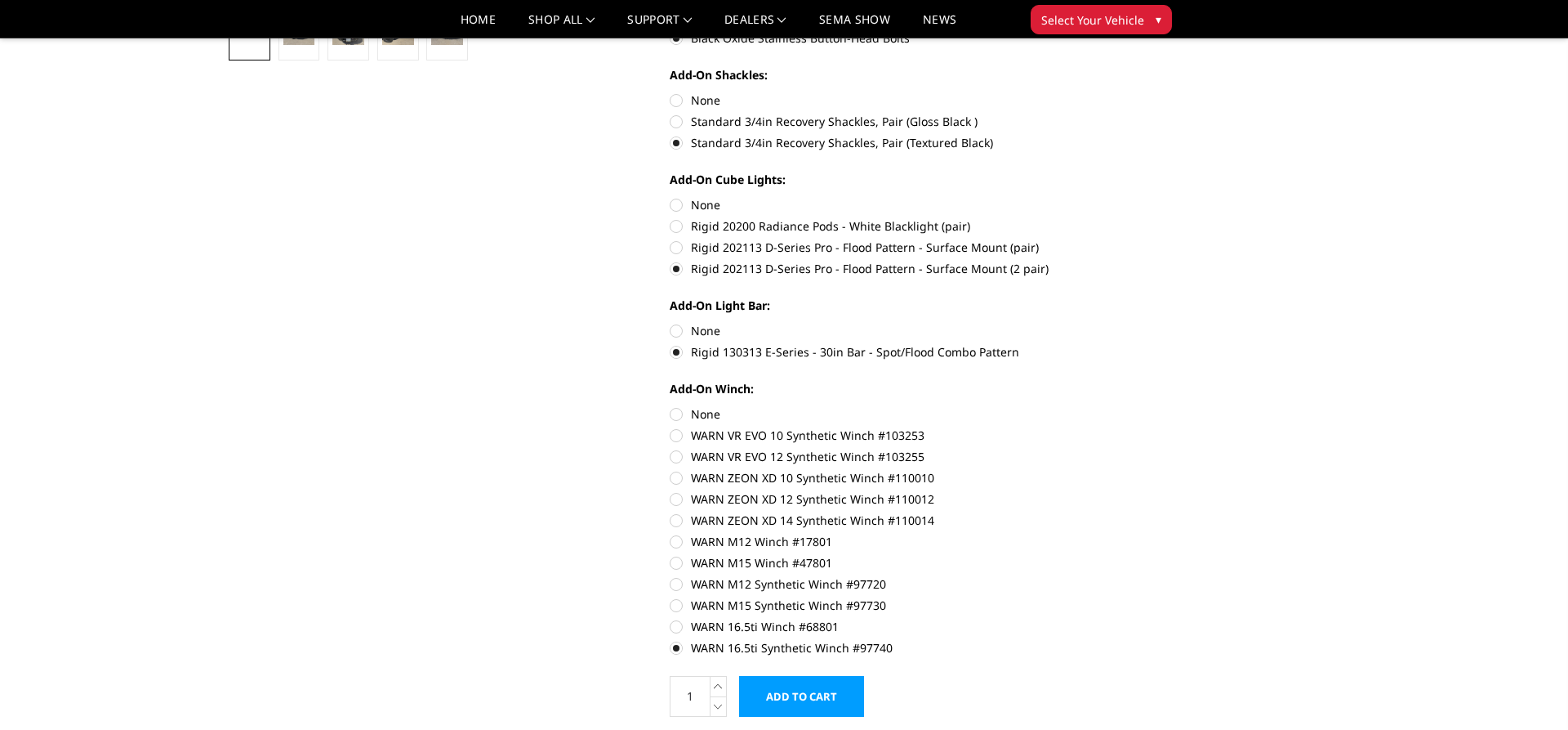
drag, startPoint x: 689, startPoint y: 330, endPoint x: 753, endPoint y: 324, distance: 64.3
click at [690, 327] on label "None" at bounding box center [894, 330] width 451 height 17
click at [677, 330] on label "None" at bounding box center [894, 330] width 451 height 17
click at [671, 323] on input "None" at bounding box center [670, 322] width 1 height 1
radio input "true"
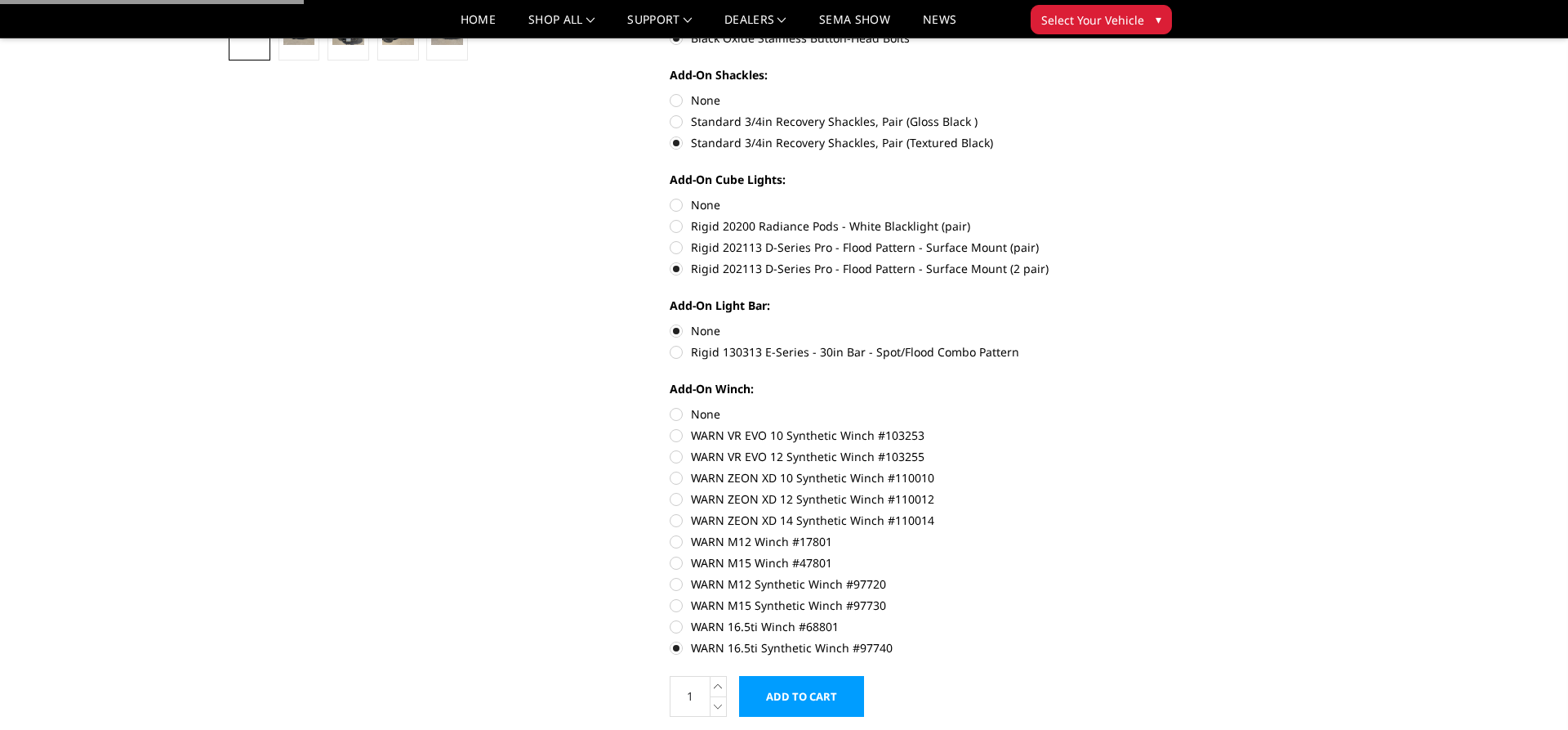
drag, startPoint x: 1225, startPoint y: 299, endPoint x: 1199, endPoint y: 303, distance: 26.3
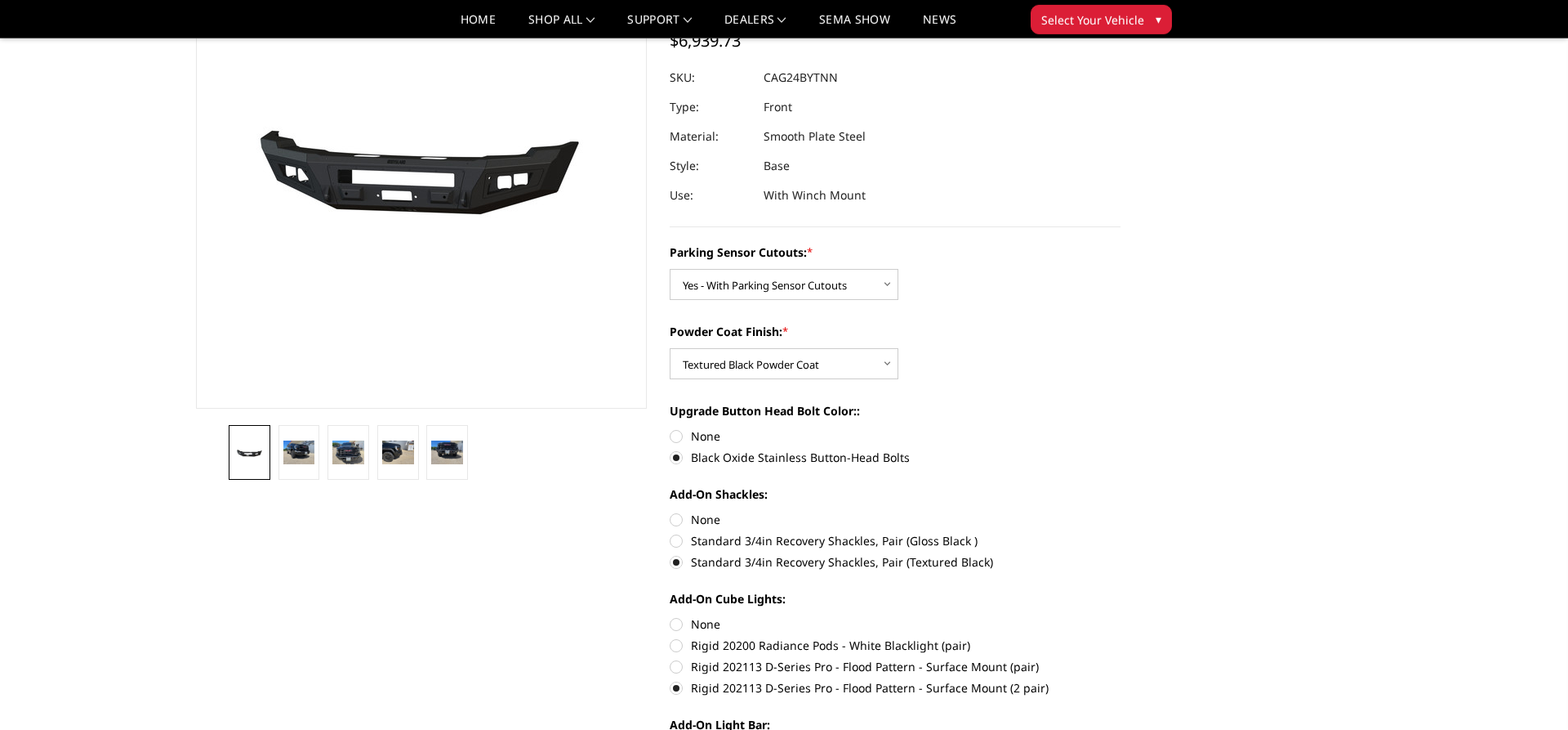
scroll to position [167, 0]
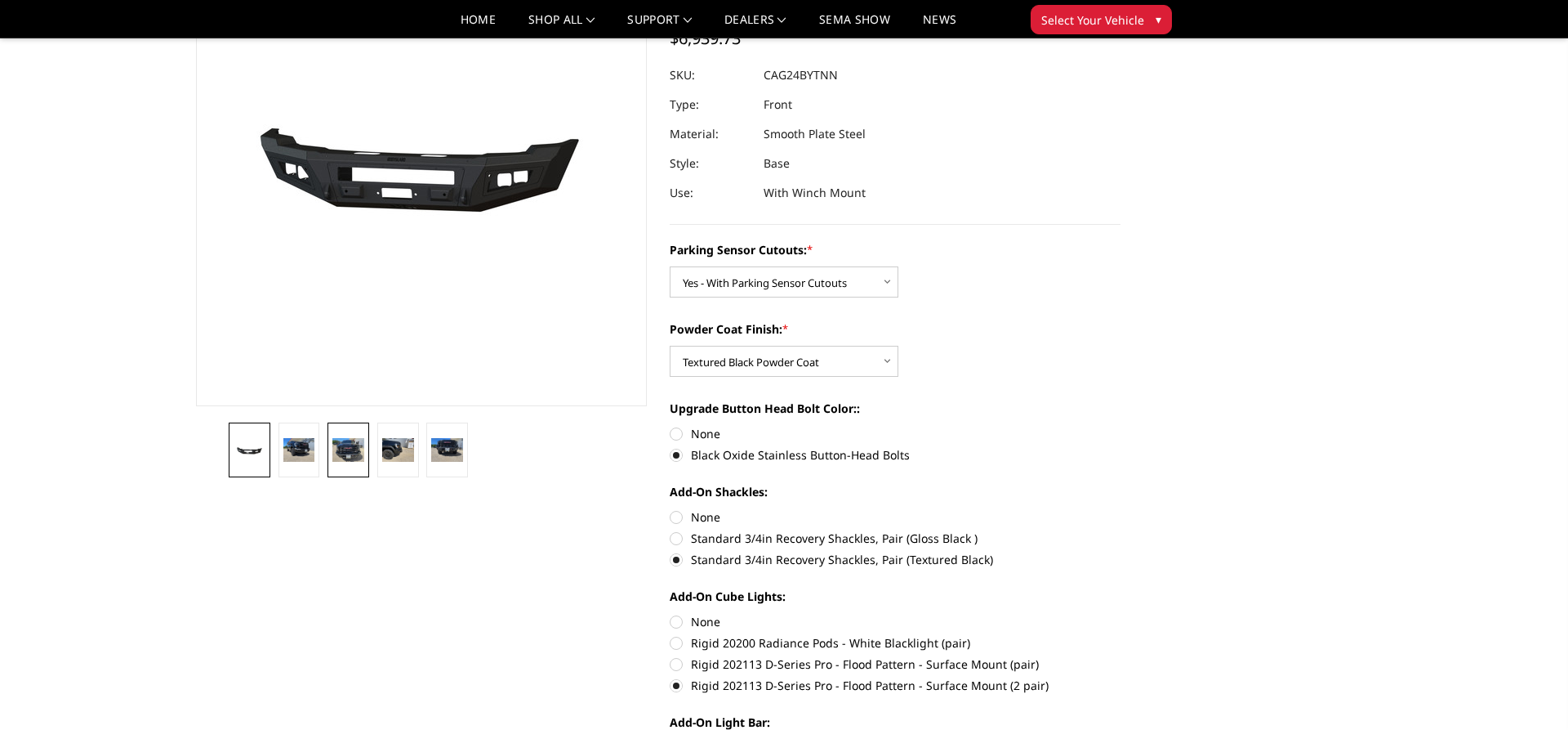
click at [343, 453] on img at bounding box center [349, 450] width 31 height 24
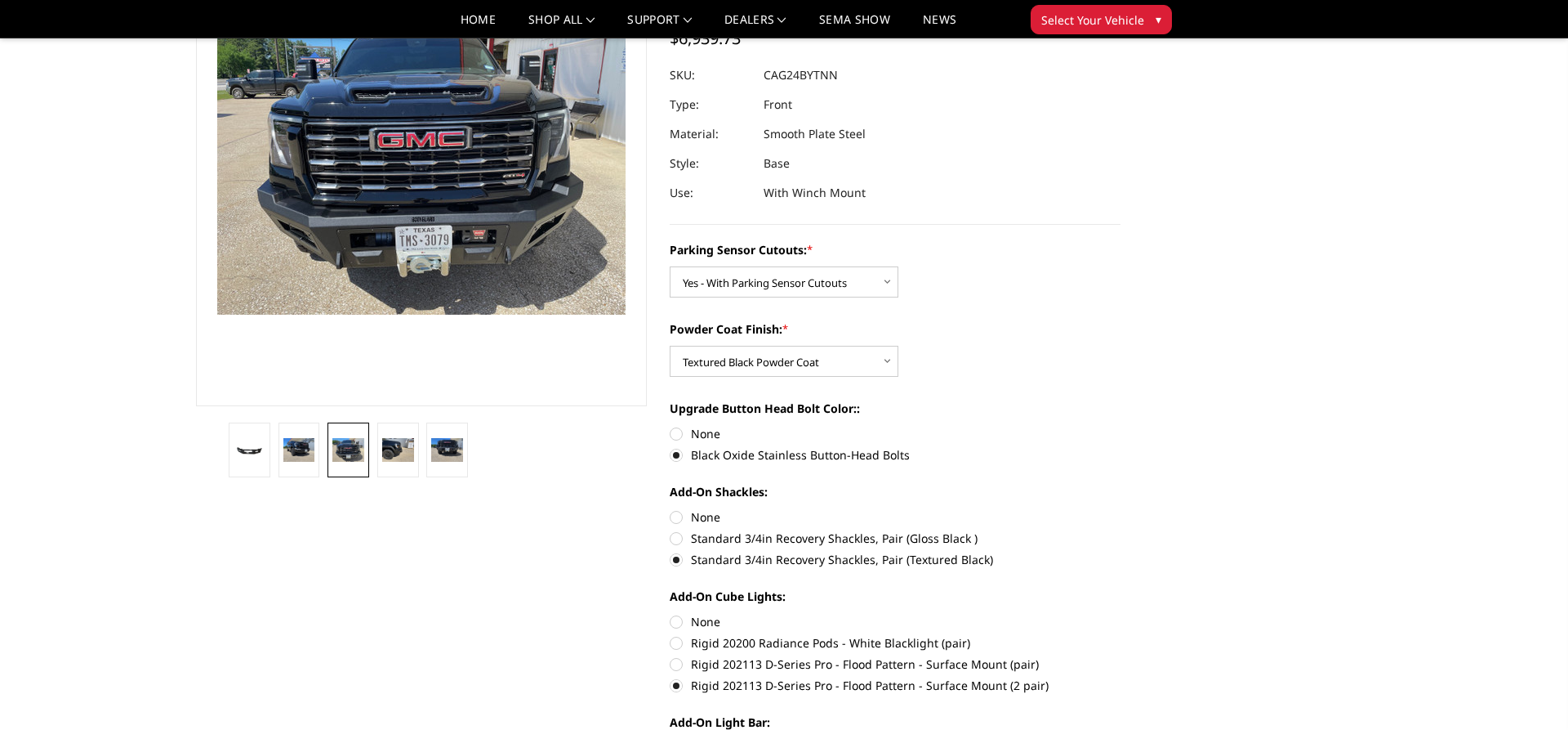
click at [464, 213] on img at bounding box center [330, 127] width 1046 height 785
